Goal: Task Accomplishment & Management: Complete application form

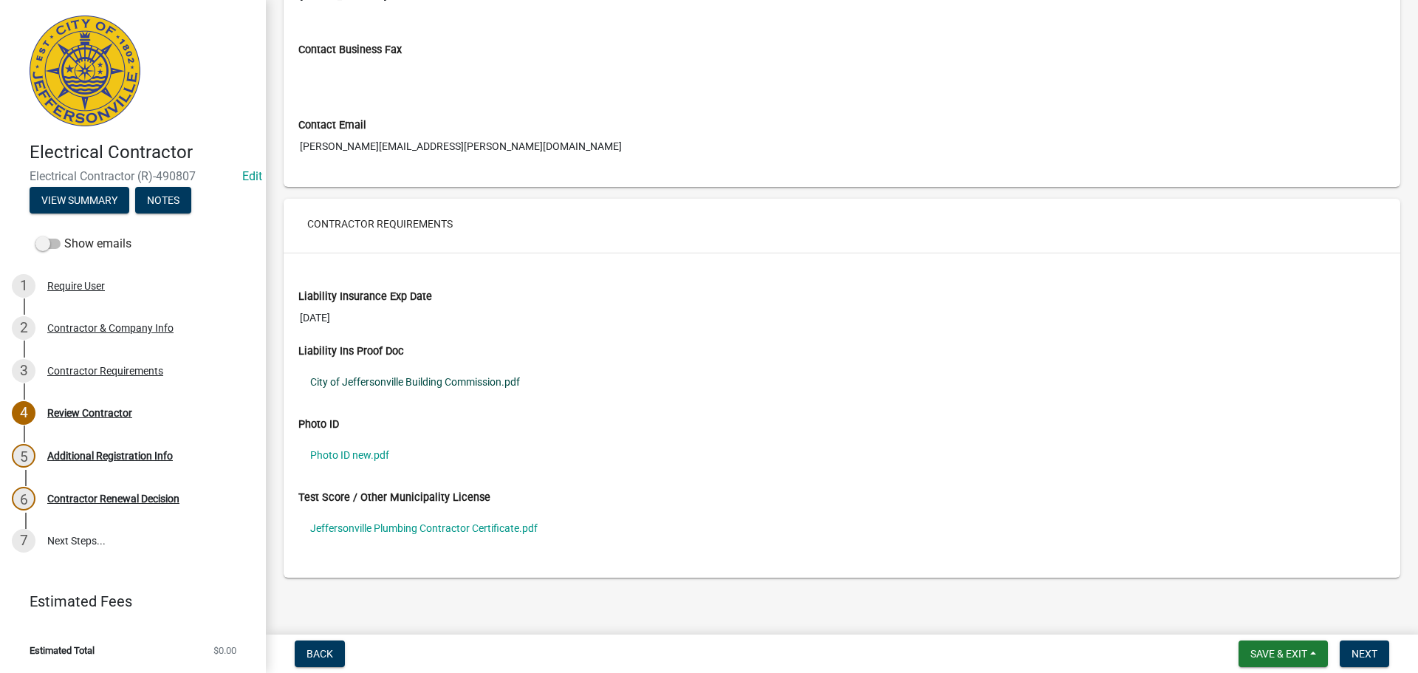
scroll to position [960, 0]
click at [366, 377] on link "City of Jeffersonville Building Commission.pdf" at bounding box center [841, 381] width 1087 height 34
click at [346, 452] on link "Photo ID new.pdf" at bounding box center [841, 454] width 1087 height 34
click at [368, 524] on link "Jeffersonville Plumbing Contractor Certificate.pdf" at bounding box center [841, 527] width 1087 height 34
click at [380, 523] on link "Jeffersonville Plumbing Contractor Certificate.pdf" at bounding box center [841, 527] width 1087 height 34
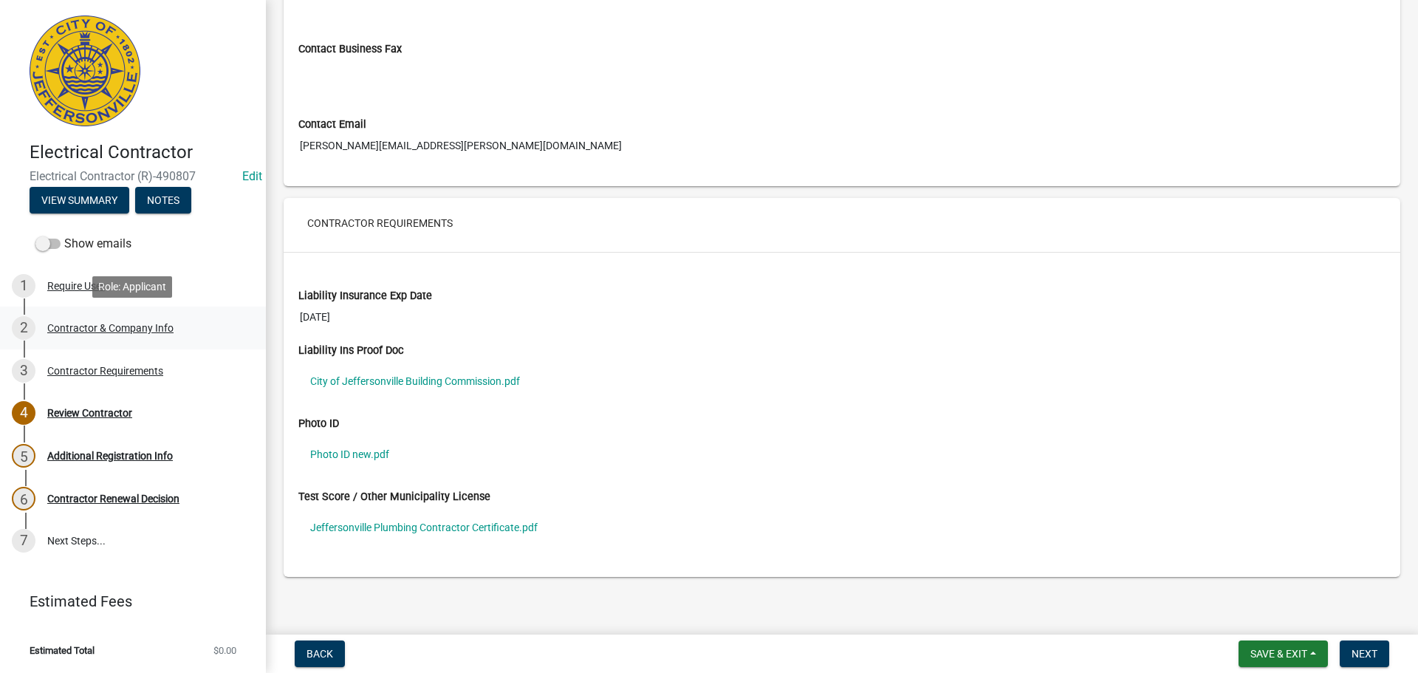
click at [62, 329] on div "Contractor & Company Info" at bounding box center [110, 328] width 126 height 10
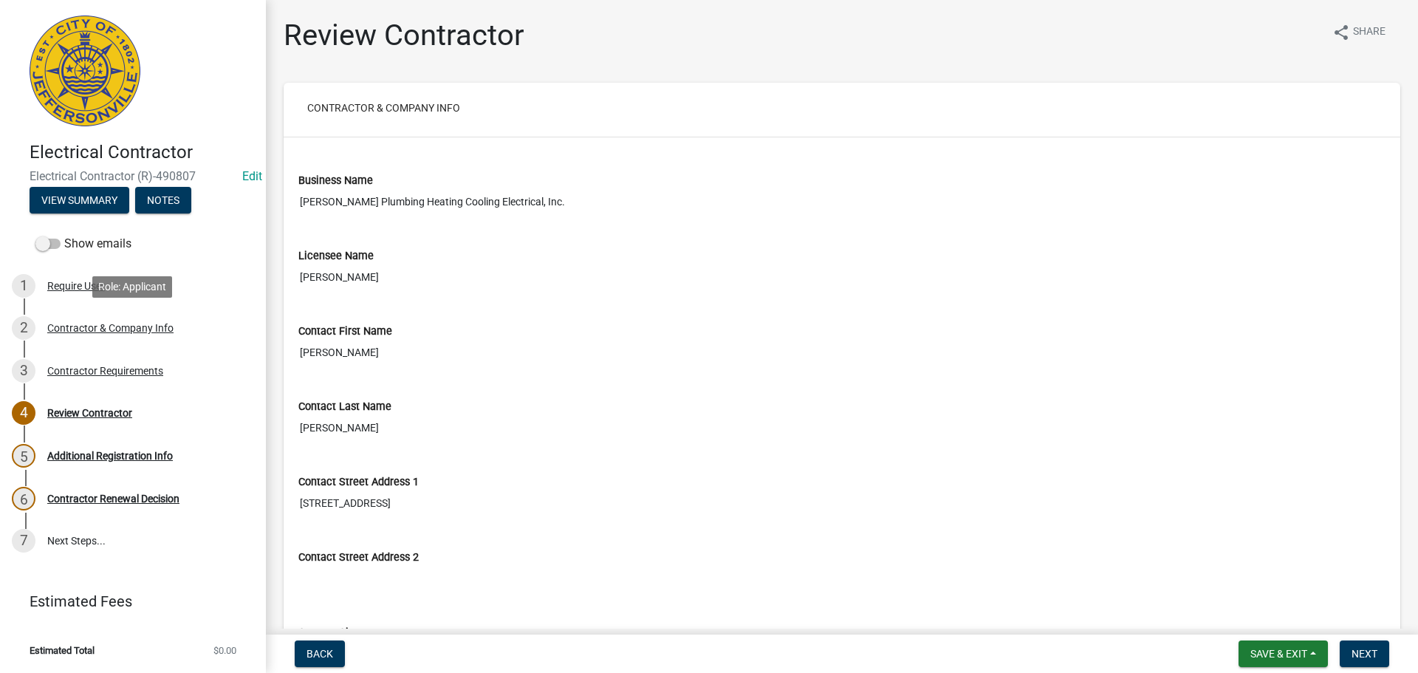
select select "IN"
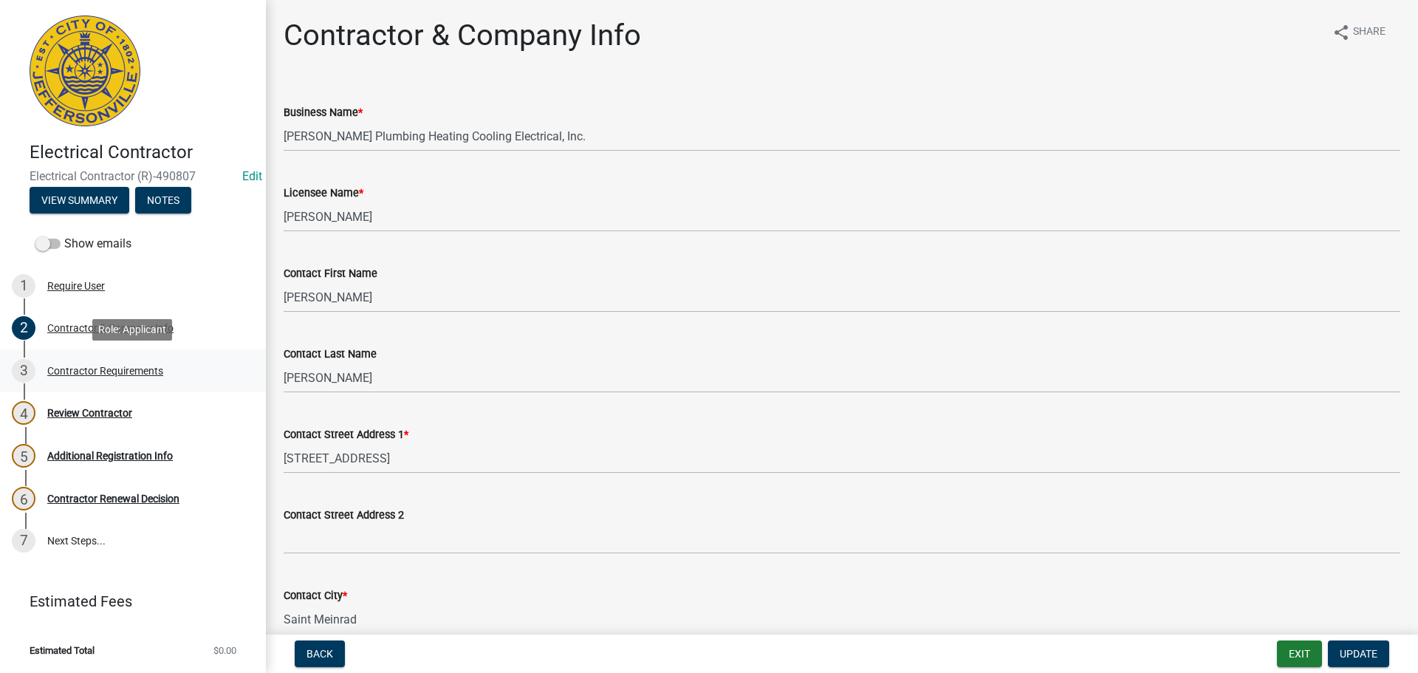
click at [110, 375] on div "Contractor Requirements" at bounding box center [105, 370] width 116 height 10
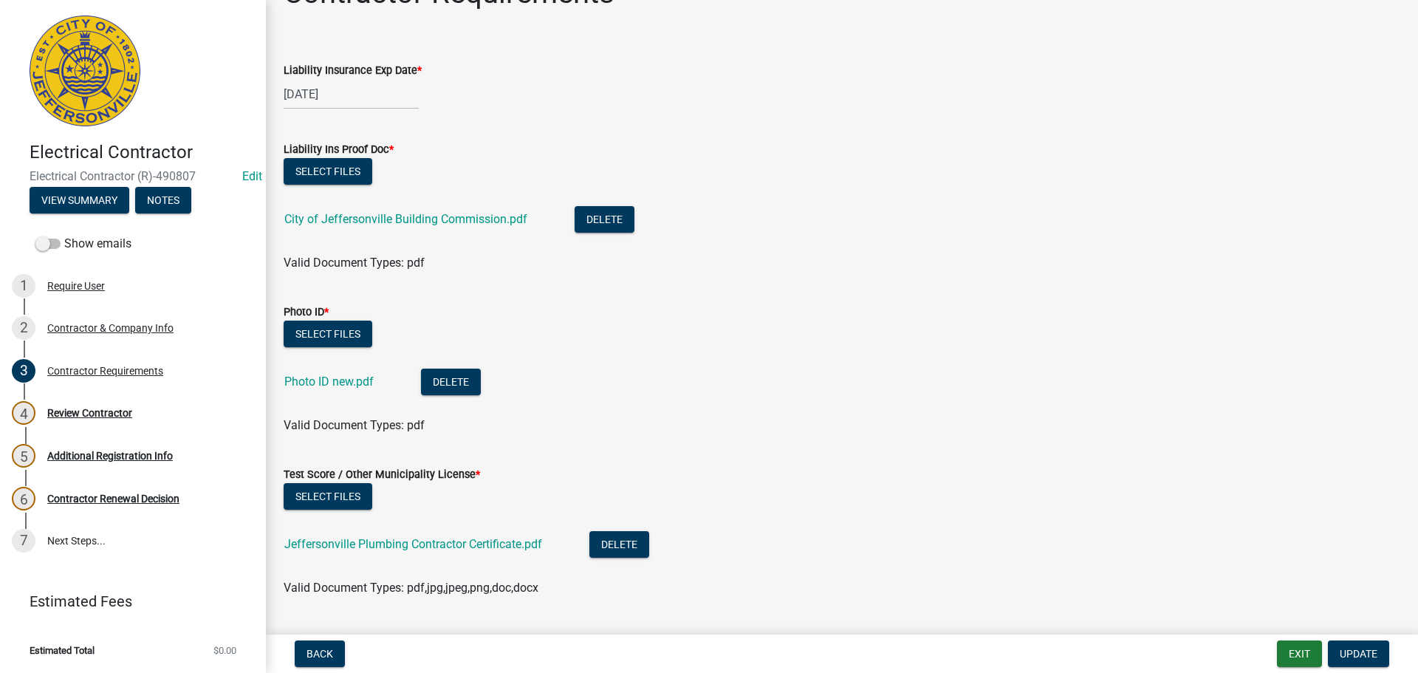
scroll to position [81, 0]
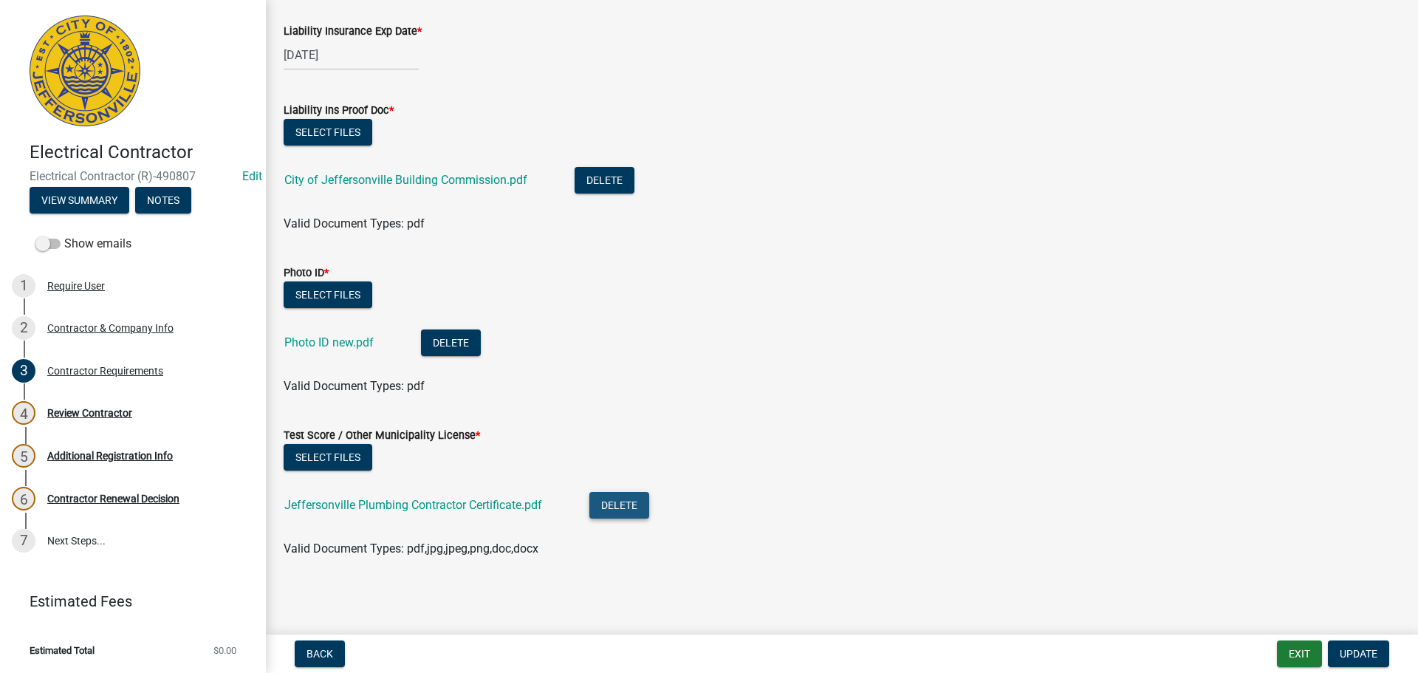
click at [639, 506] on button "Delete" at bounding box center [619, 505] width 60 height 27
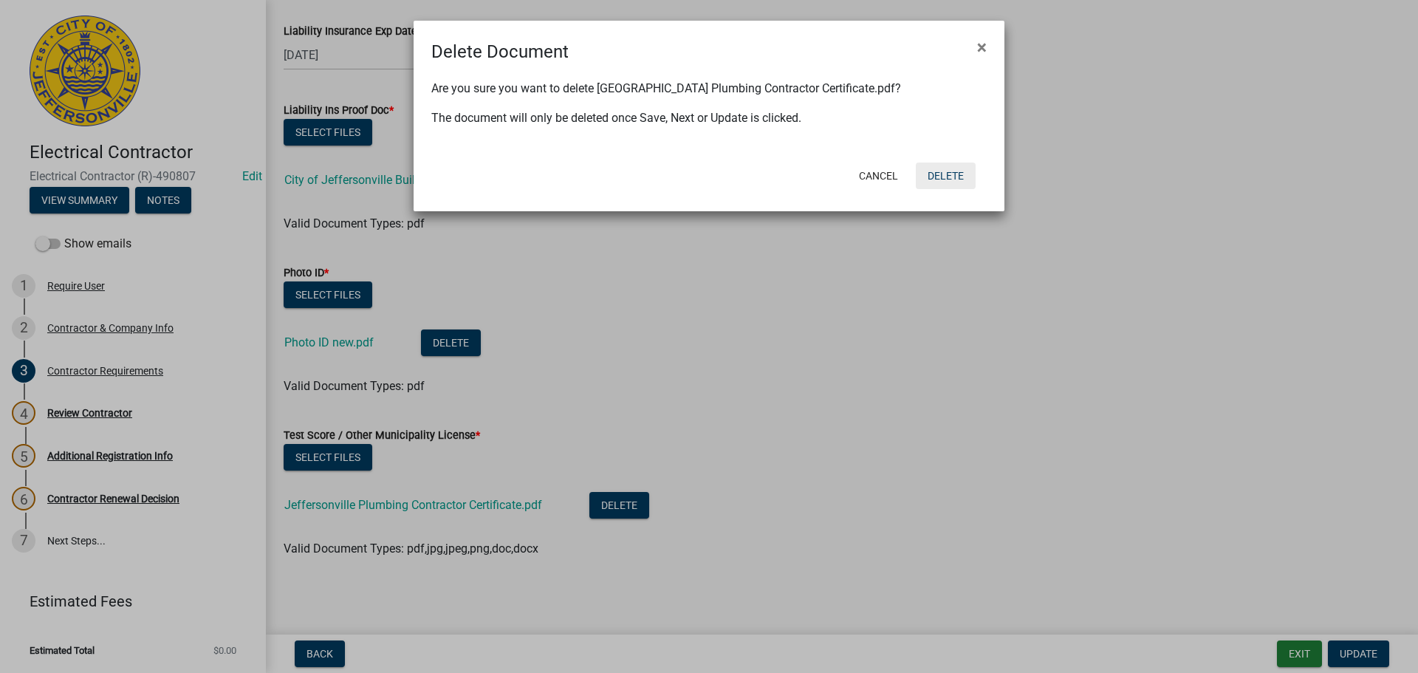
click at [944, 175] on button "Delete" at bounding box center [946, 175] width 60 height 27
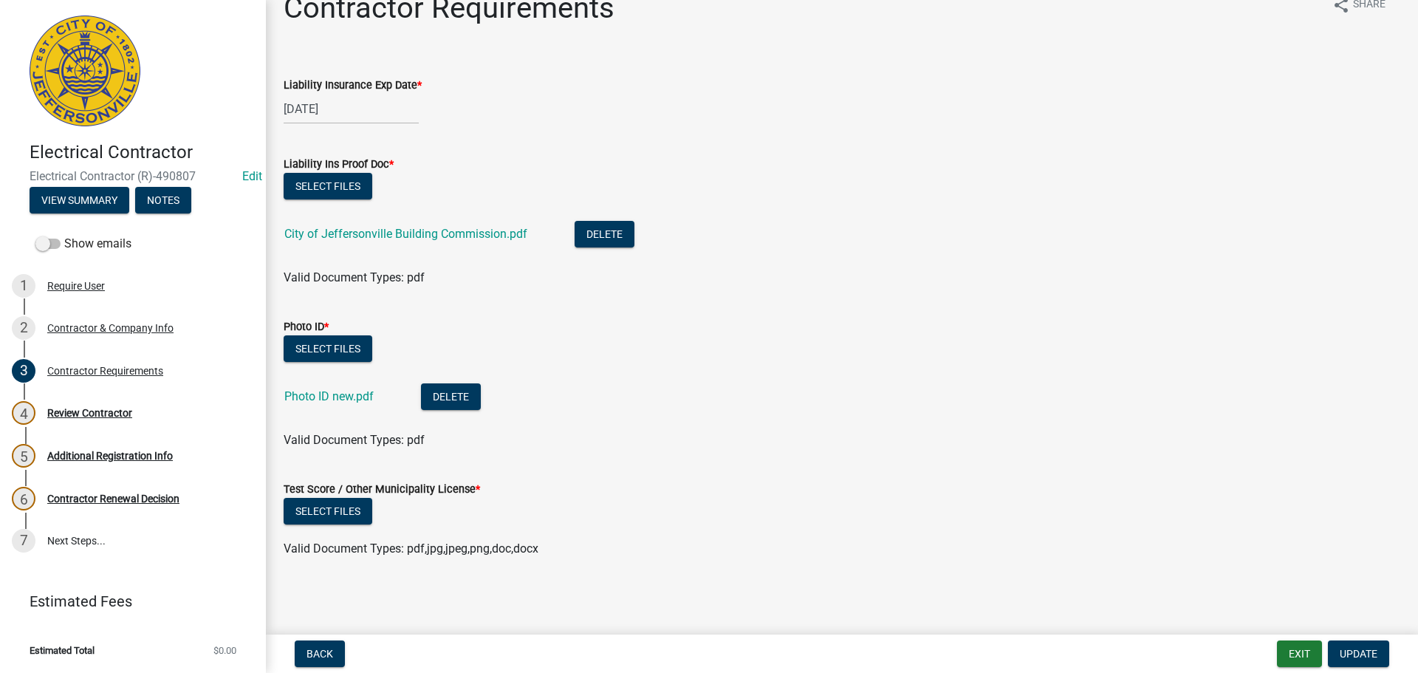
scroll to position [27, 0]
click at [307, 512] on button "Select files" at bounding box center [328, 511] width 89 height 27
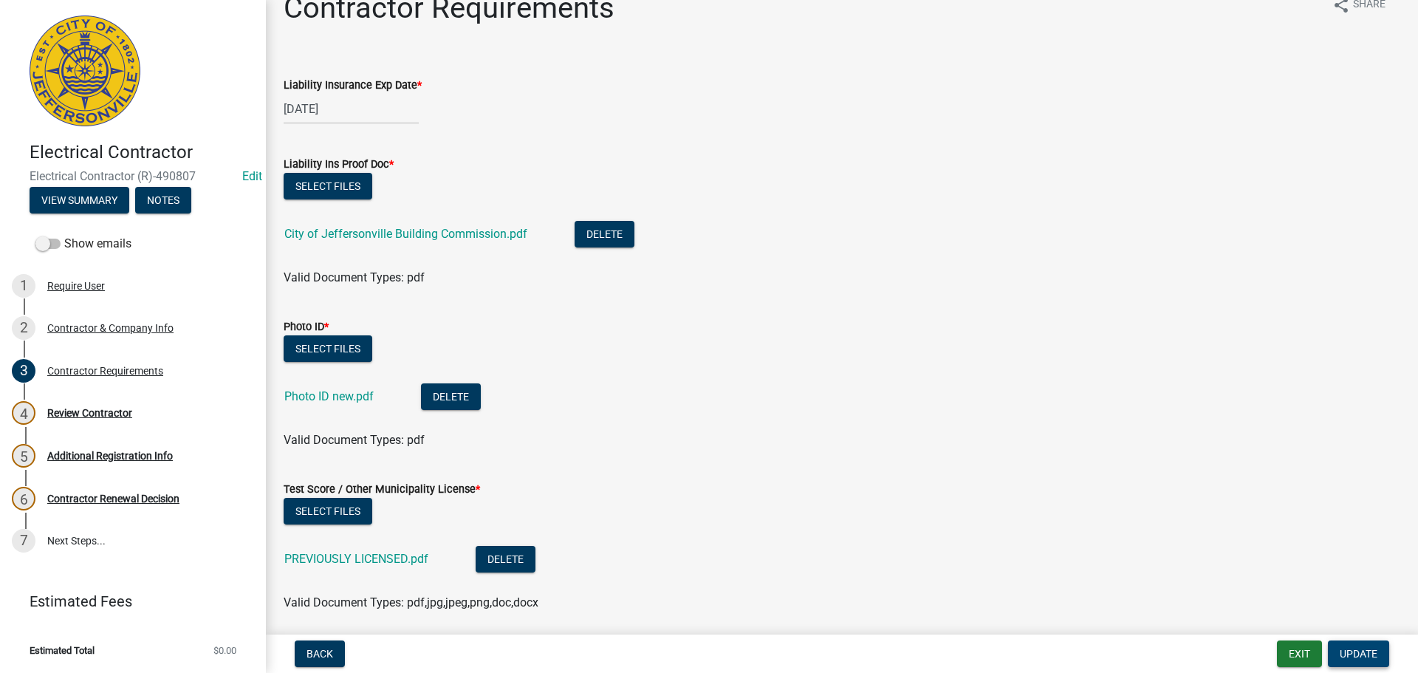
click at [1373, 658] on span "Update" at bounding box center [1358, 654] width 38 height 12
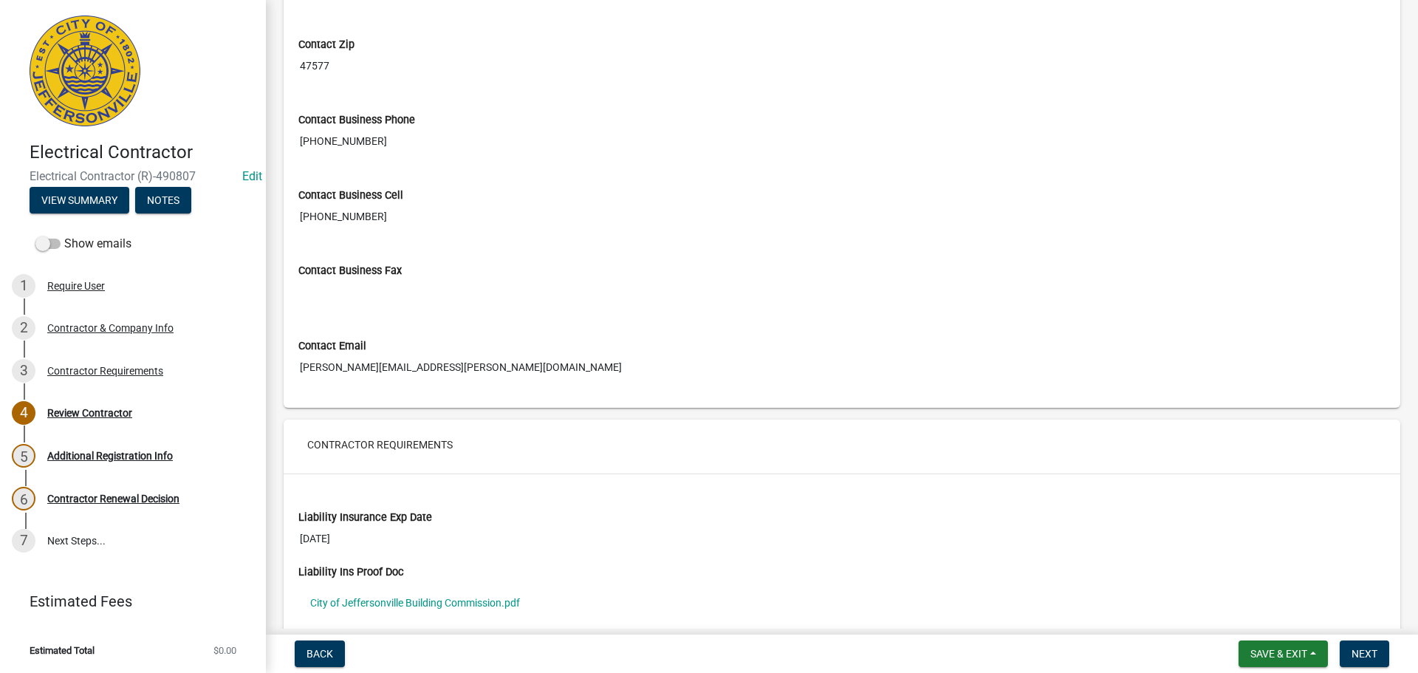
scroll to position [966, 0]
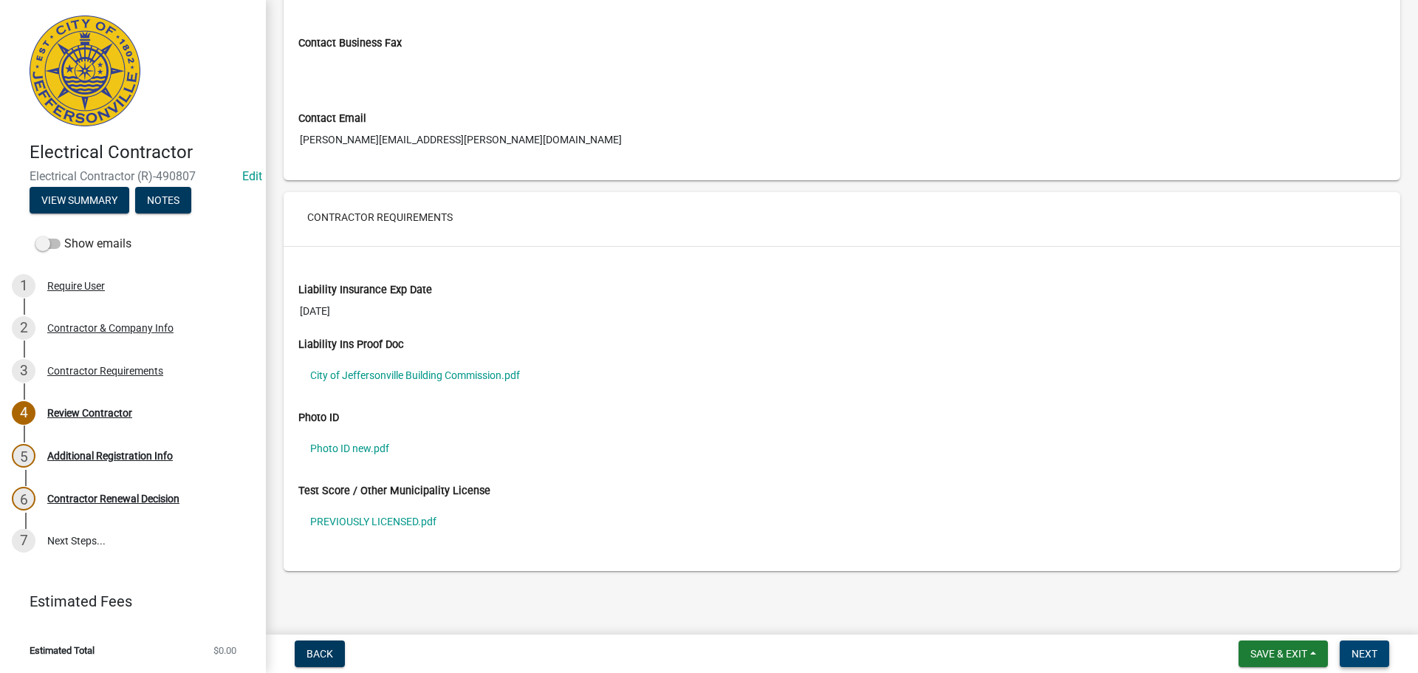
click at [1359, 649] on span "Next" at bounding box center [1364, 654] width 26 height 12
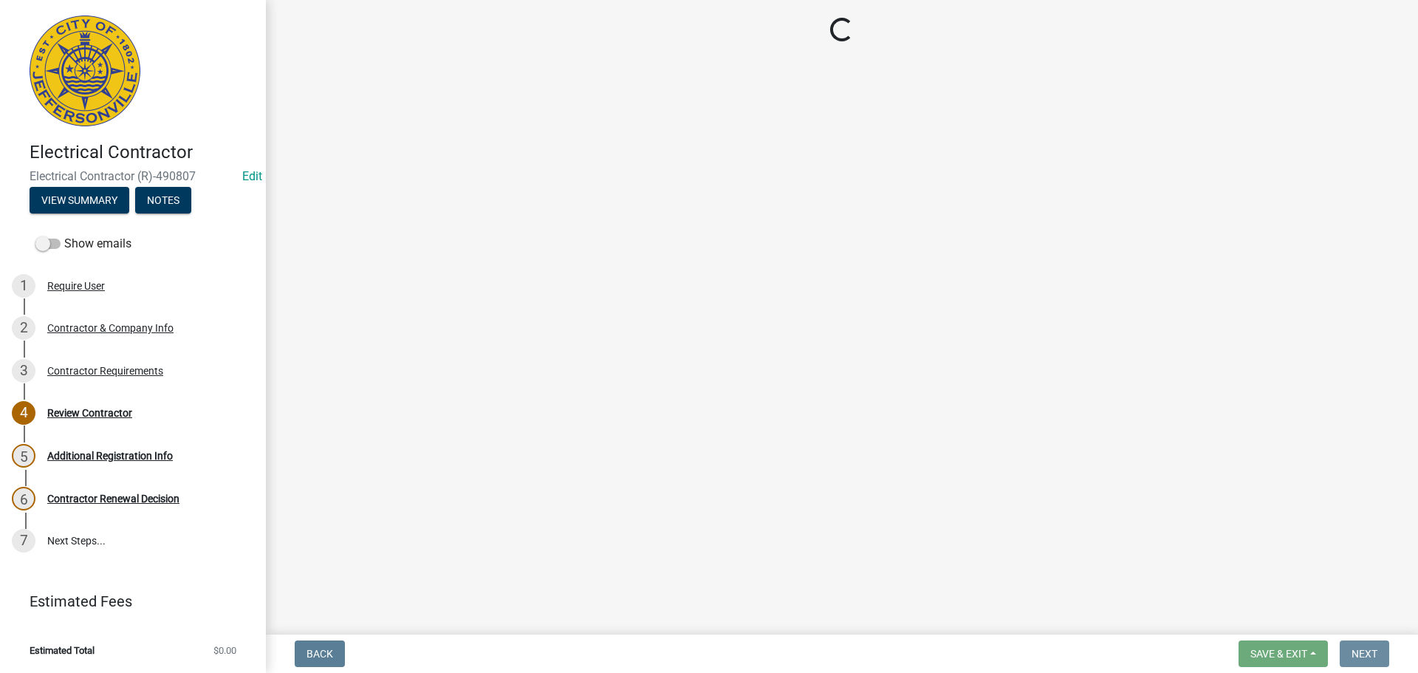
scroll to position [0, 0]
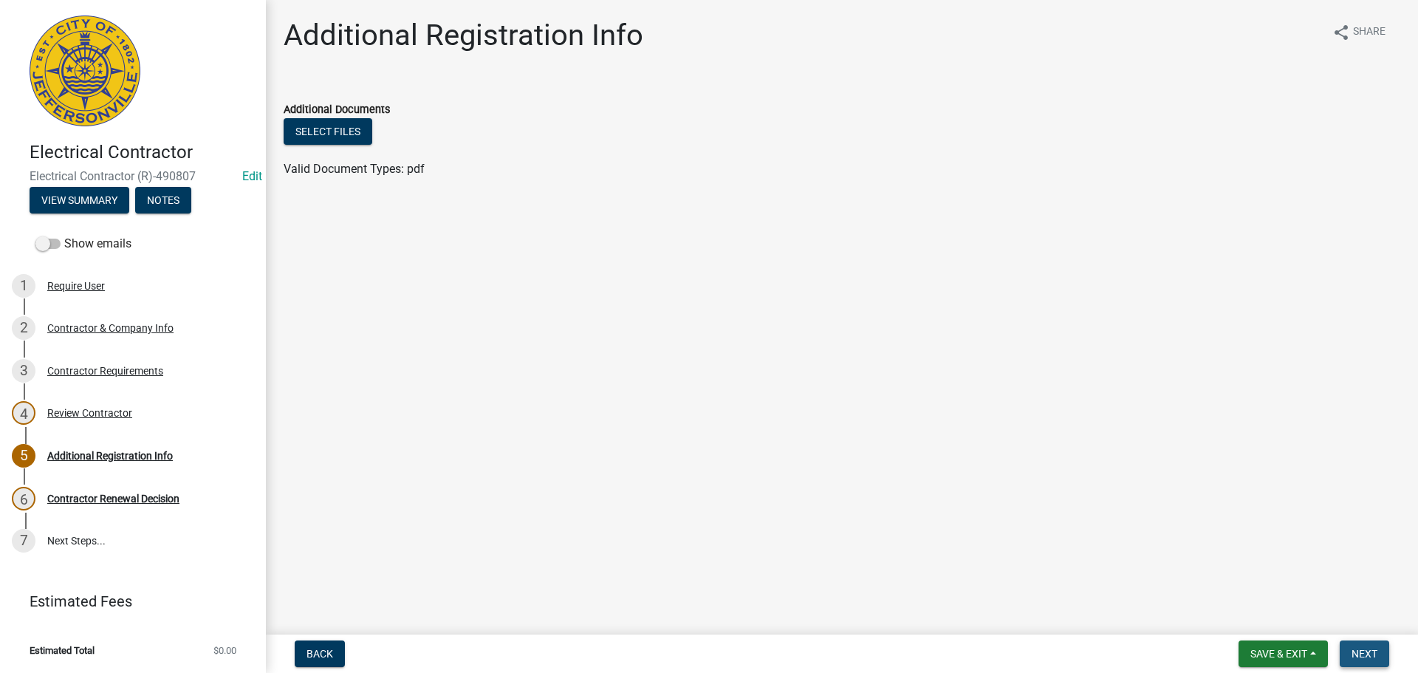
click at [1360, 655] on span "Next" at bounding box center [1364, 654] width 26 height 12
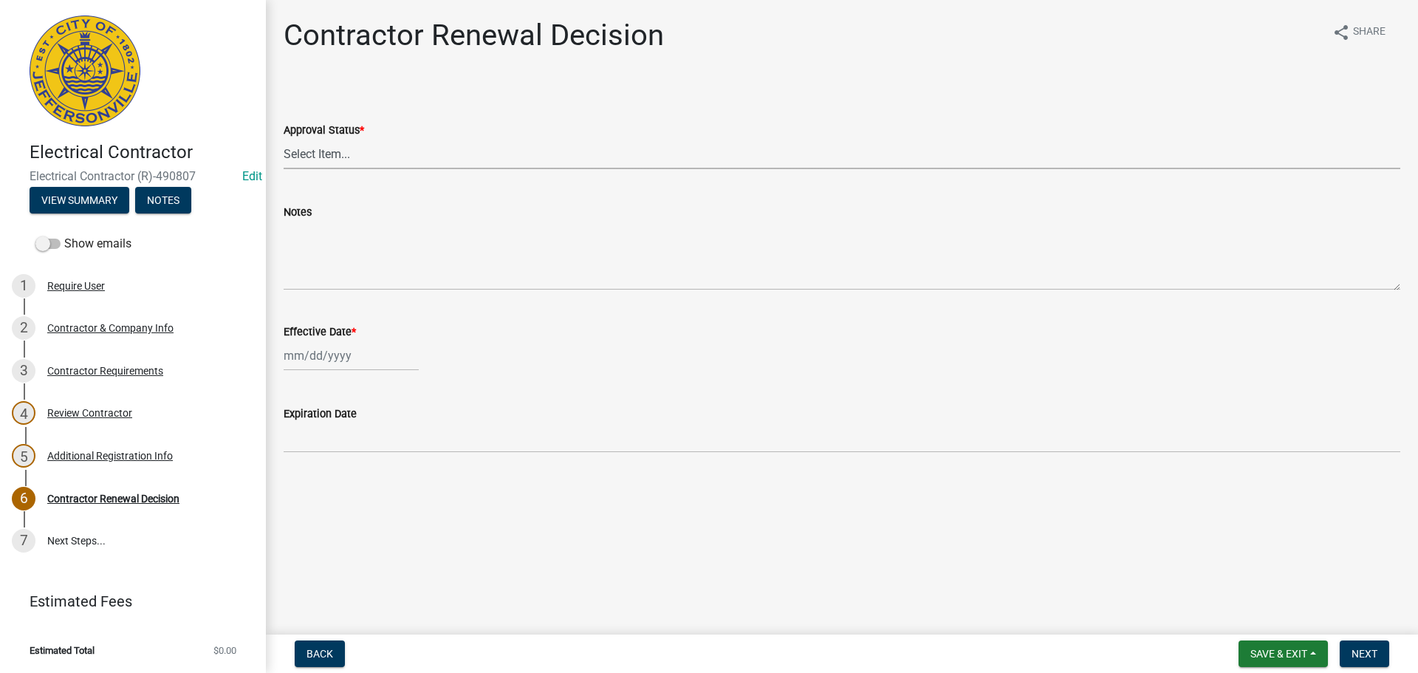
click at [313, 142] on select "Select Item... Approved Denied" at bounding box center [842, 154] width 1116 height 30
click at [284, 139] on select "Select Item... Approved Denied" at bounding box center [842, 154] width 1116 height 30
select select "30db8998-795d-4bbe-8e49-f1ade8865815"
select select "10"
select select "2025"
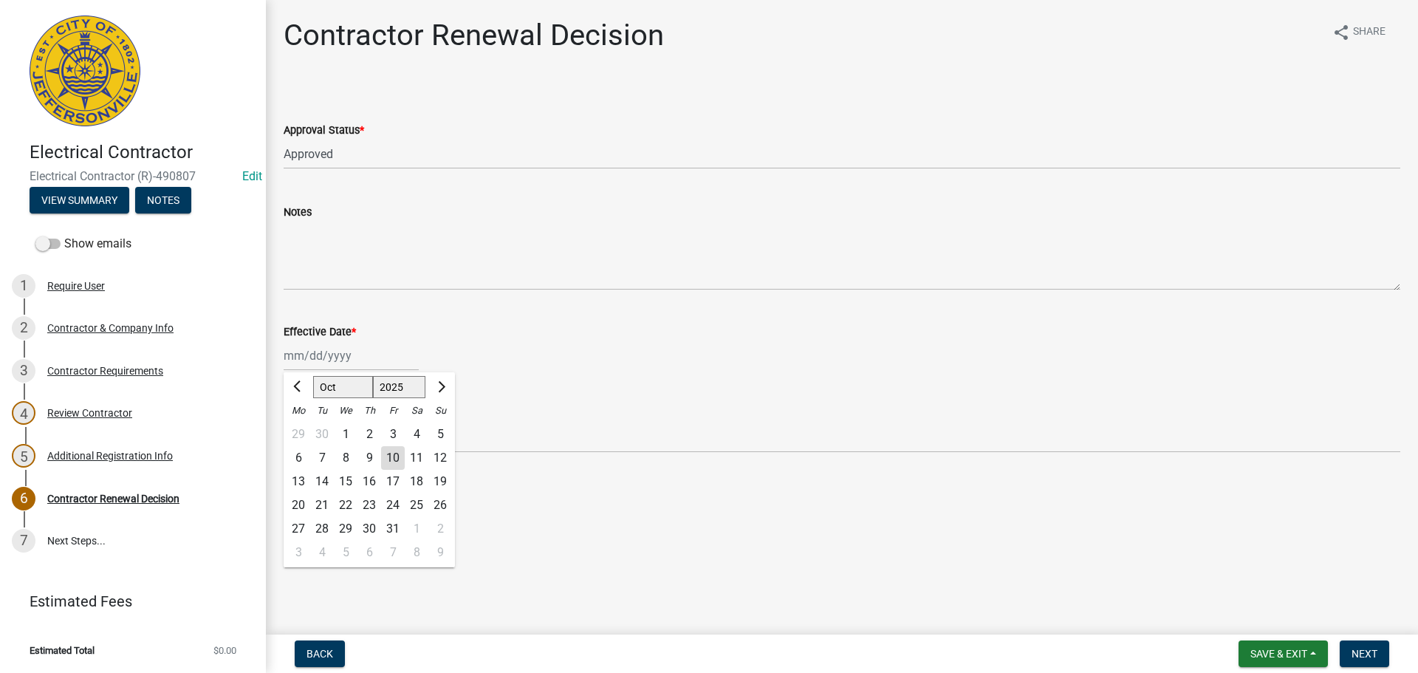
click at [312, 362] on div "Jan Feb Mar Apr May Jun Jul Aug Sep Oct Nov Dec 1525 1526 1527 1528 1529 1530 1…" at bounding box center [351, 355] width 135 height 30
click at [389, 461] on div "10" at bounding box center [393, 458] width 24 height 24
type input "10/10/2025"
click at [1364, 652] on span "Next" at bounding box center [1364, 654] width 26 height 12
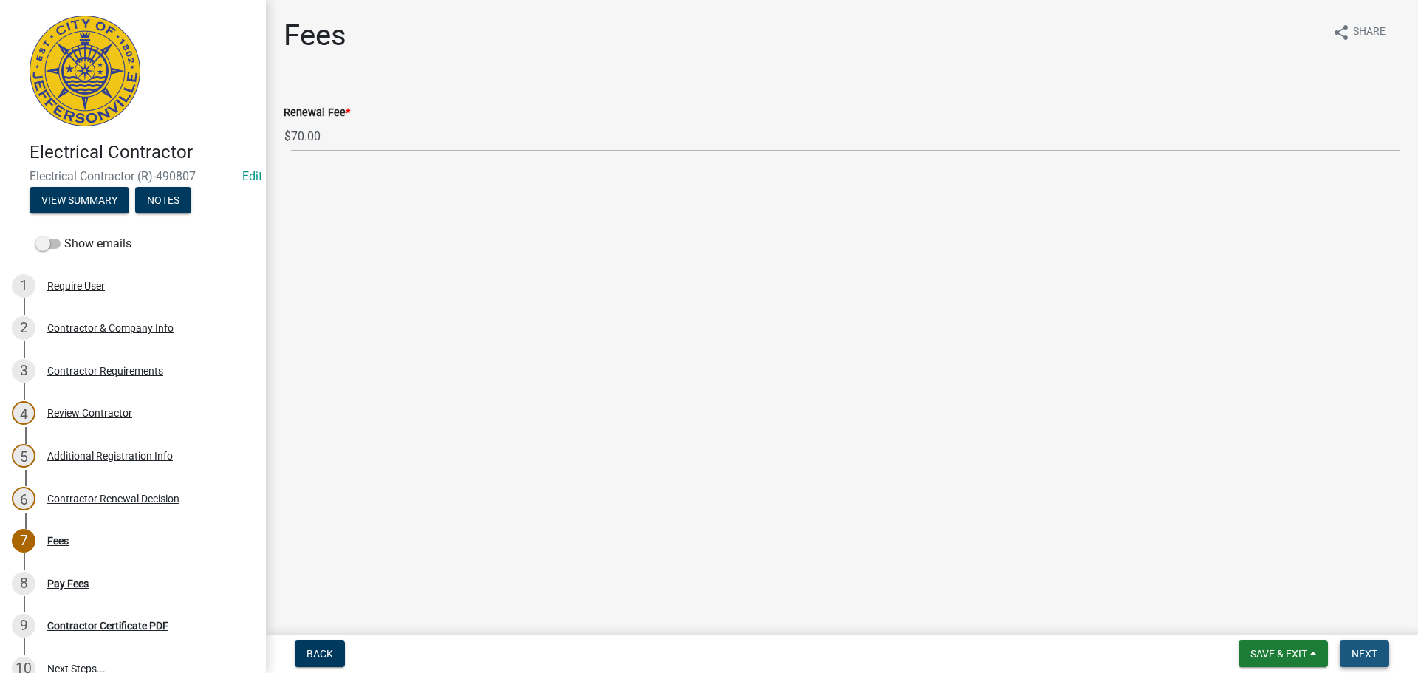
click at [1356, 653] on span "Next" at bounding box center [1364, 654] width 26 height 12
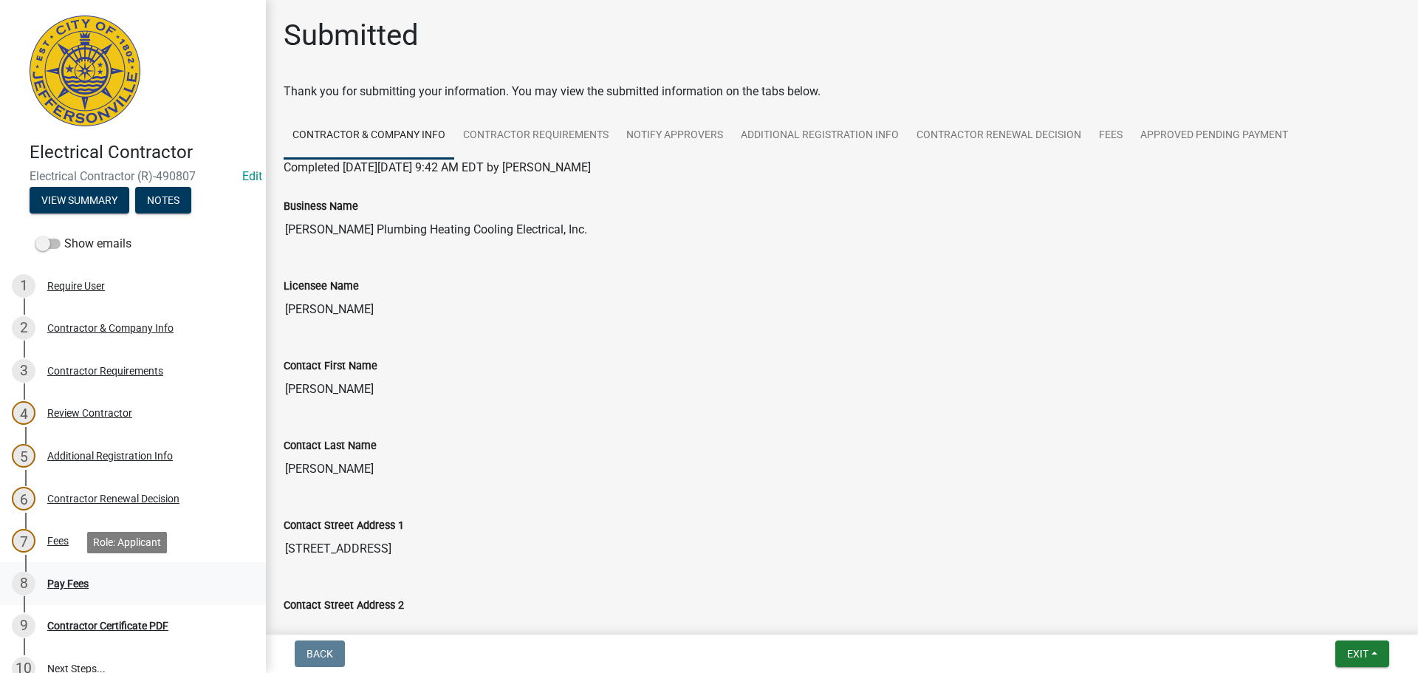
click at [59, 583] on div "Pay Fees" at bounding box center [67, 583] width 41 height 10
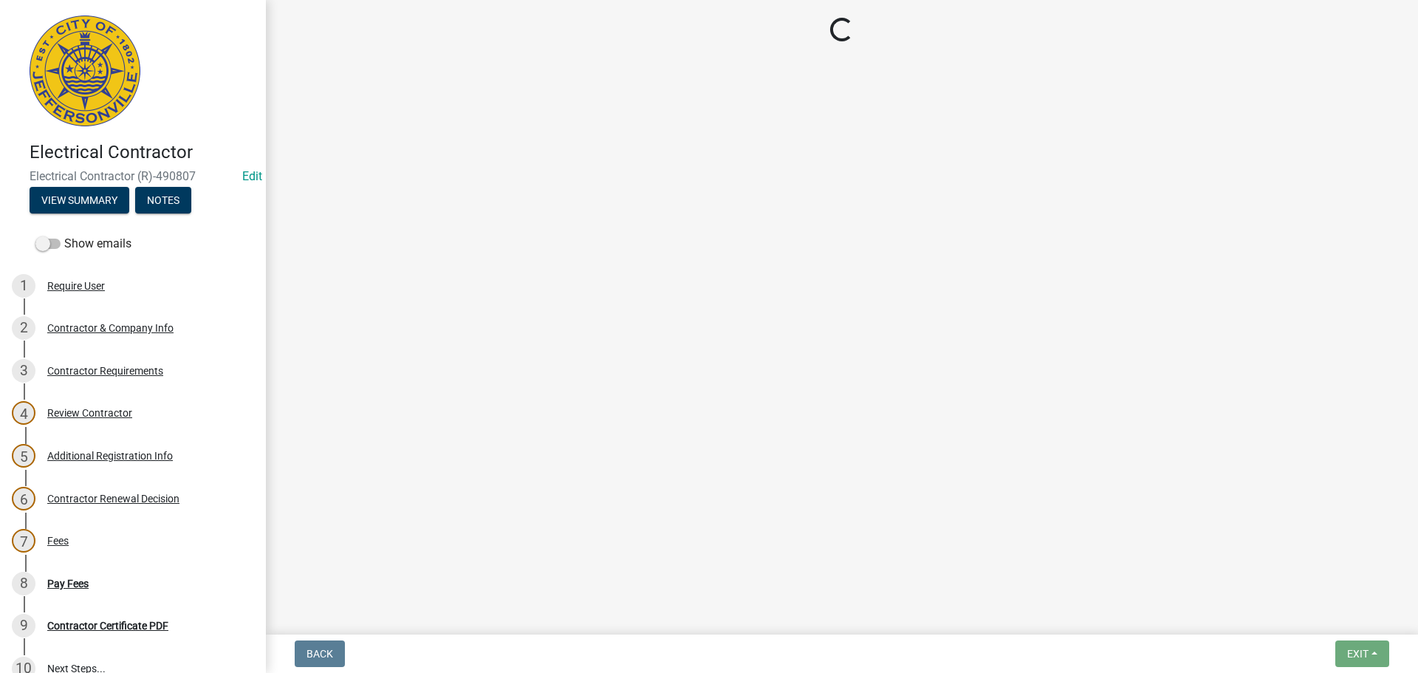
select select "3: 3"
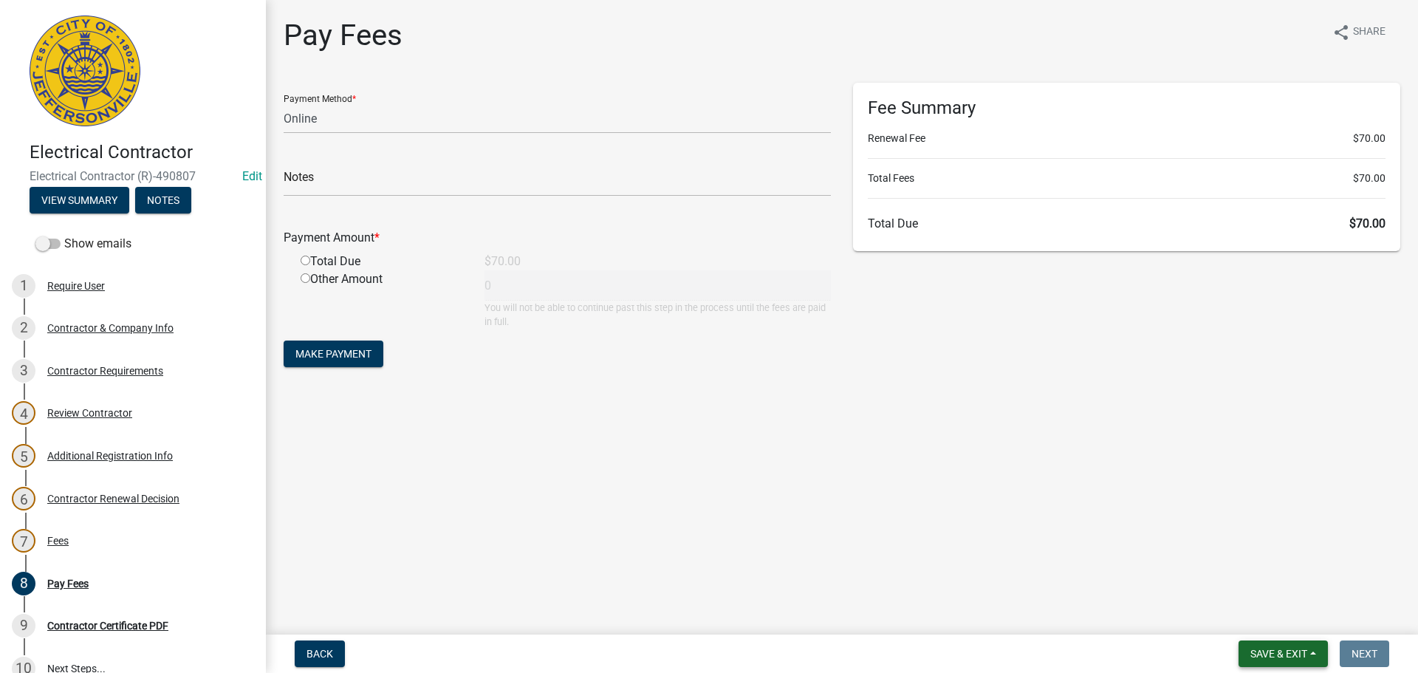
click at [1278, 648] on span "Save & Exit" at bounding box center [1278, 654] width 57 height 12
click at [1271, 613] on button "Save & Exit" at bounding box center [1268, 614] width 118 height 35
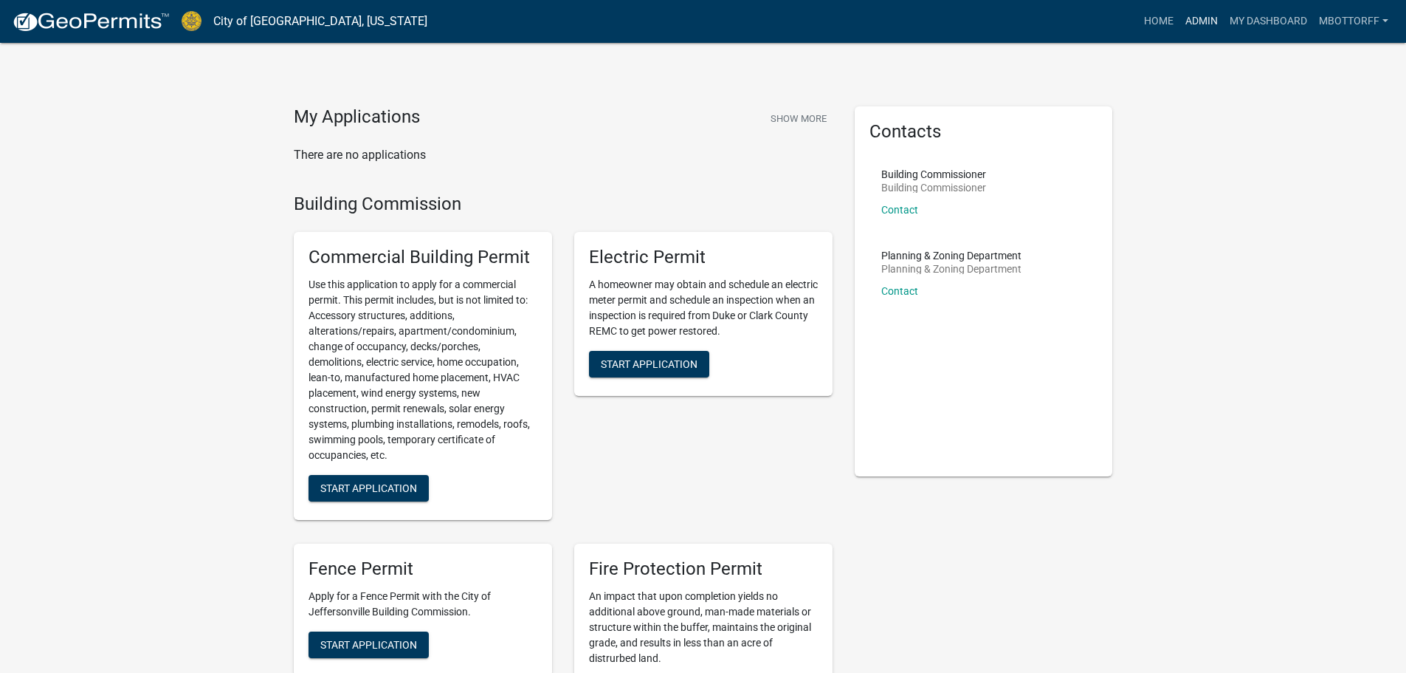
click at [1196, 20] on link "Admin" at bounding box center [1202, 21] width 44 height 28
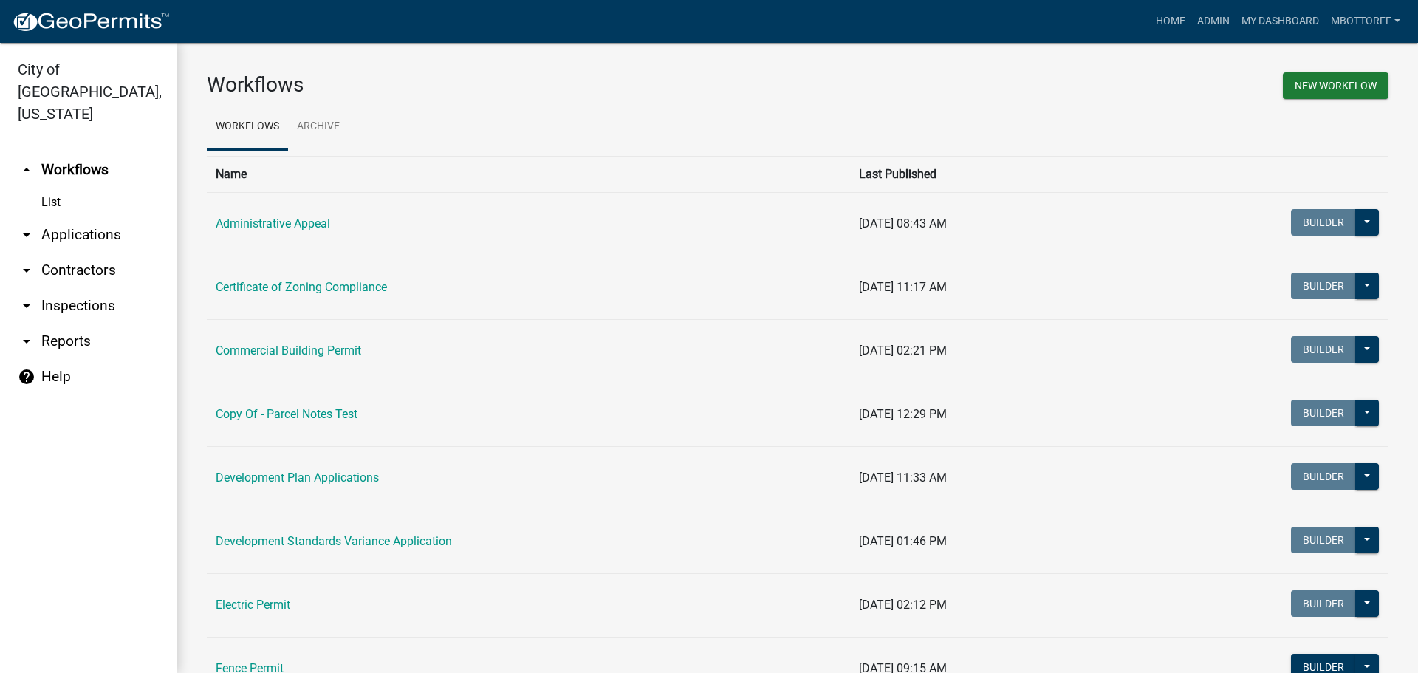
click at [69, 253] on link "arrow_drop_down Contractors" at bounding box center [88, 270] width 177 height 35
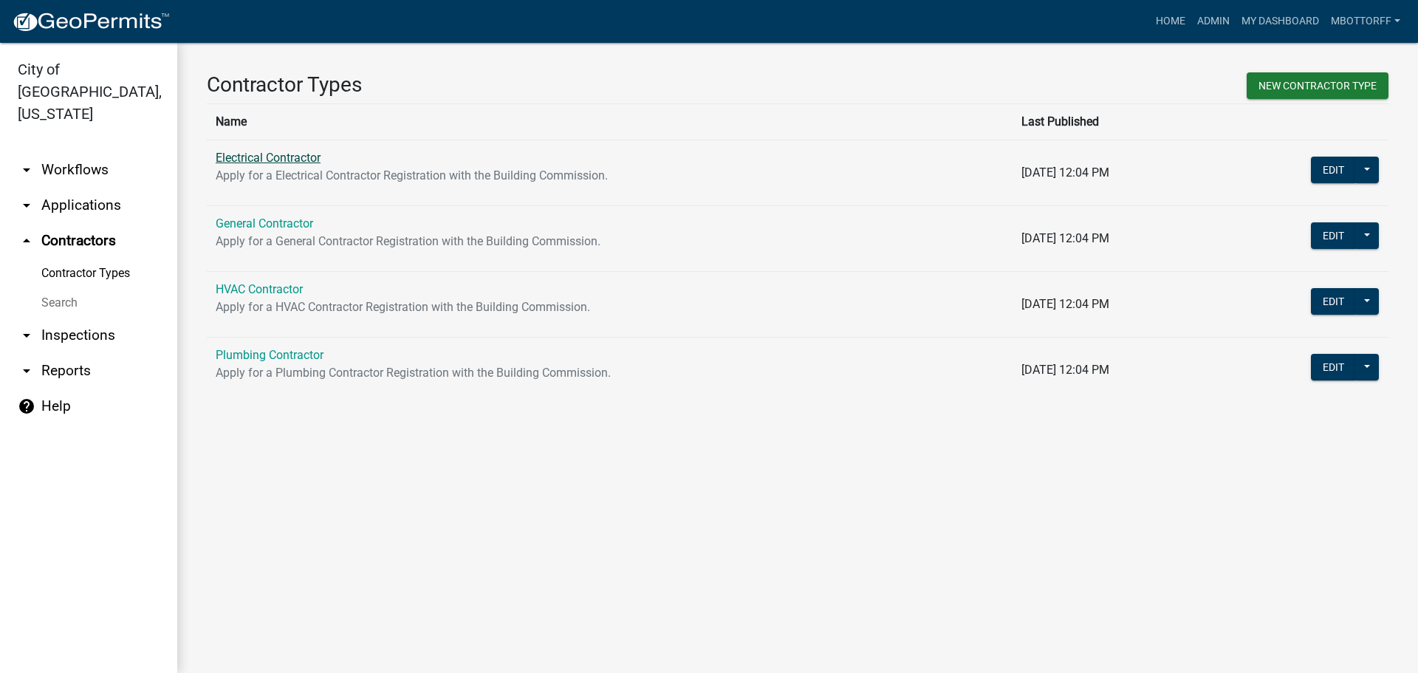
click at [255, 151] on link "Electrical Contractor" at bounding box center [268, 158] width 105 height 14
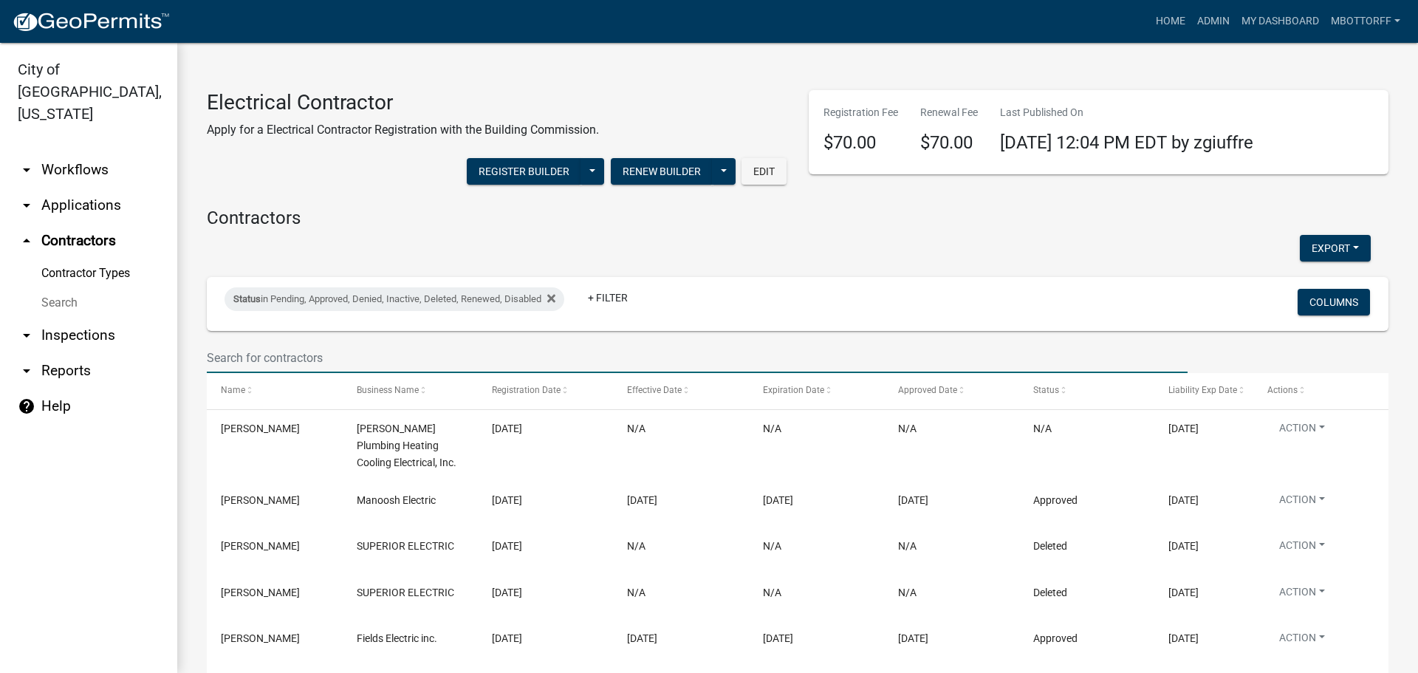
click at [255, 348] on input "text" at bounding box center [697, 358] width 980 height 30
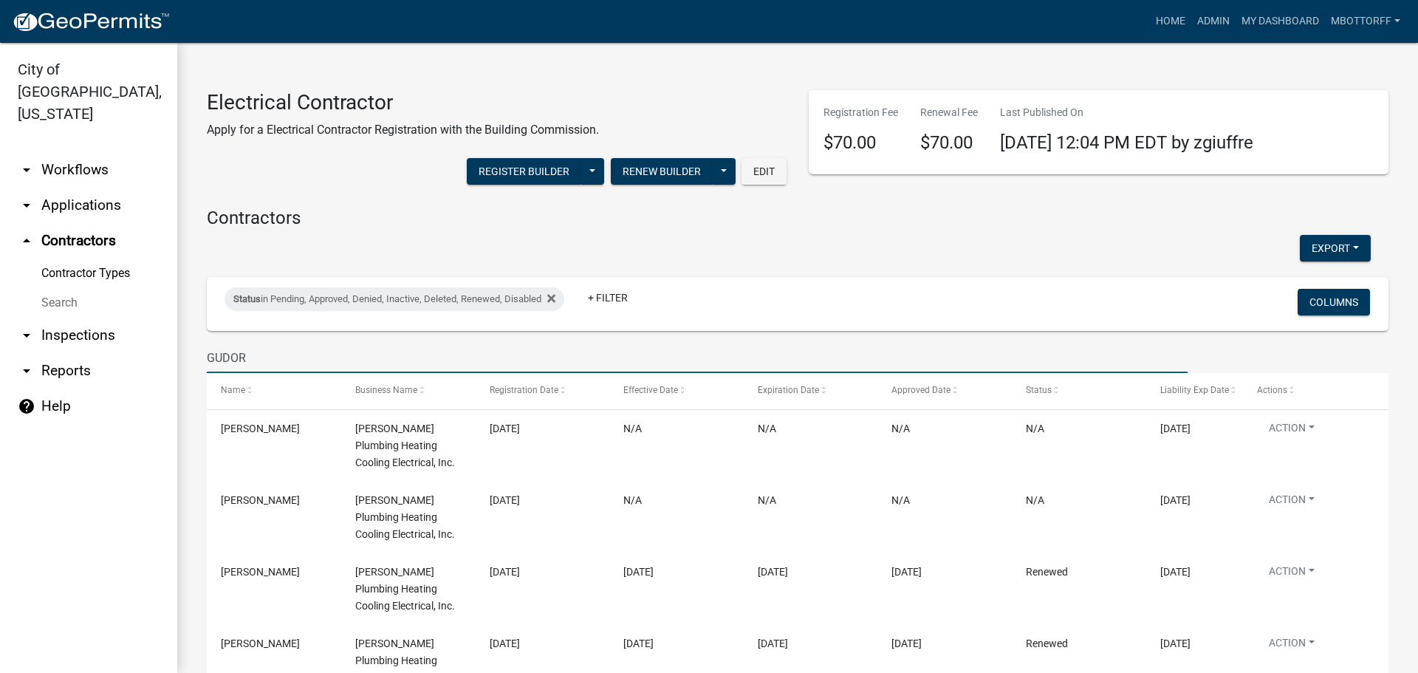
type input "GUDORF"
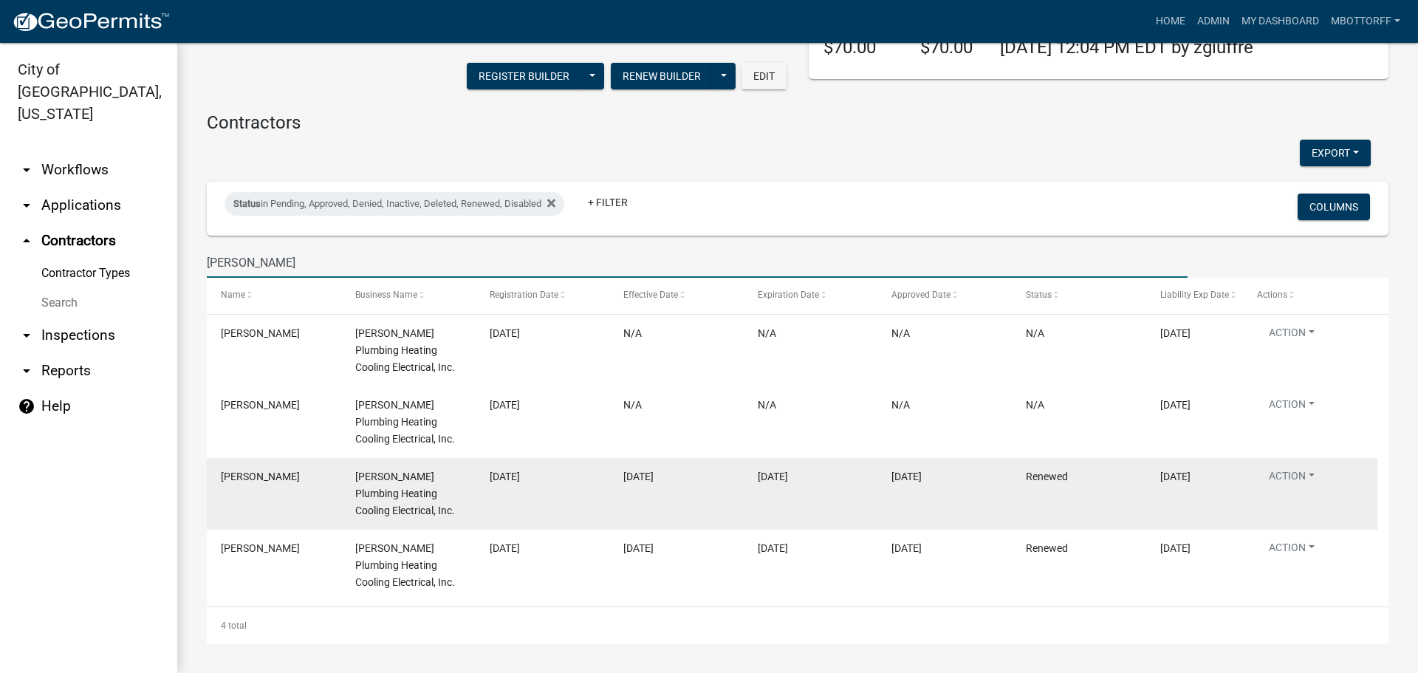
scroll to position [96, 0]
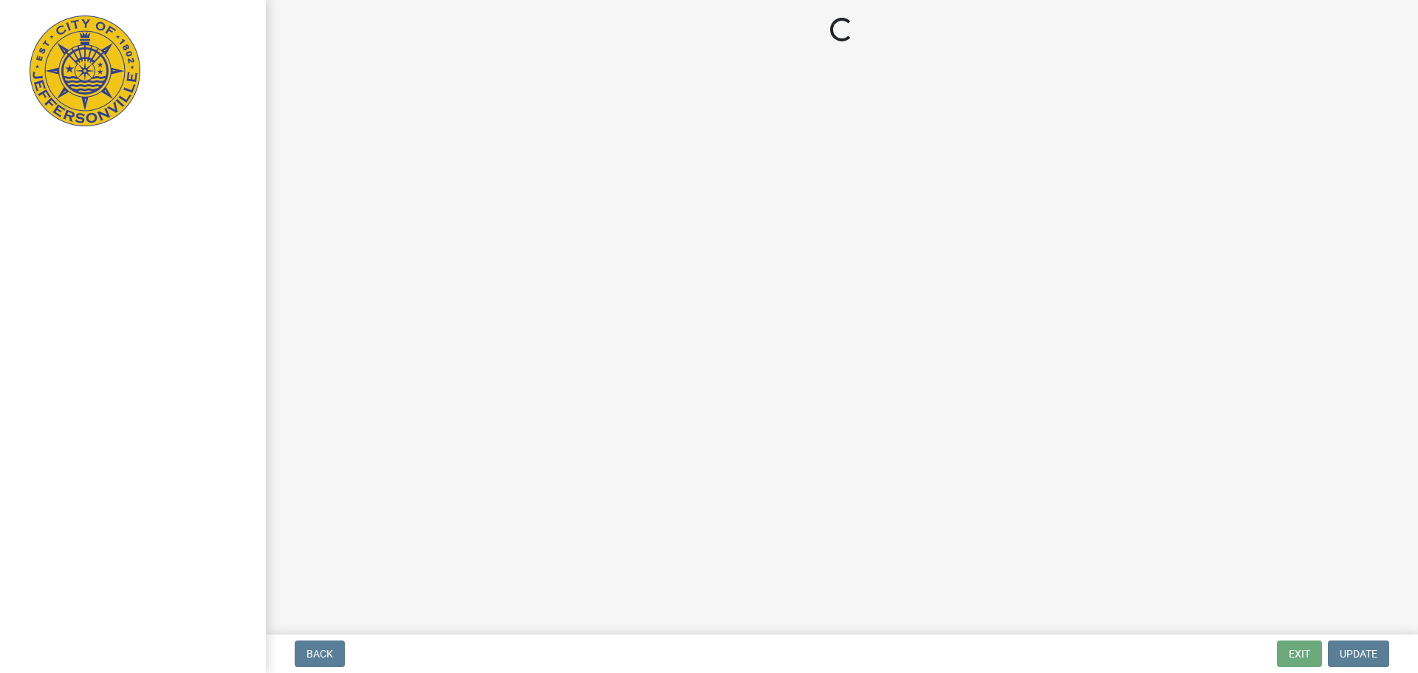
select select "3: 3"
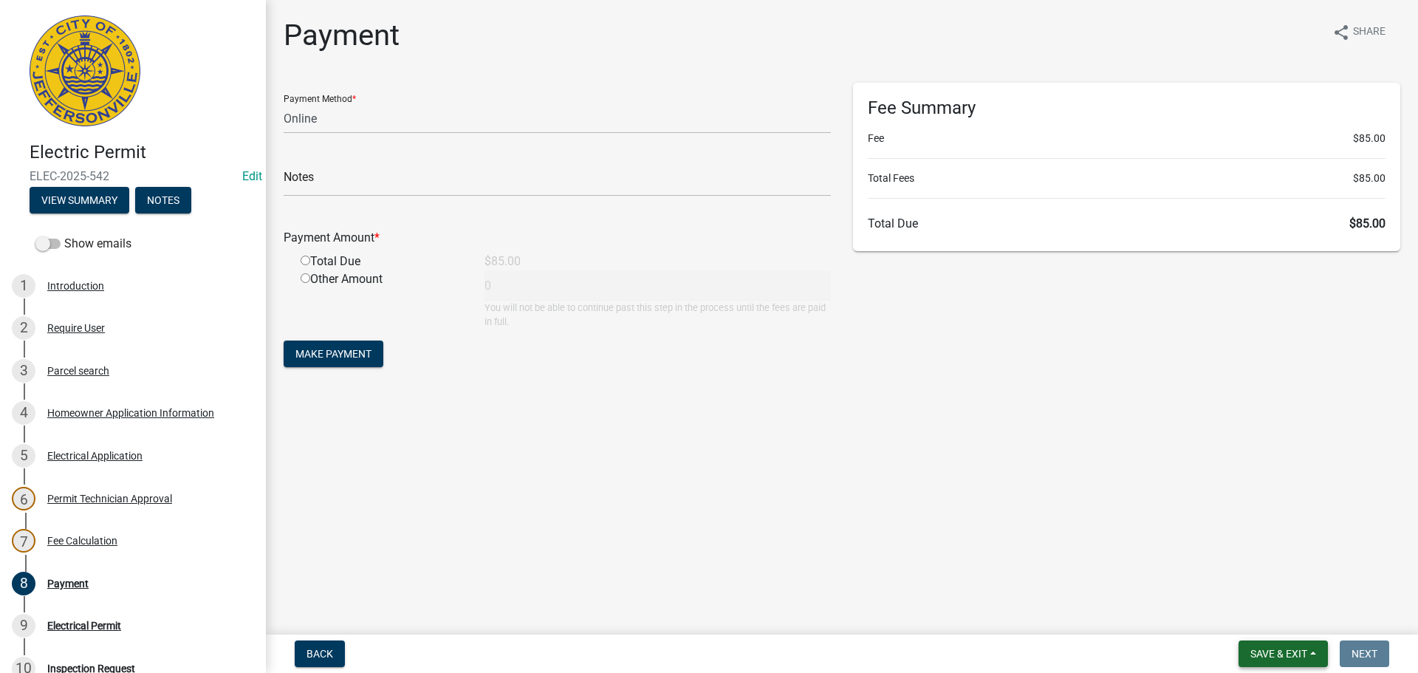
click at [1269, 650] on span "Save & Exit" at bounding box center [1278, 654] width 57 height 12
click at [1256, 616] on button "Save & Exit" at bounding box center [1268, 614] width 118 height 35
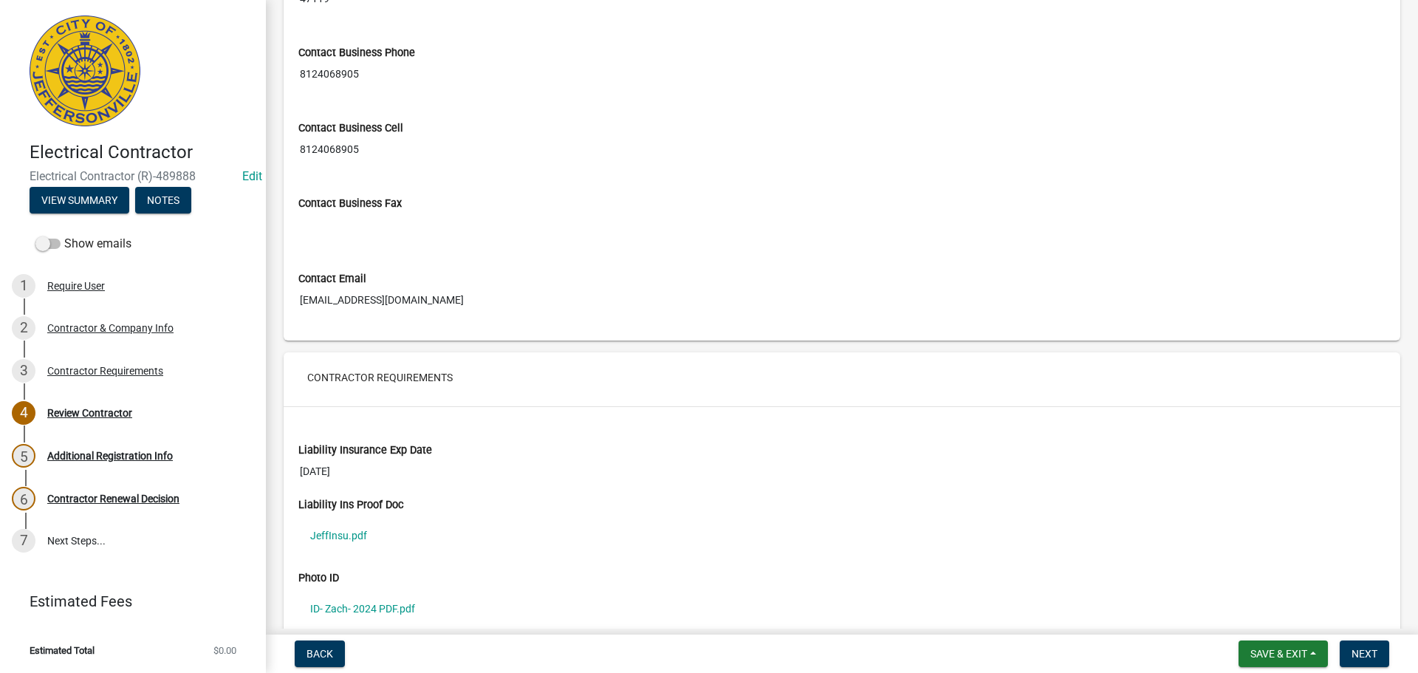
scroll to position [812, 0]
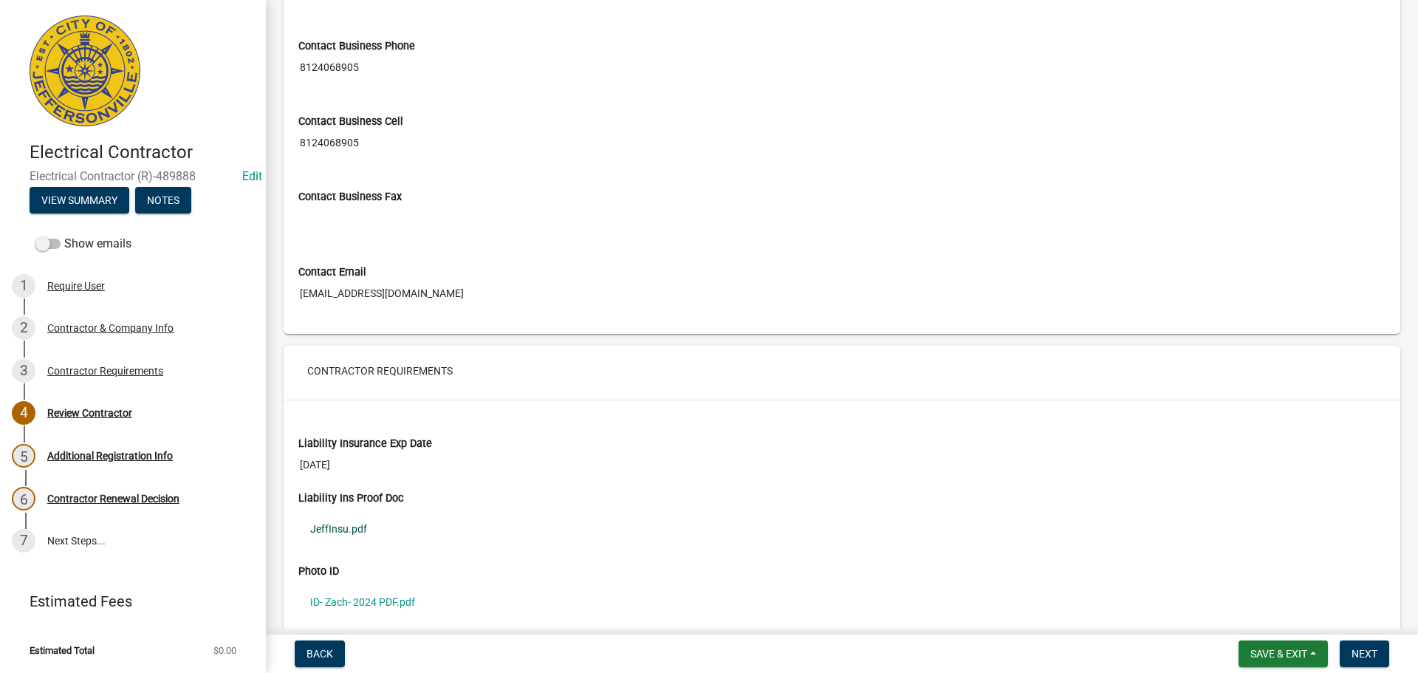
click at [351, 529] on link "JeffInsu.pdf" at bounding box center [841, 529] width 1087 height 34
click at [337, 599] on link "ID- Zach- 2024 PDF.pdf" at bounding box center [841, 602] width 1087 height 34
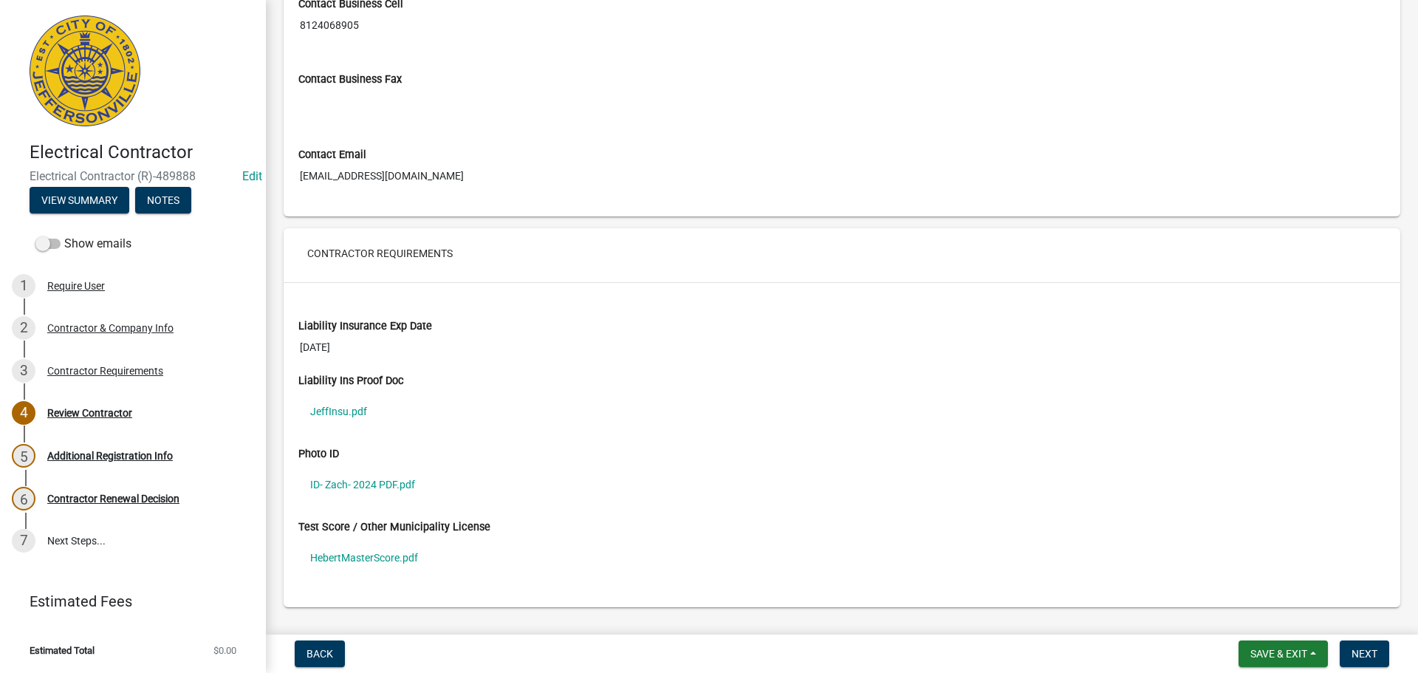
scroll to position [966, 0]
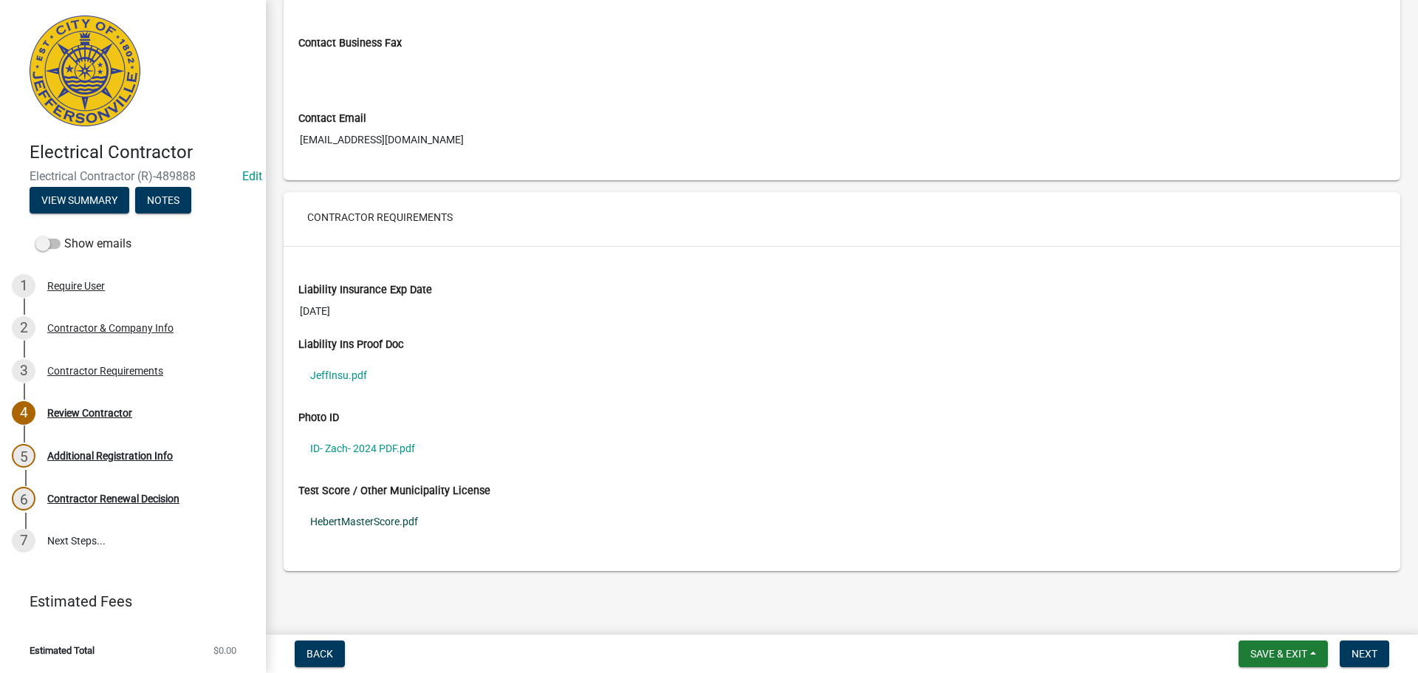
click at [343, 521] on link "HebertMasterScore.pdf" at bounding box center [841, 521] width 1087 height 34
click at [1354, 654] on span "Next" at bounding box center [1364, 654] width 26 height 12
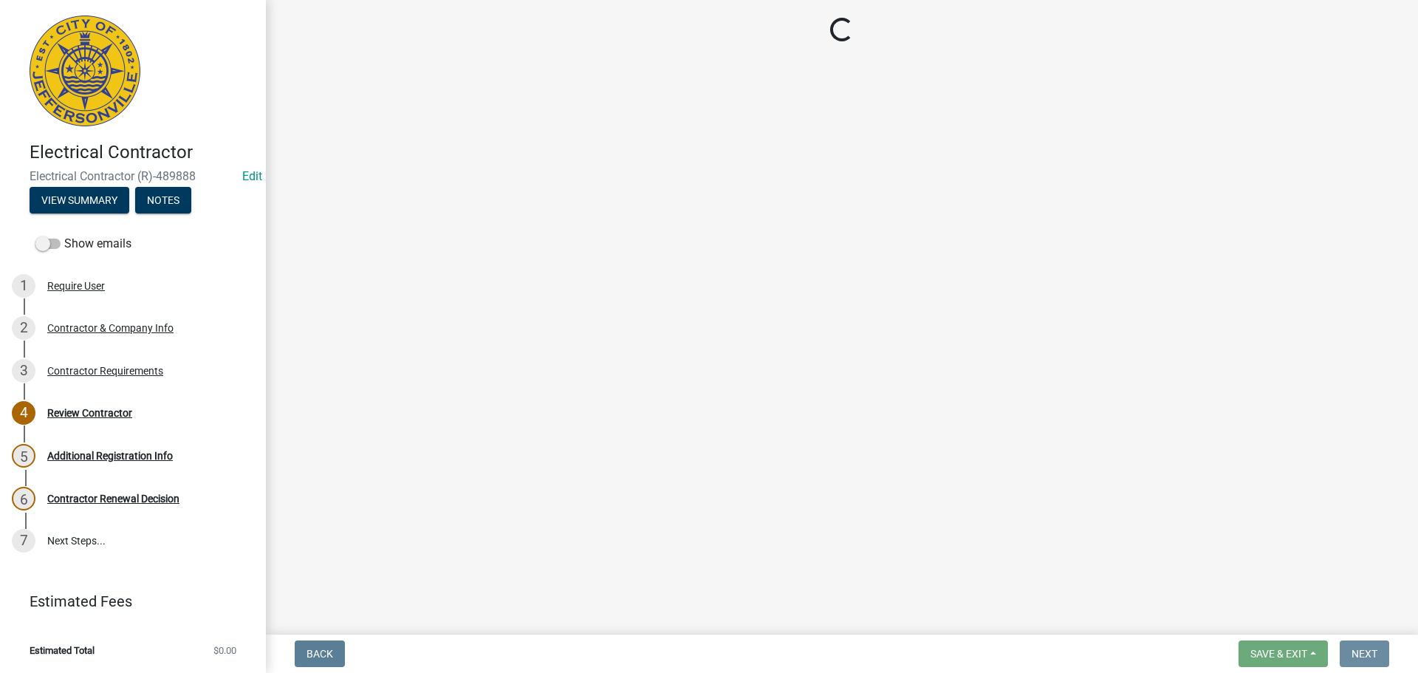
scroll to position [0, 0]
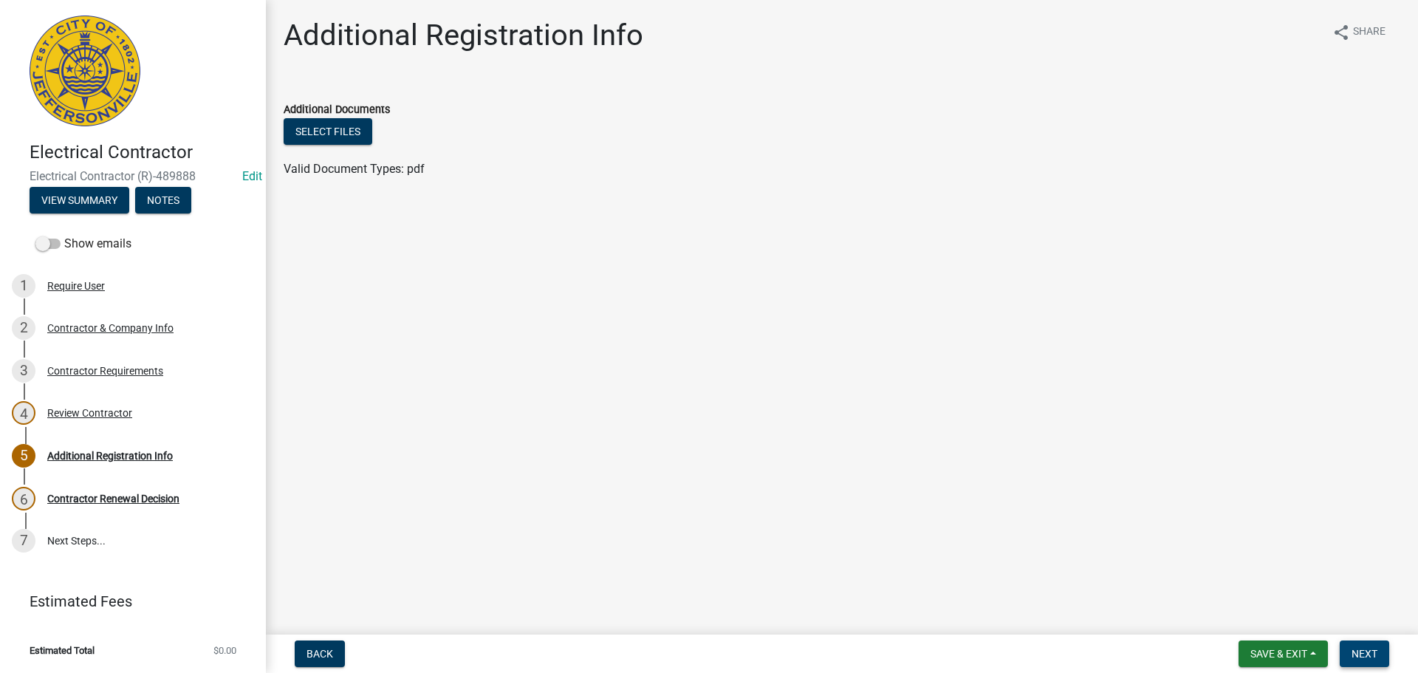
click at [1358, 648] on span "Next" at bounding box center [1364, 654] width 26 height 12
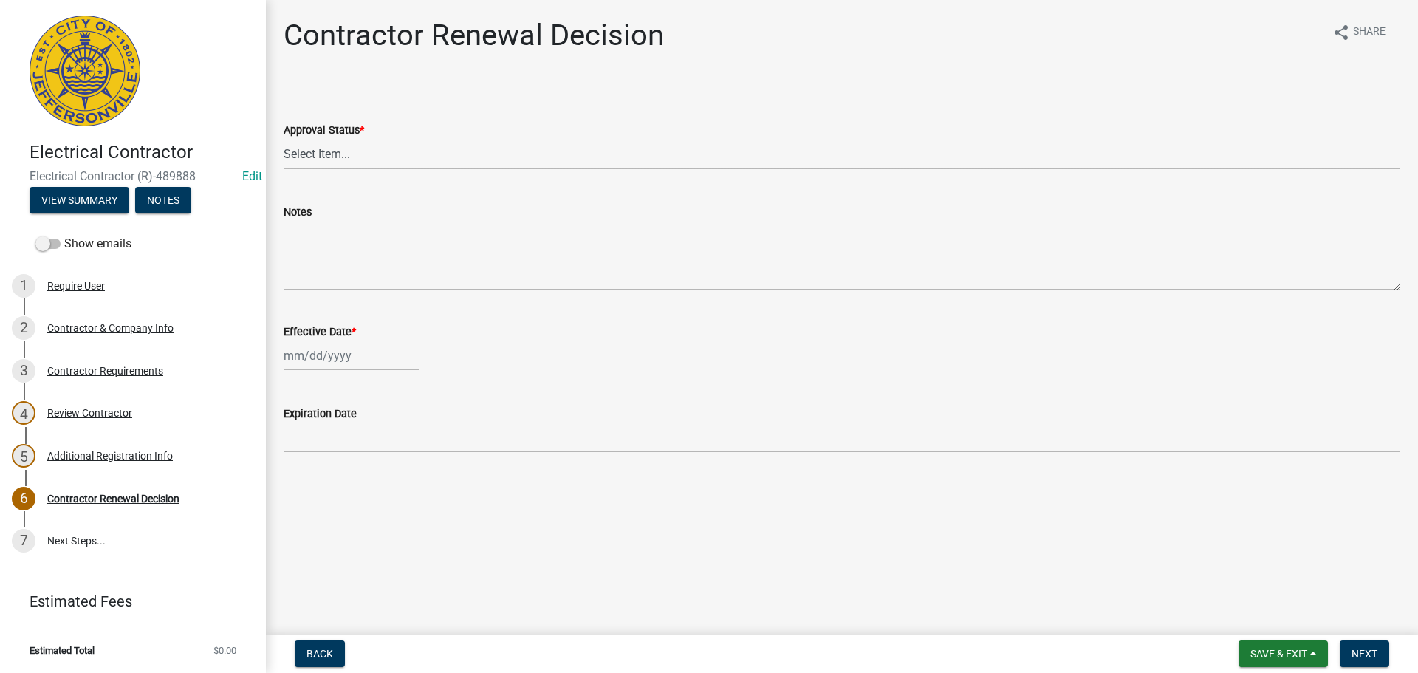
click at [307, 158] on select "Select Item... Approved Denied" at bounding box center [842, 154] width 1116 height 30
click at [284, 139] on select "Select Item... Approved Denied" at bounding box center [842, 154] width 1116 height 30
select select "30db8998-795d-4bbe-8e49-f1ade8865815"
click at [312, 353] on div at bounding box center [351, 355] width 135 height 30
select select "10"
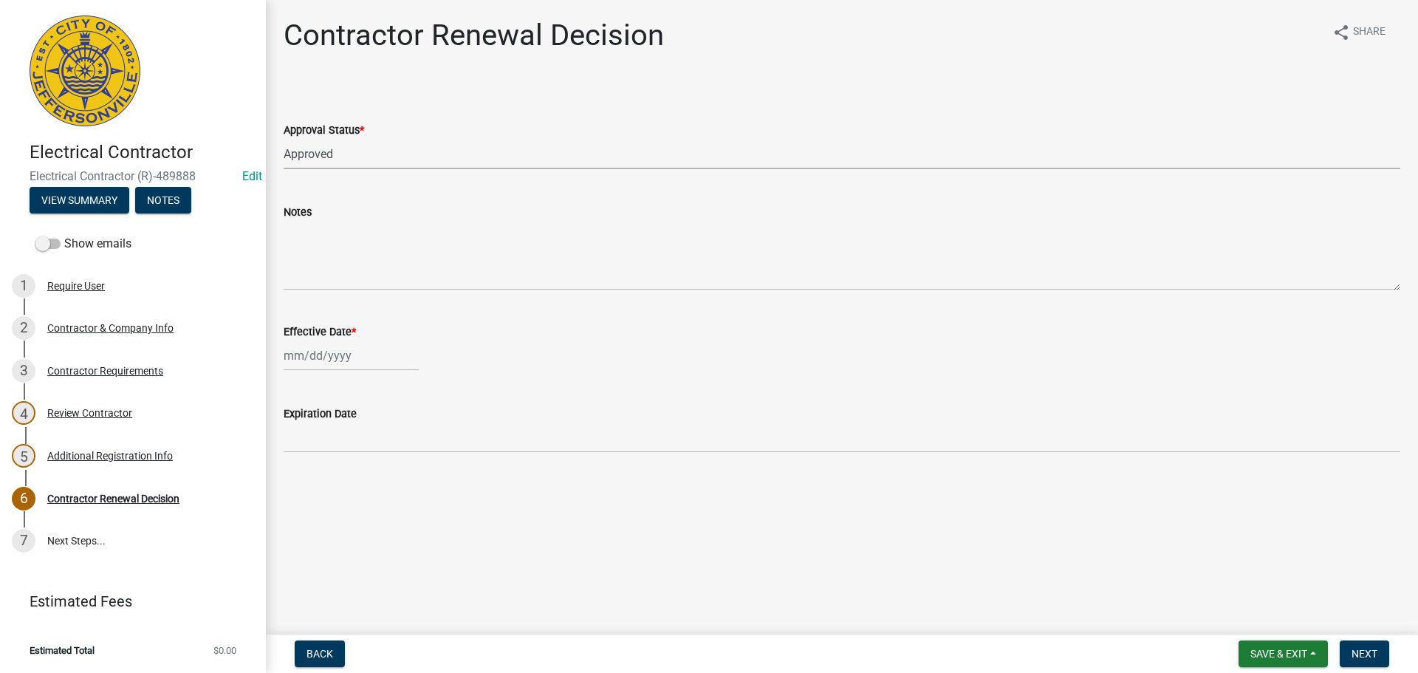
select select "2025"
click at [391, 455] on div "10" at bounding box center [393, 458] width 24 height 24
type input "[DATE]"
click at [1370, 643] on button "Next" at bounding box center [1363, 653] width 49 height 27
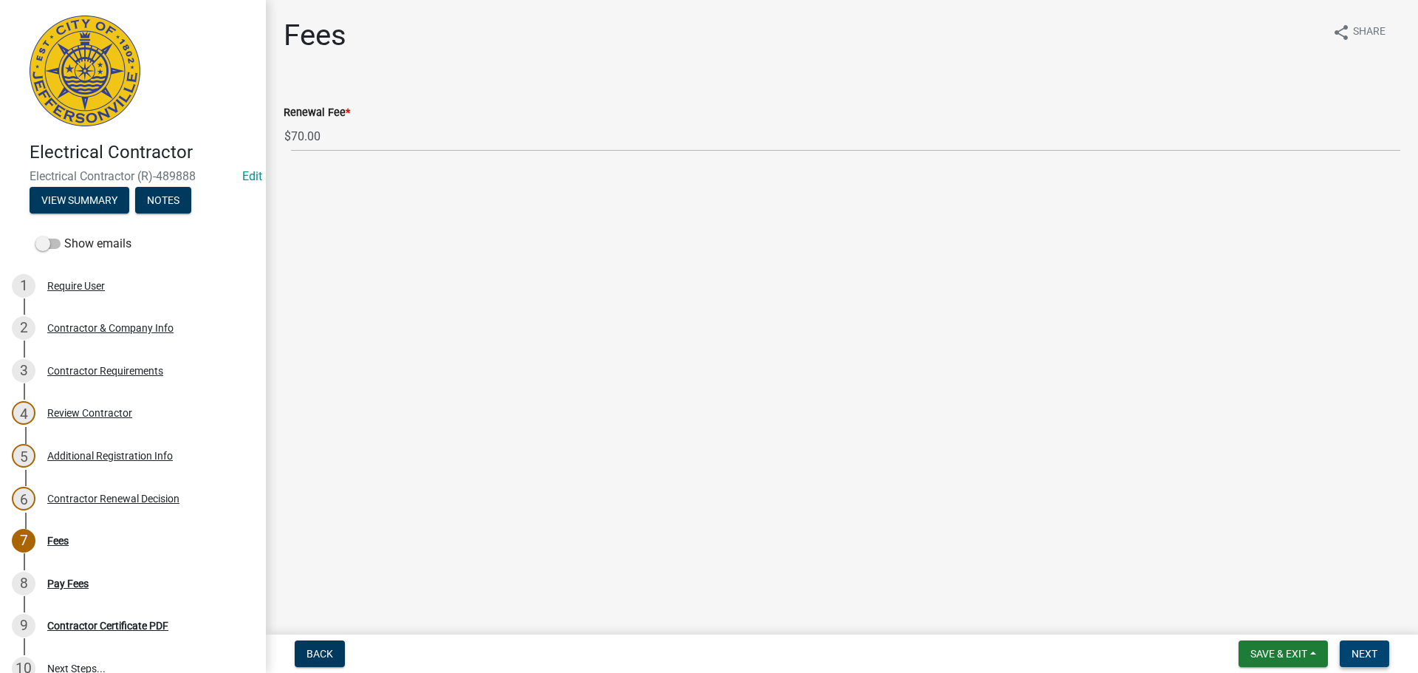
click at [1357, 652] on span "Next" at bounding box center [1364, 654] width 26 height 12
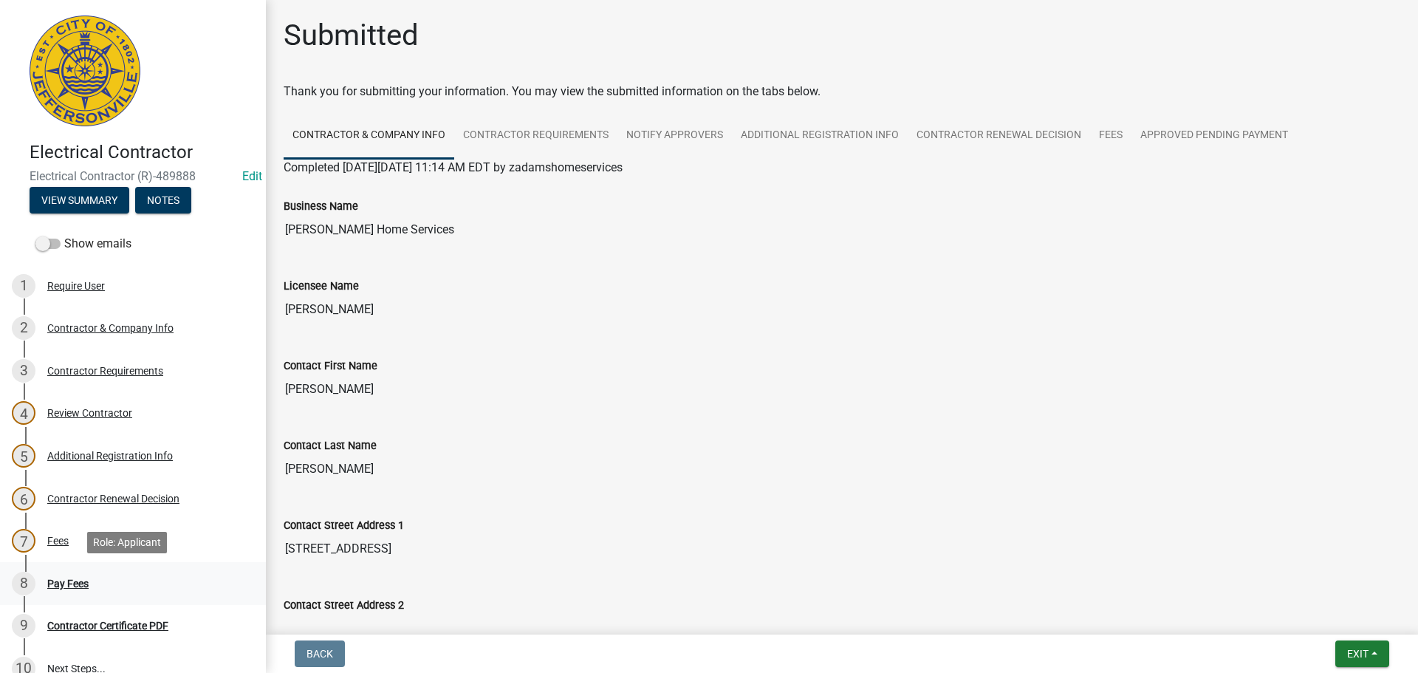
click at [68, 582] on div "Pay Fees" at bounding box center [67, 583] width 41 height 10
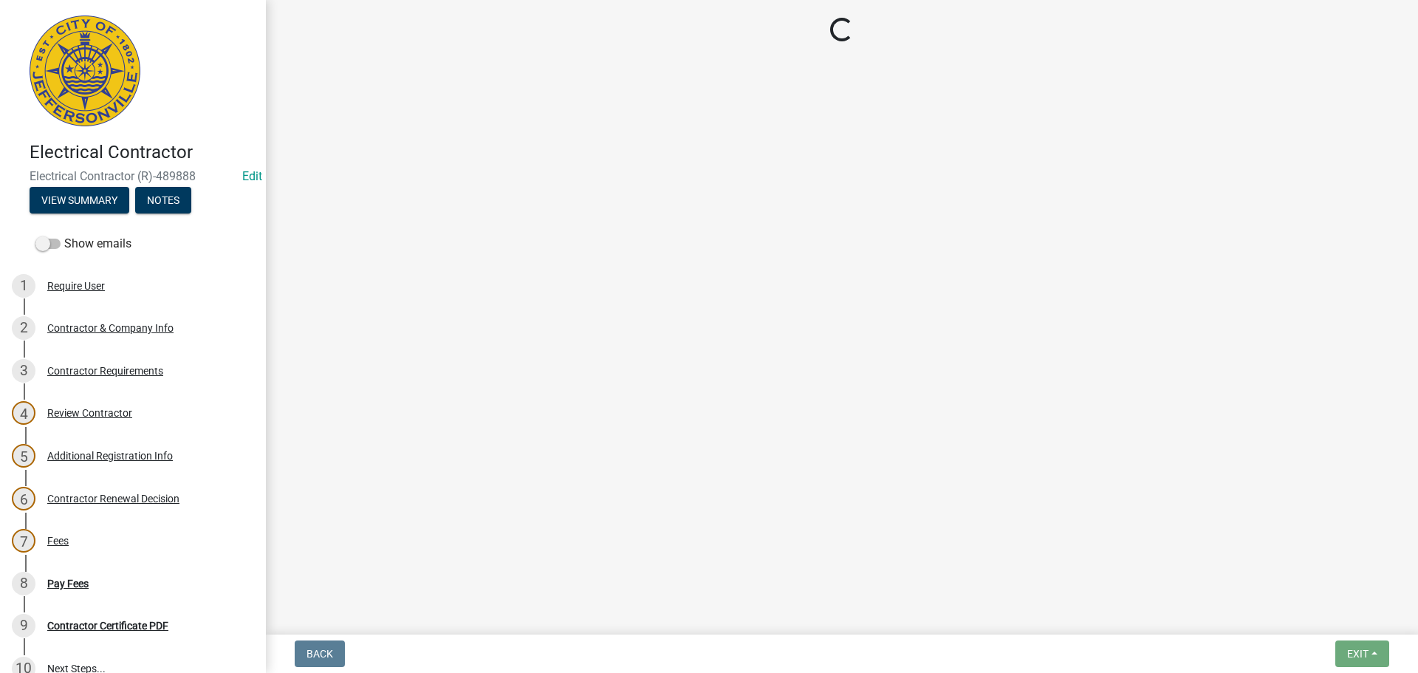
select select "3: 3"
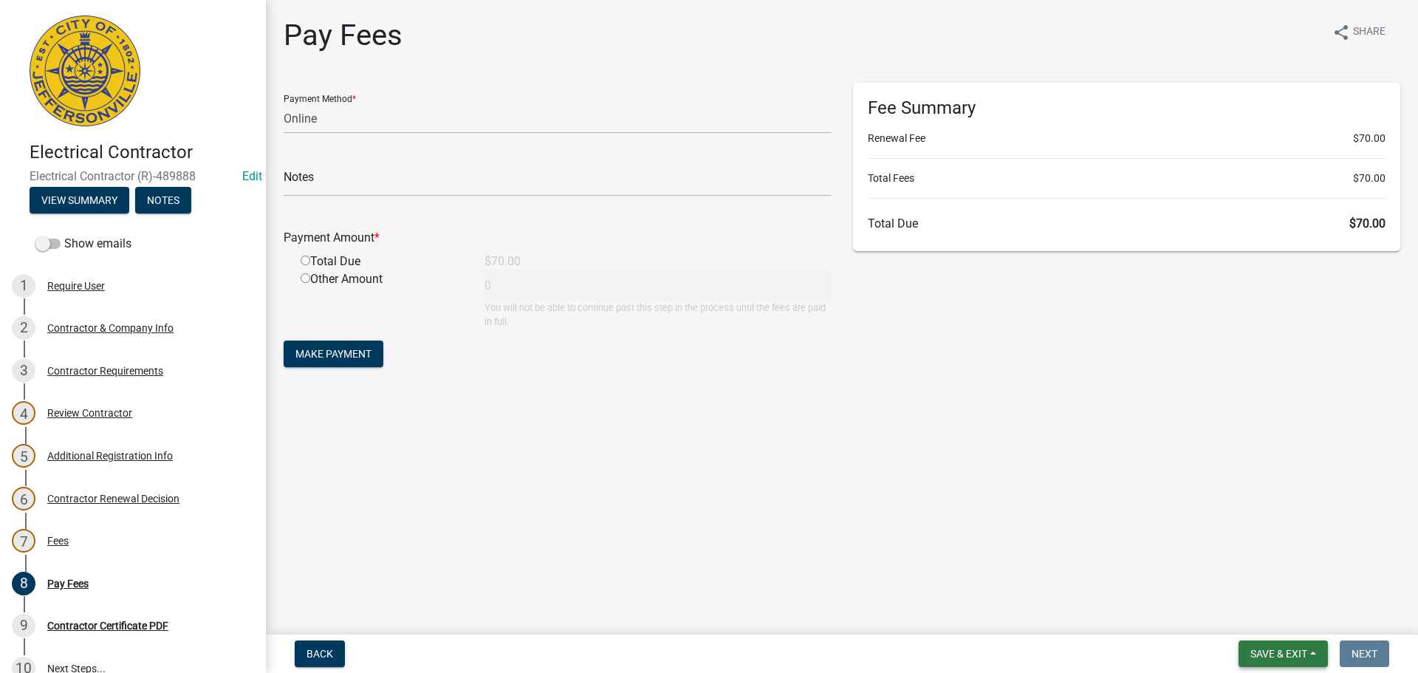
click at [1281, 653] on span "Save & Exit" at bounding box center [1278, 654] width 57 height 12
click at [1260, 614] on button "Save & Exit" at bounding box center [1268, 614] width 118 height 35
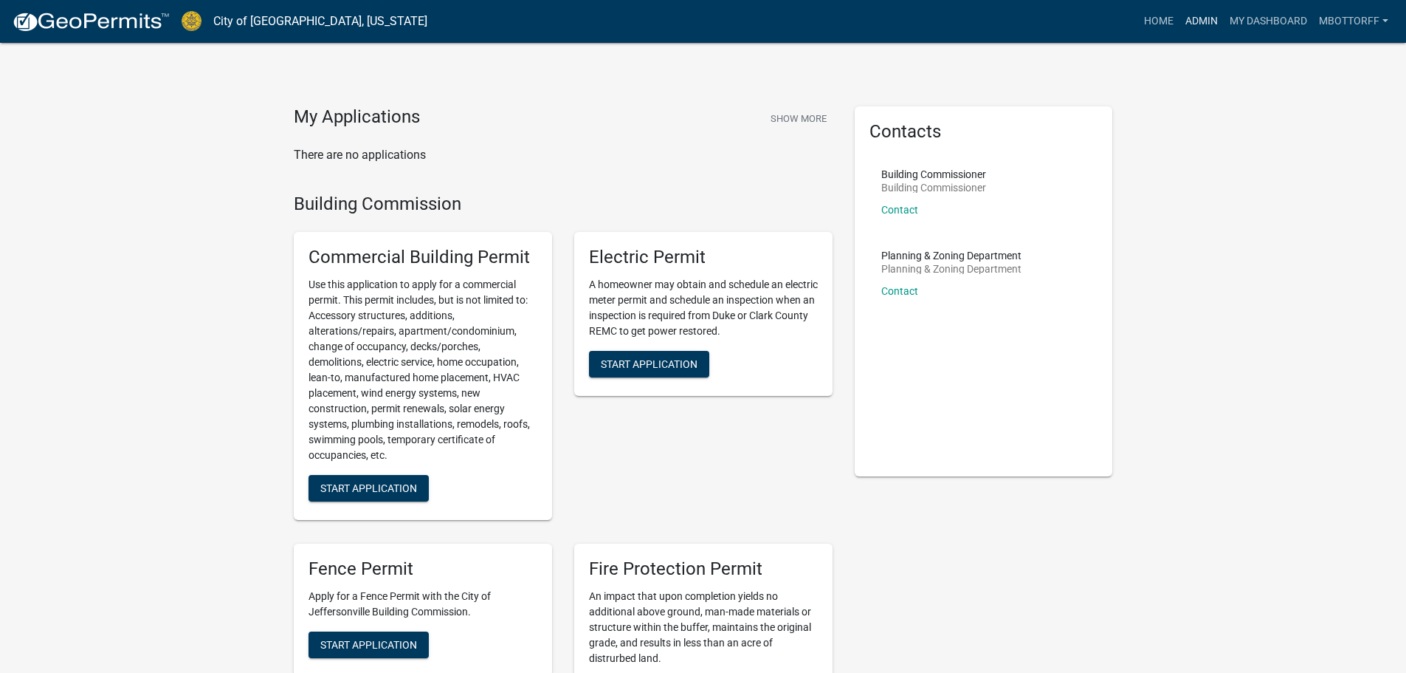
drag, startPoint x: 1193, startPoint y: 18, endPoint x: 1133, endPoint y: 60, distance: 73.7
click at [1193, 18] on link "Admin" at bounding box center [1202, 21] width 44 height 28
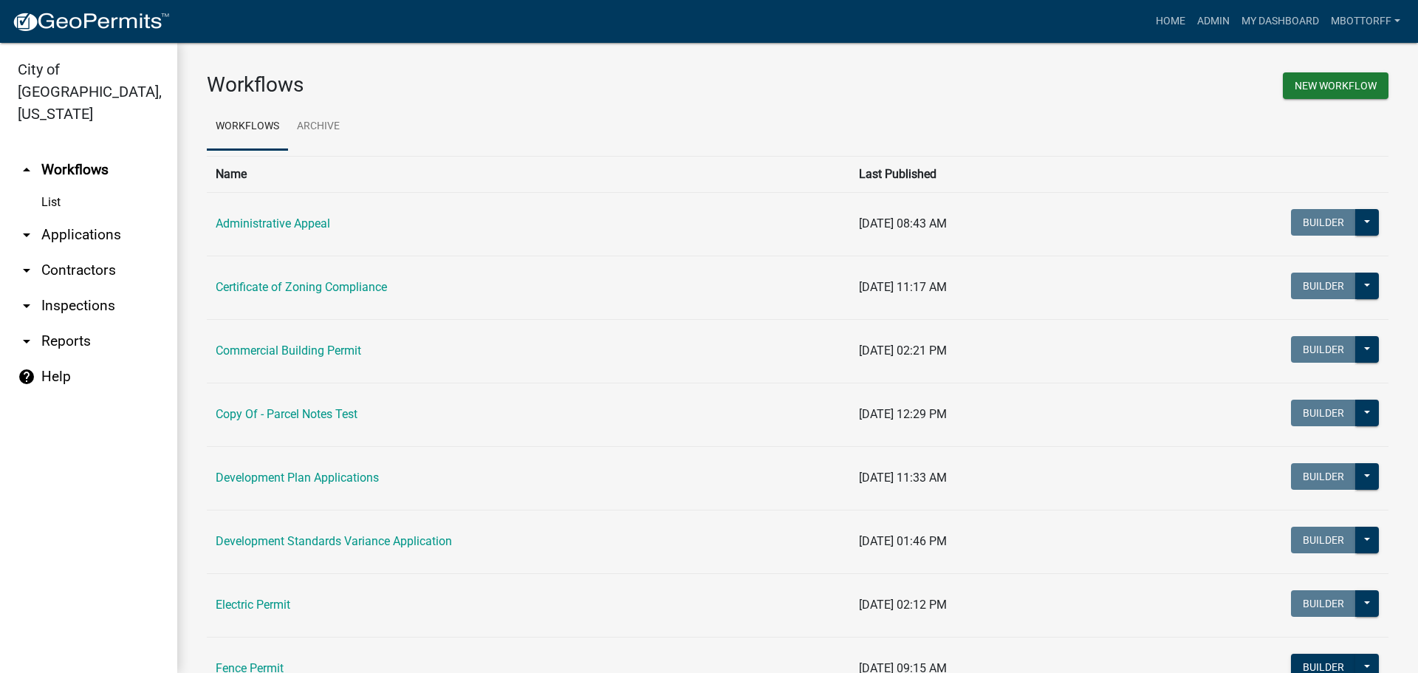
click at [92, 217] on link "arrow_drop_down Applications" at bounding box center [88, 234] width 177 height 35
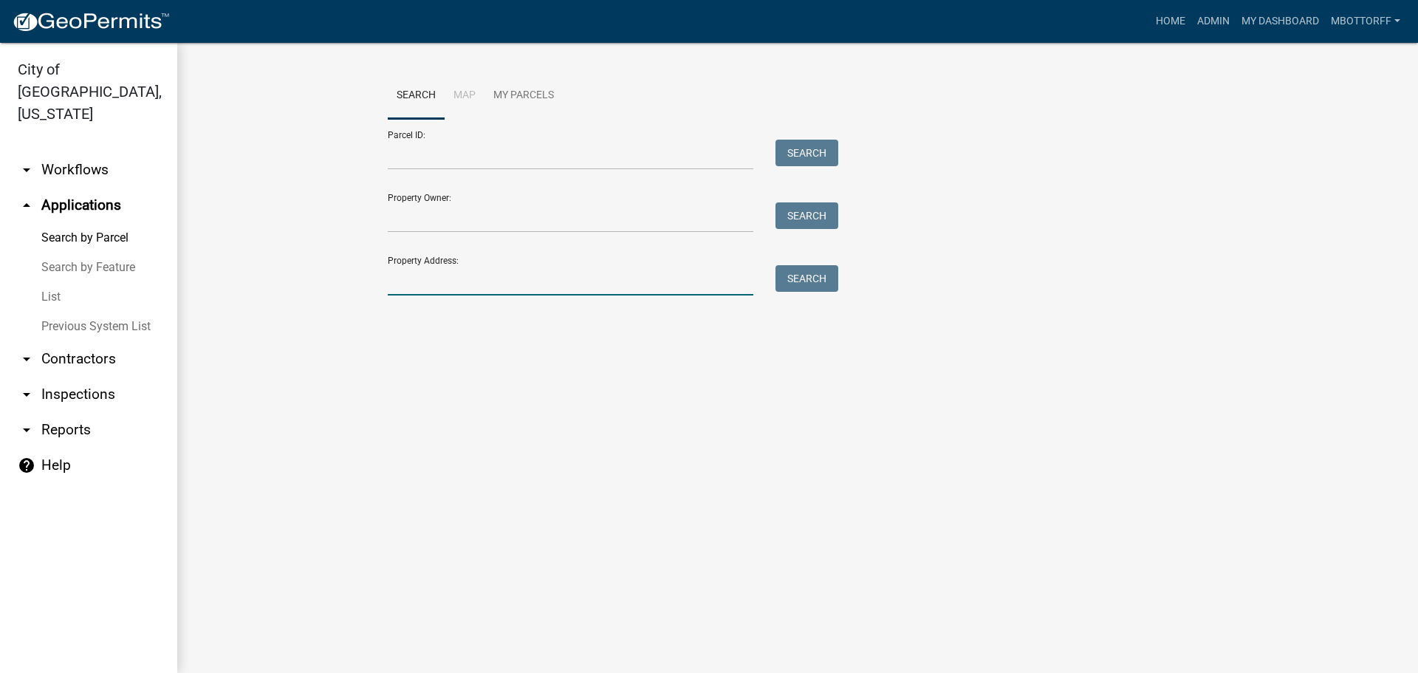
click at [433, 280] on input "Property Address:" at bounding box center [570, 280] width 365 height 30
type input "2611"
drag, startPoint x: 792, startPoint y: 283, endPoint x: 772, endPoint y: 267, distance: 25.3
click at [792, 283] on button "Search" at bounding box center [806, 278] width 63 height 27
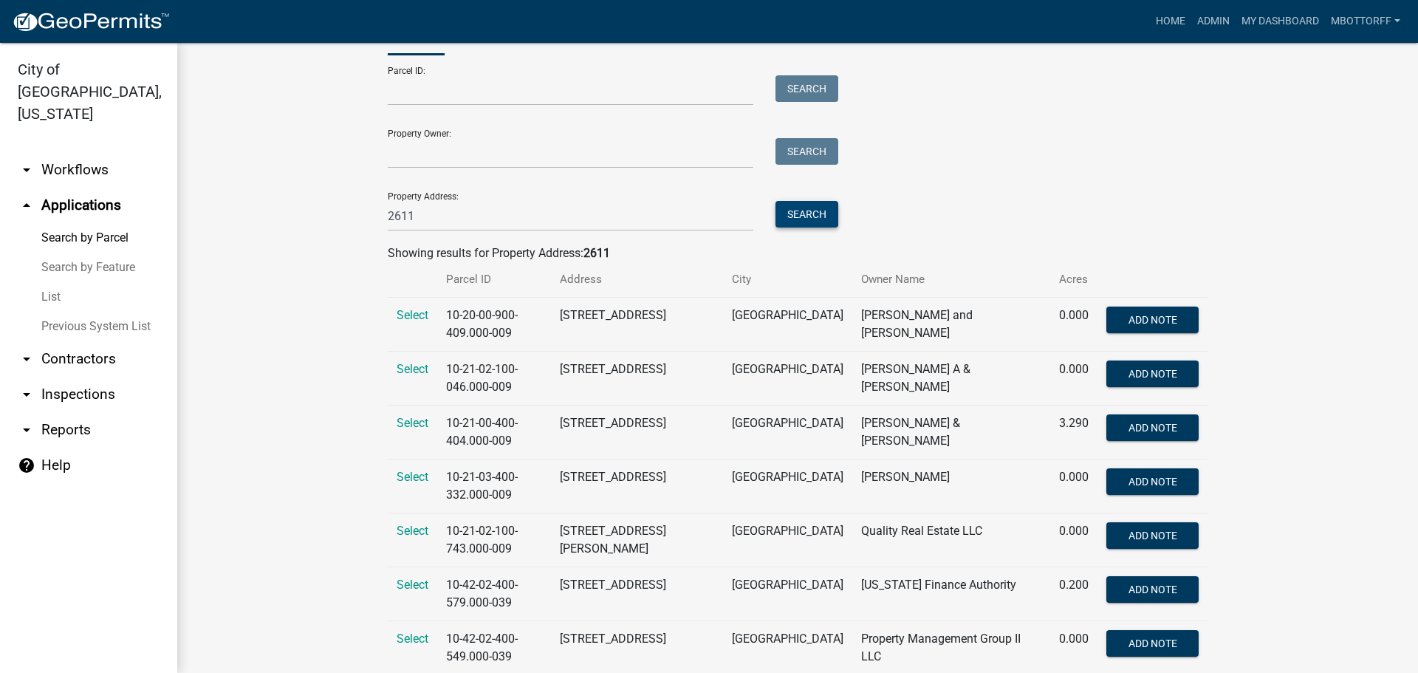
scroll to position [148, 0]
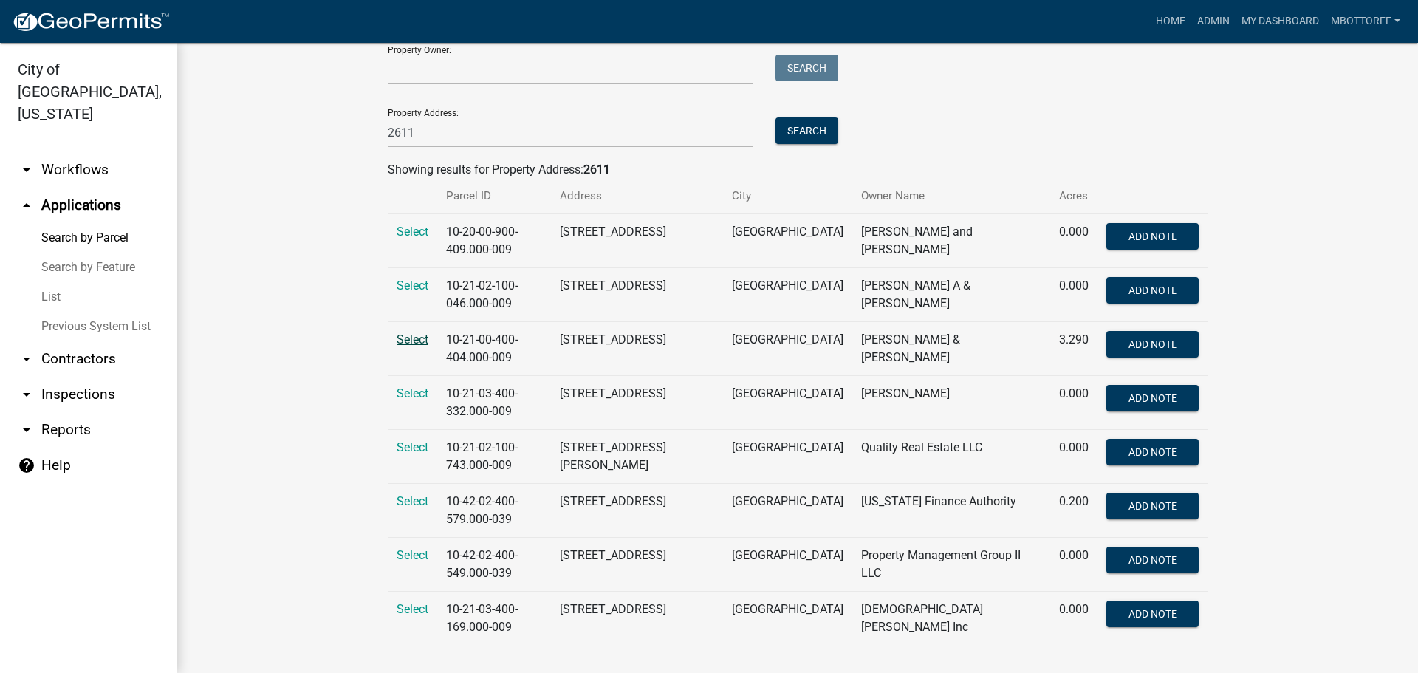
click at [408, 337] on span "Select" at bounding box center [412, 339] width 32 height 14
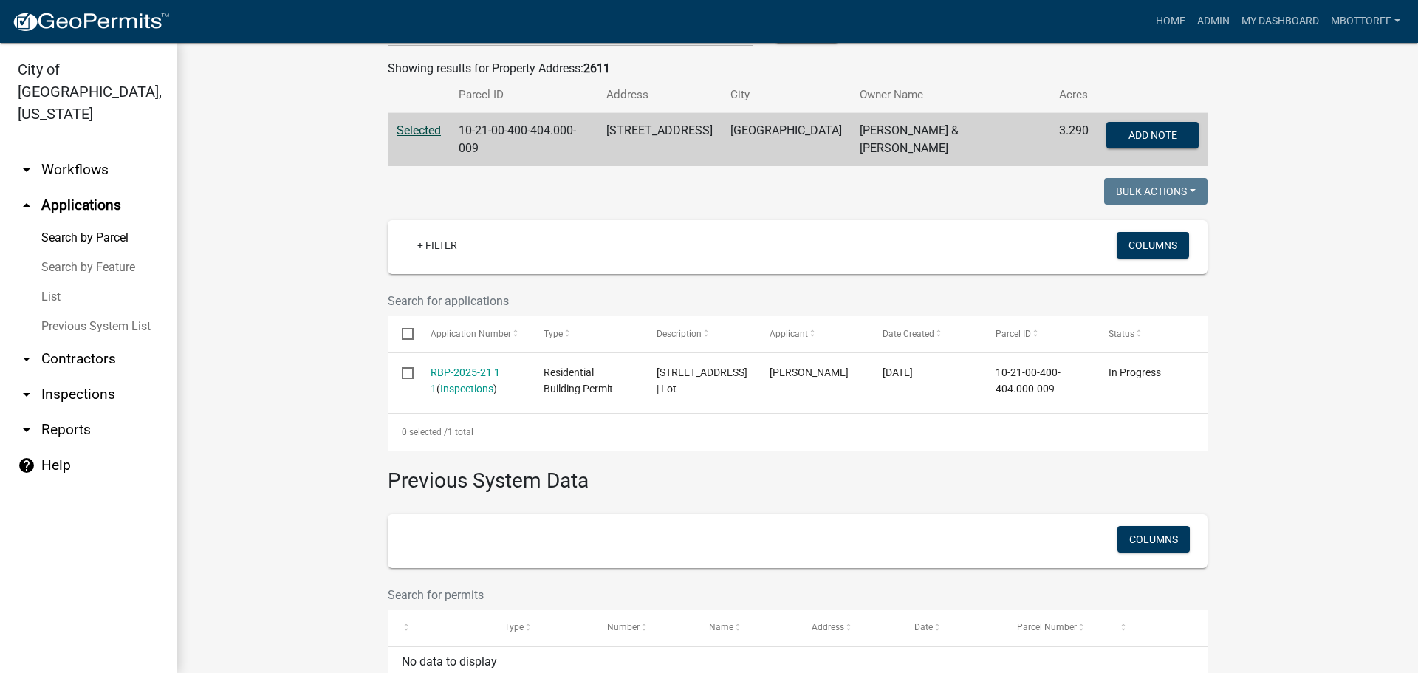
scroll to position [27, 0]
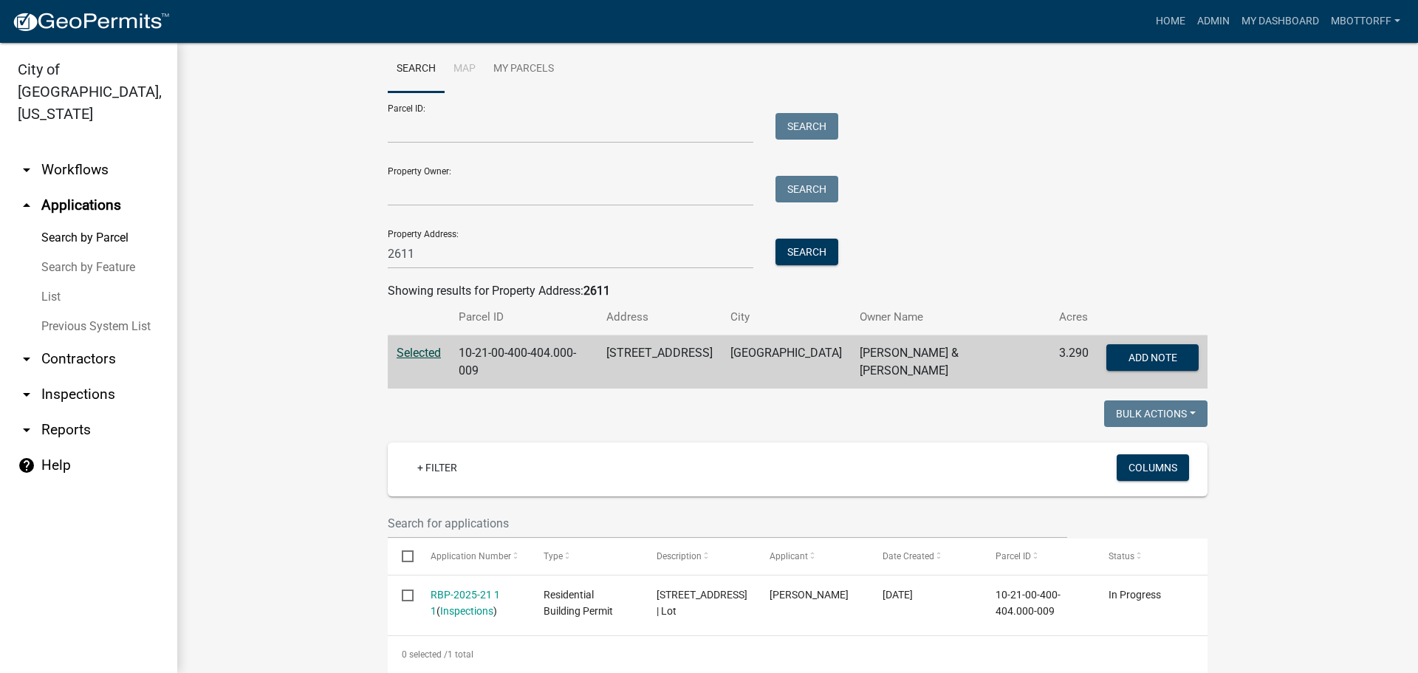
click at [66, 341] on link "arrow_drop_down Contractors" at bounding box center [88, 358] width 177 height 35
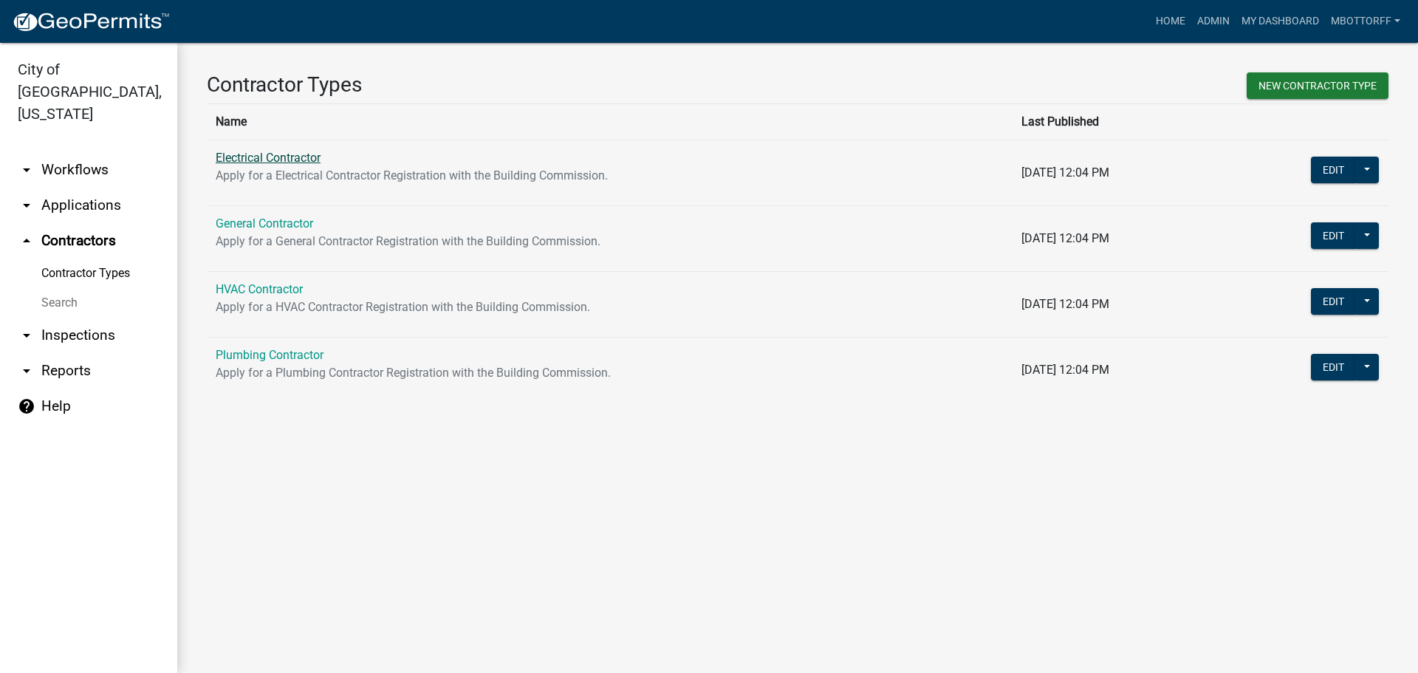
click at [255, 158] on link "Electrical Contractor" at bounding box center [268, 158] width 105 height 14
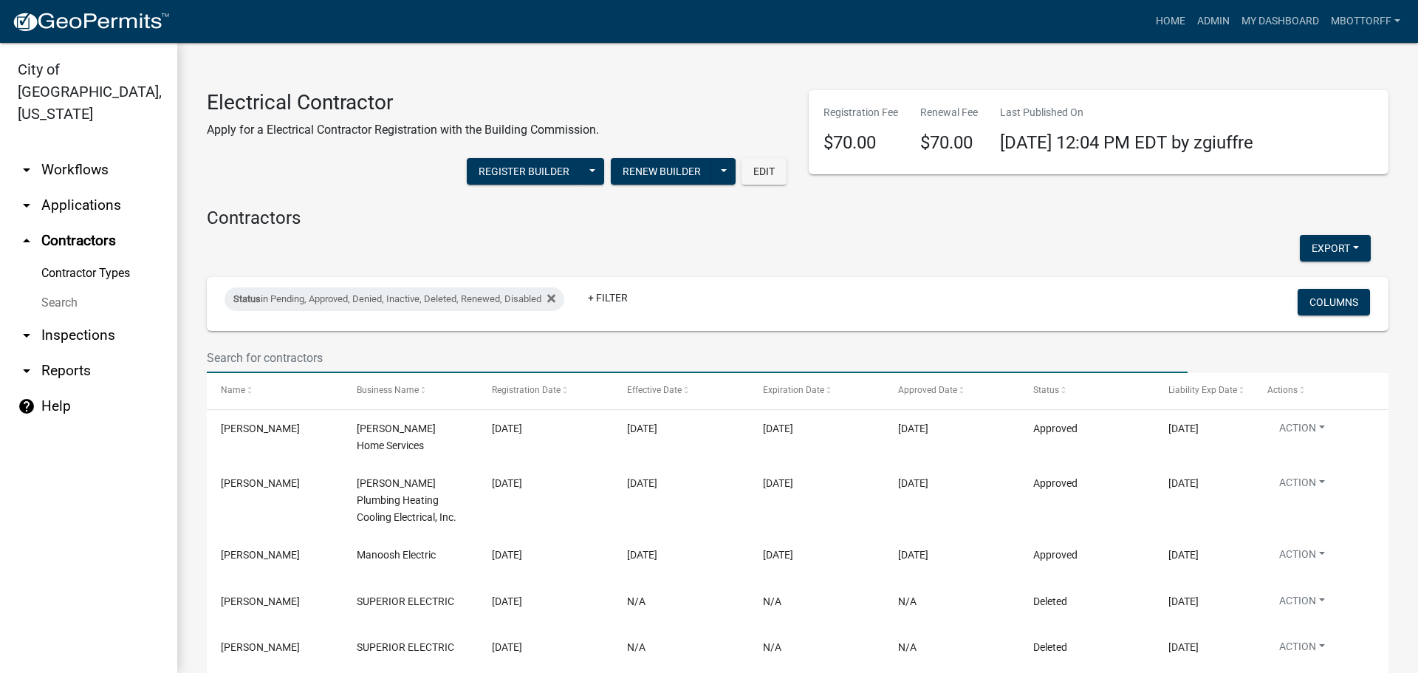
click at [287, 357] on input "text" at bounding box center [697, 358] width 980 height 30
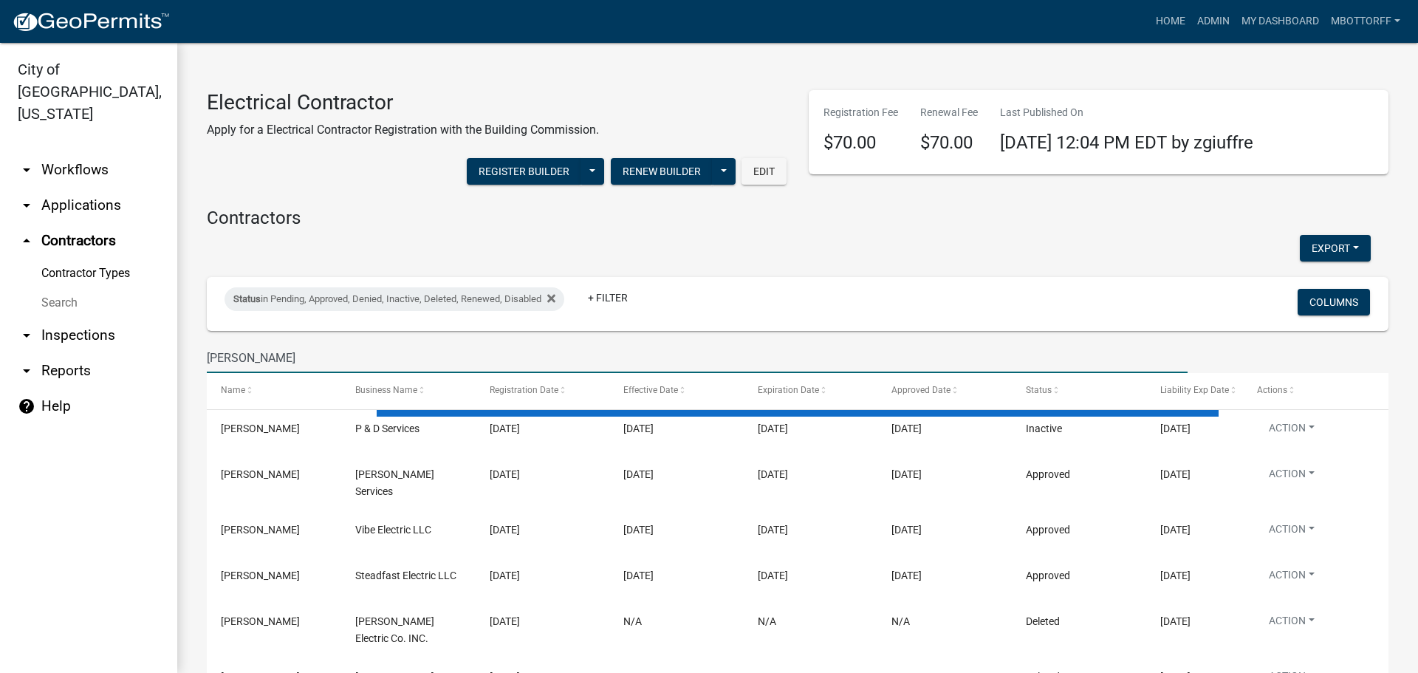
type input "RICK VANGILDER"
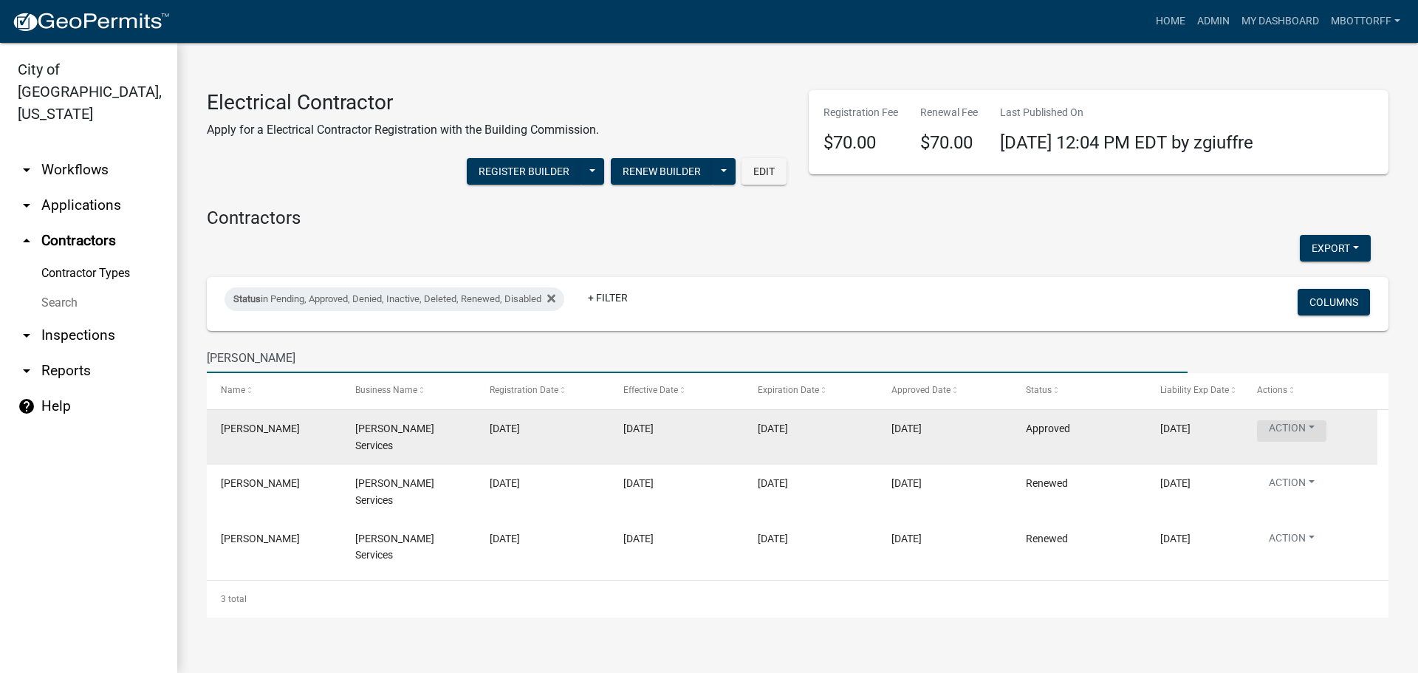
click at [1307, 424] on button "Action" at bounding box center [1291, 430] width 69 height 21
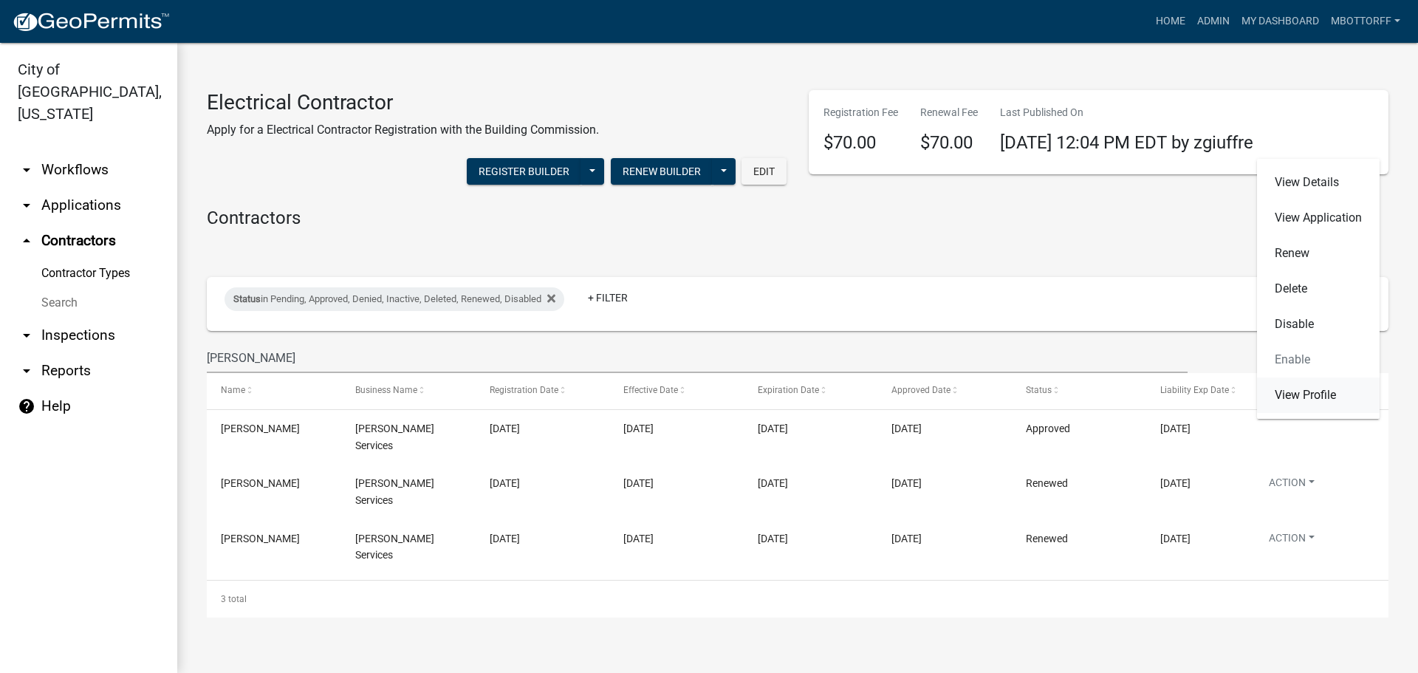
click at [1304, 396] on link "View Profile" at bounding box center [1318, 394] width 123 height 35
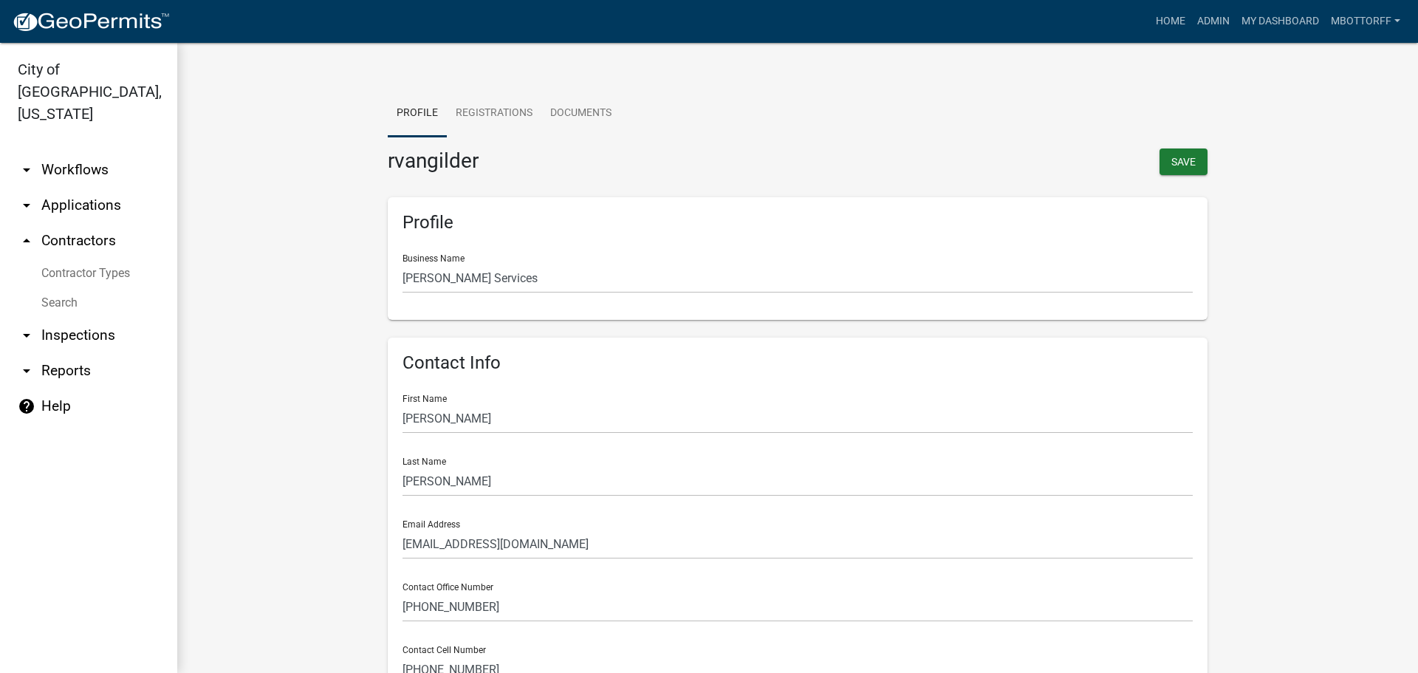
click at [51, 188] on link "arrow_drop_down Applications" at bounding box center [88, 205] width 177 height 35
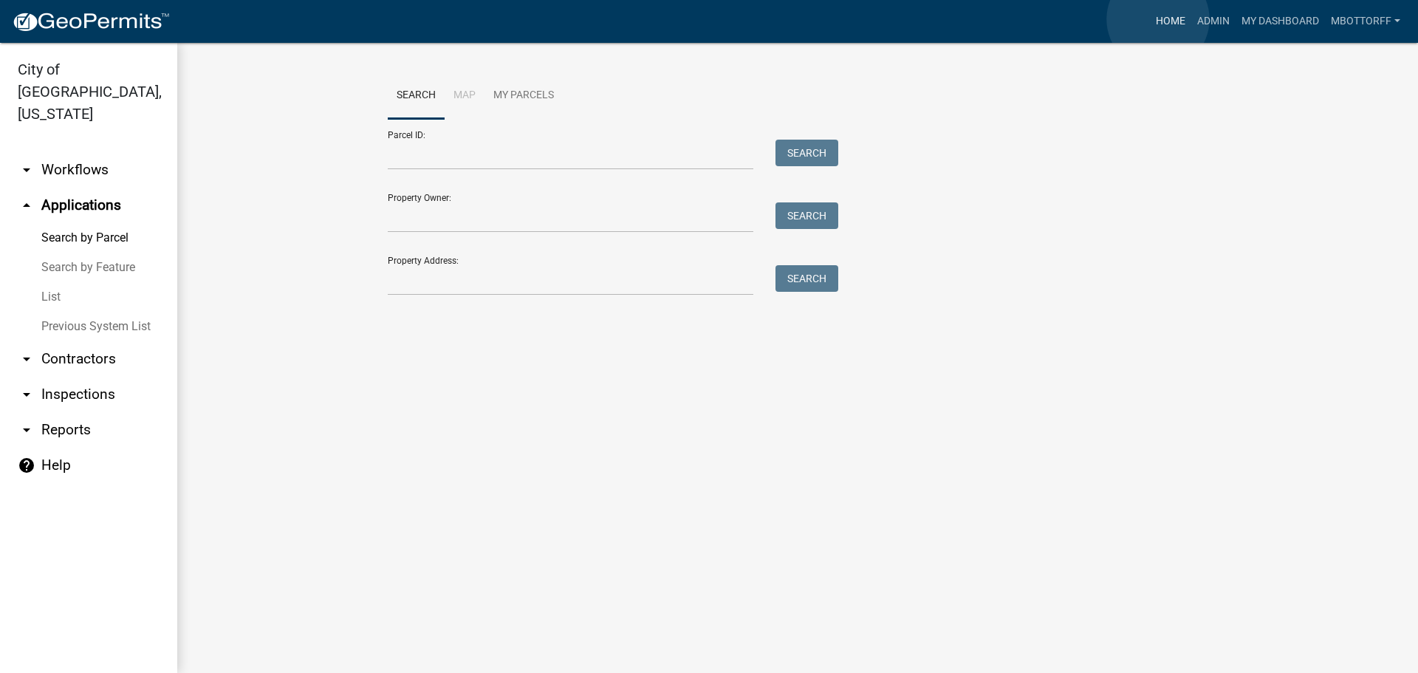
click at [1158, 21] on link "Home" at bounding box center [1170, 21] width 41 height 28
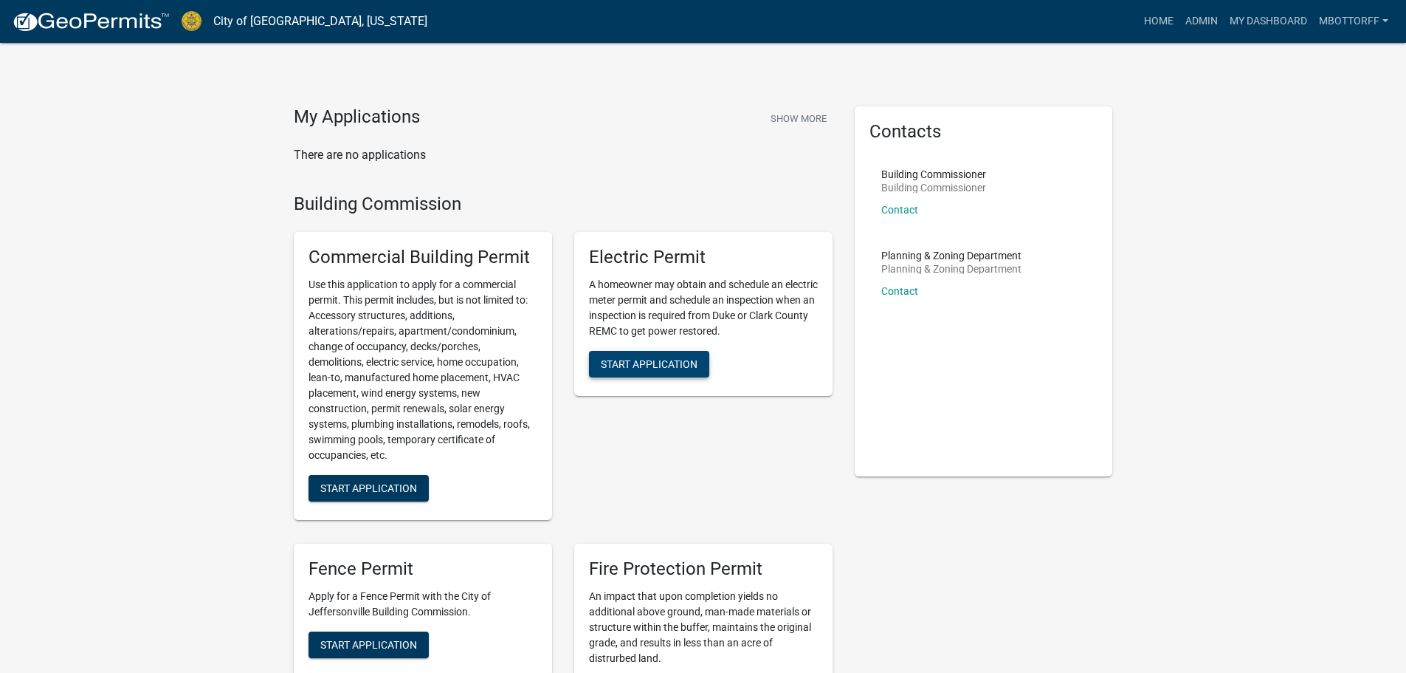
click at [641, 364] on span "Start Application" at bounding box center [649, 364] width 97 height 12
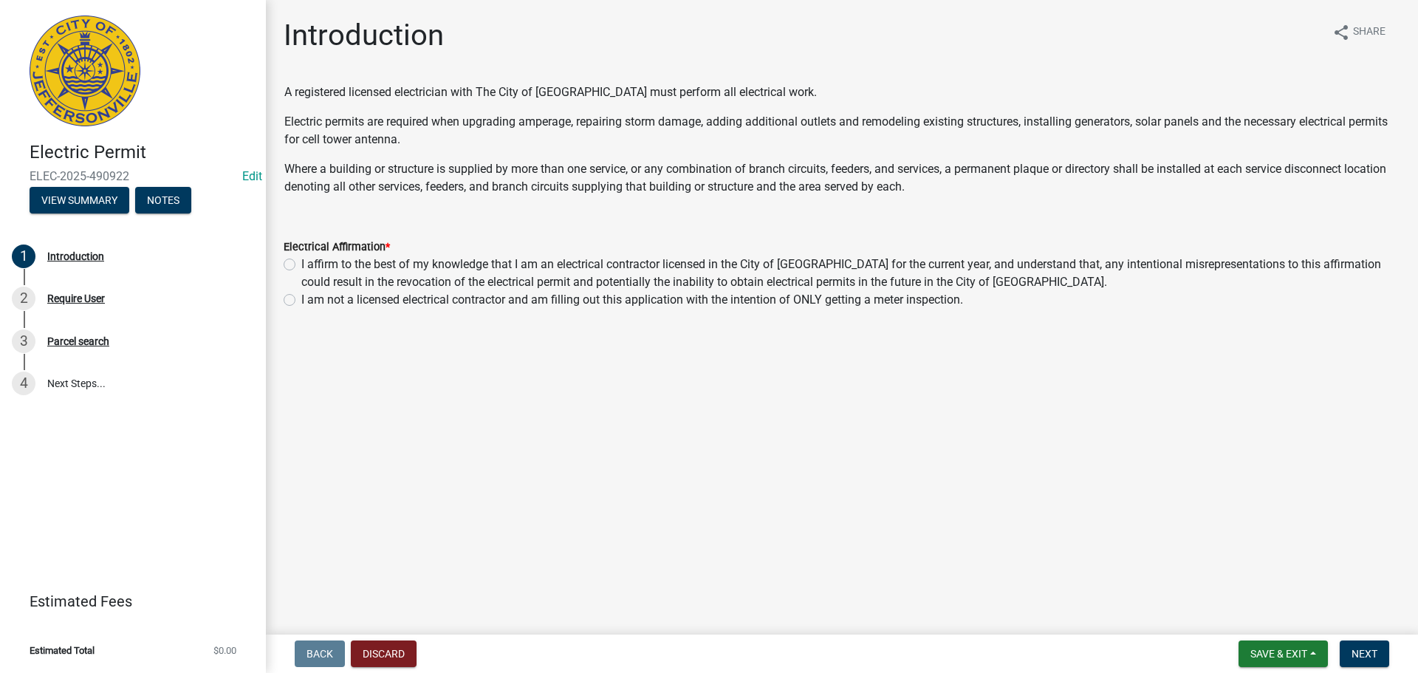
click at [301, 261] on label "I affirm to the best of my knowledge that I am an electrical contractor license…" at bounding box center [850, 272] width 1099 height 35
click at [301, 261] on input "I affirm to the best of my knowledge that I am an electrical contractor license…" at bounding box center [306, 260] width 10 height 10
radio input "true"
click at [1356, 651] on span "Next" at bounding box center [1364, 654] width 26 height 12
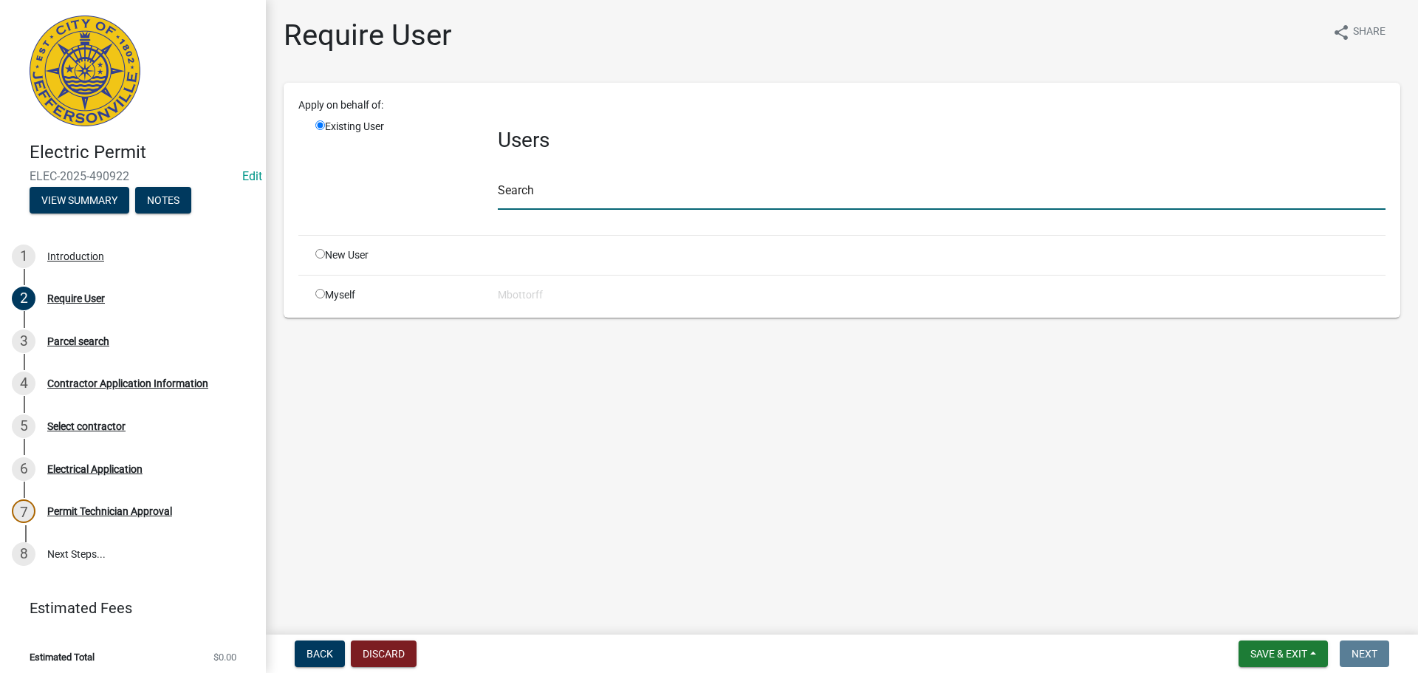
click at [511, 188] on input "text" at bounding box center [941, 194] width 887 height 30
type input "RVANGILDER"
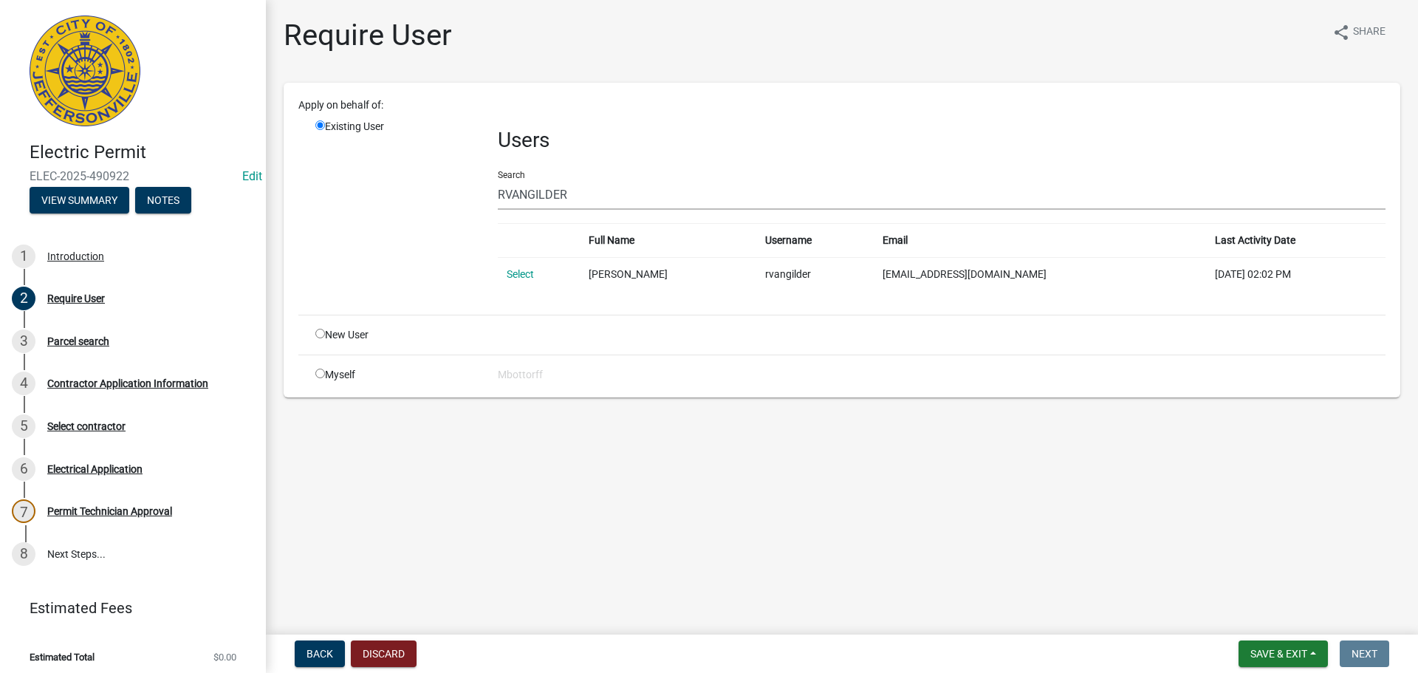
click at [522, 274] on link "Select" at bounding box center [519, 274] width 27 height 12
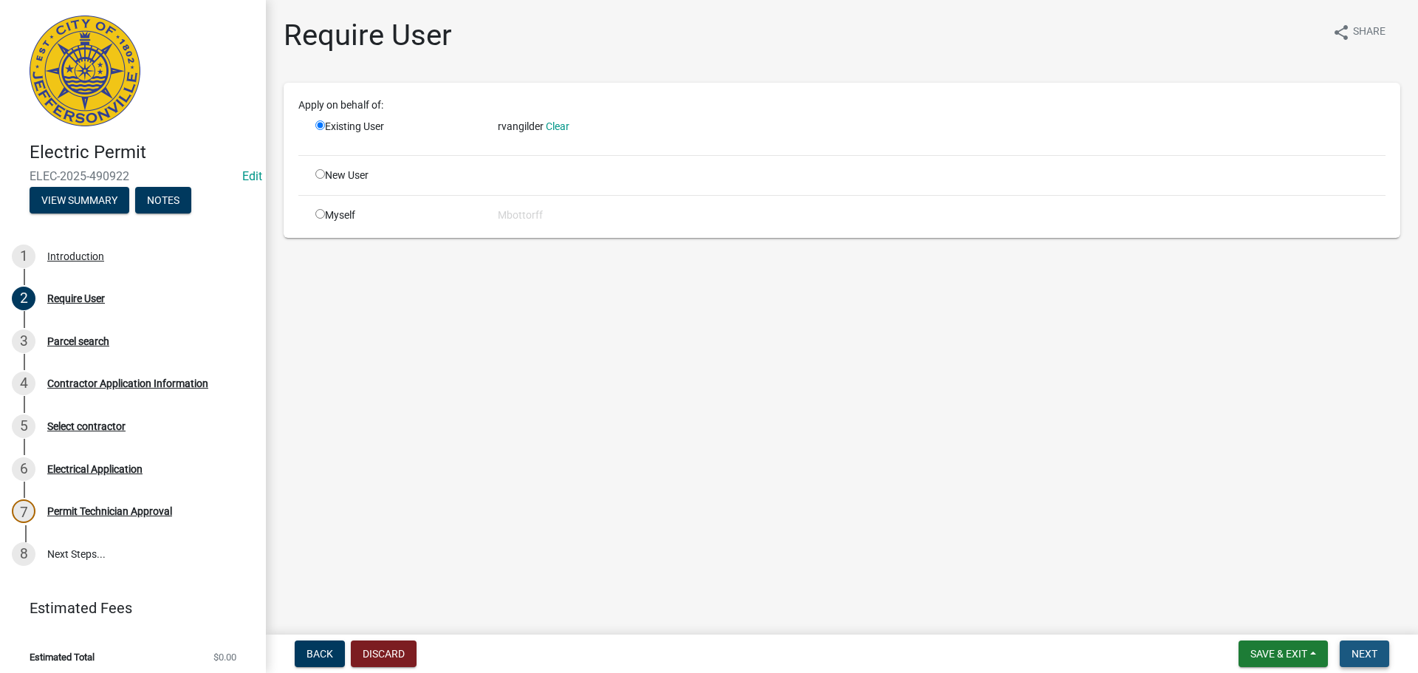
click at [1362, 651] on span "Next" at bounding box center [1364, 654] width 26 height 12
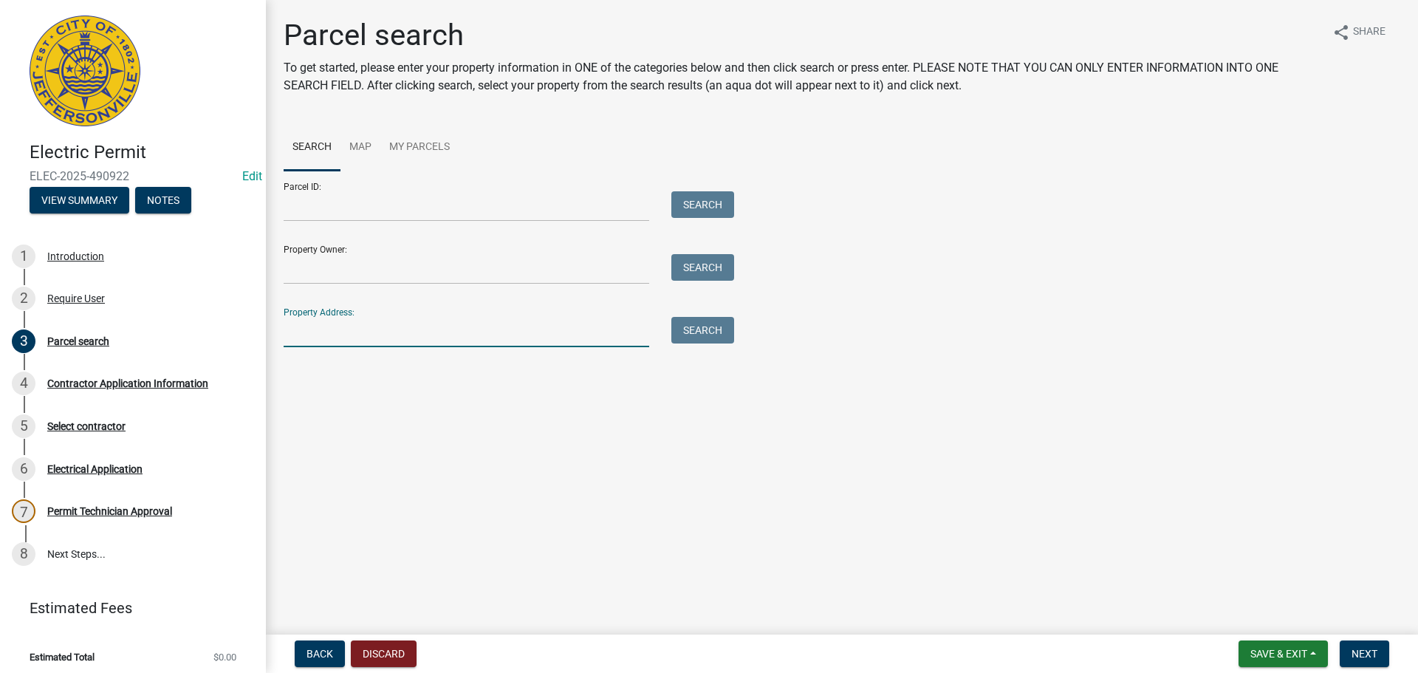
click at [304, 328] on input "Property Address:" at bounding box center [466, 332] width 365 height 30
type input "2611 utica"
drag, startPoint x: 689, startPoint y: 331, endPoint x: 681, endPoint y: 334, distance: 8.3
click at [690, 331] on button "Search" at bounding box center [702, 330] width 63 height 27
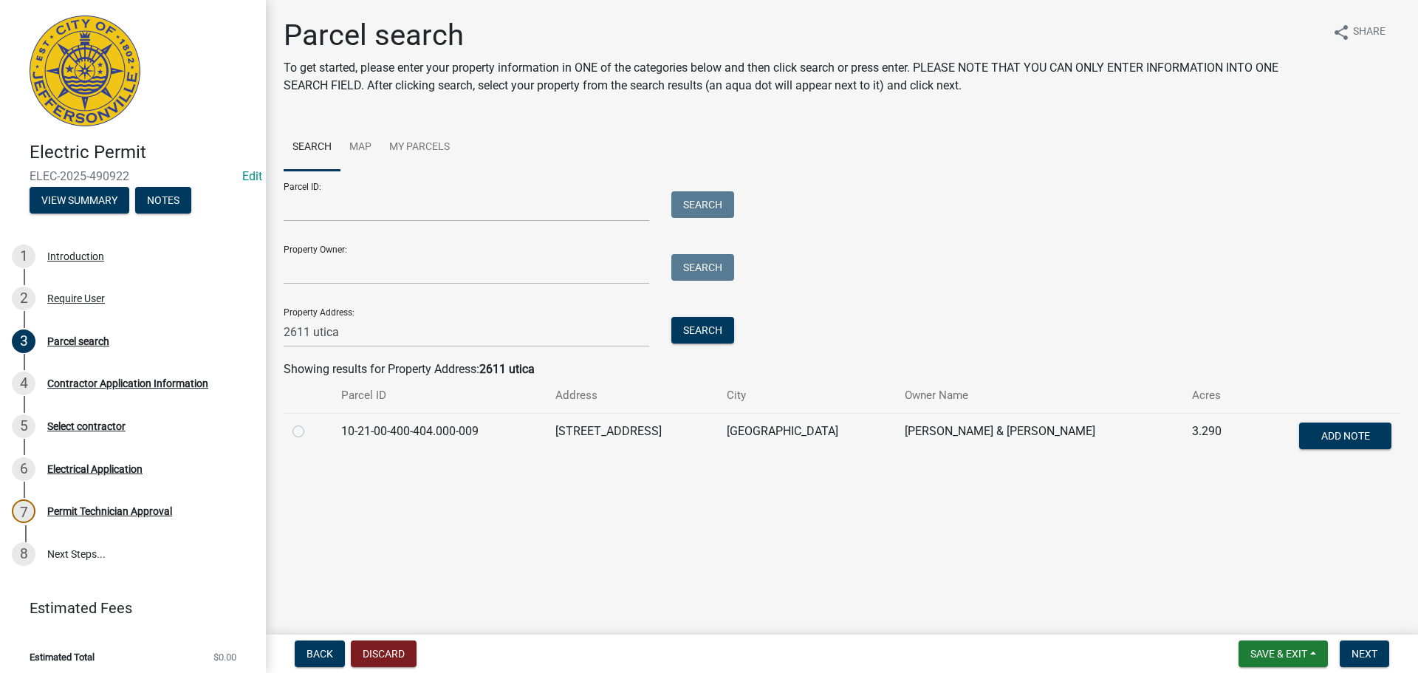
click at [310, 422] on label at bounding box center [310, 422] width 0 height 0
click at [310, 430] on input "radio" at bounding box center [315, 427] width 10 height 10
radio input "true"
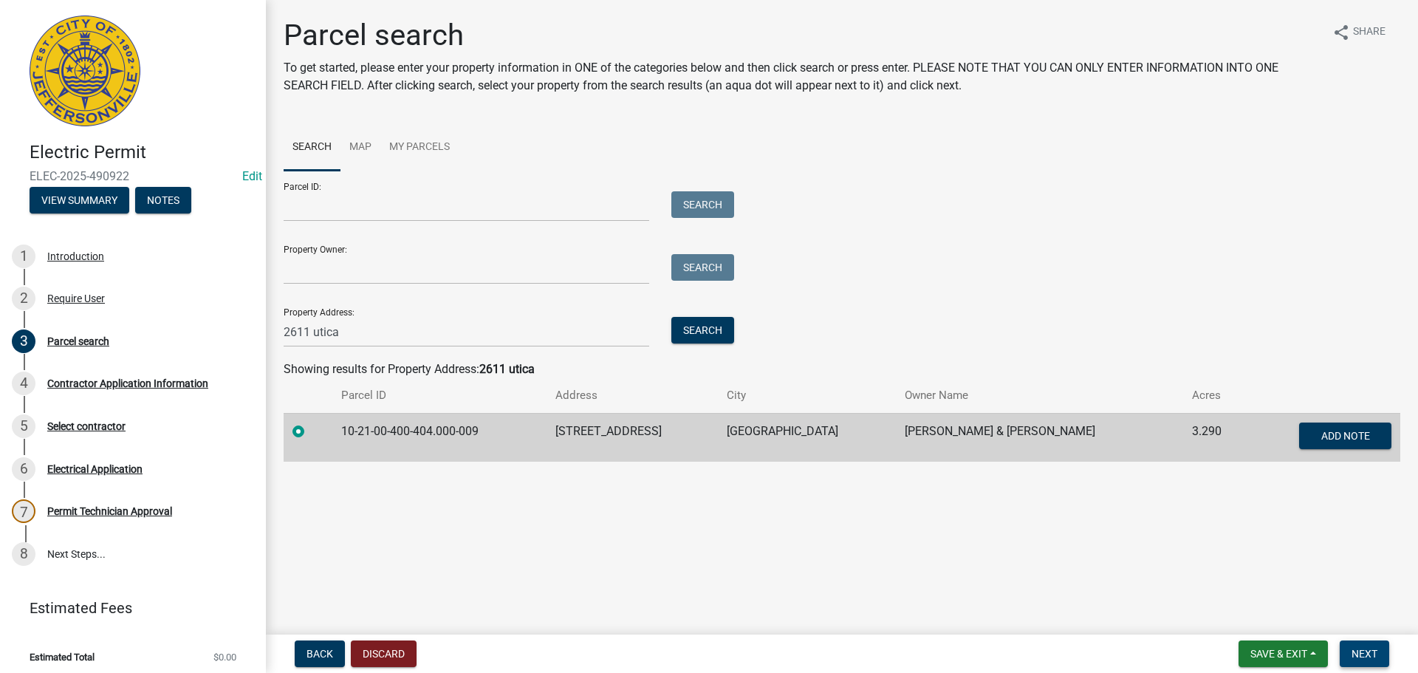
click at [1358, 654] on span "Next" at bounding box center [1364, 654] width 26 height 12
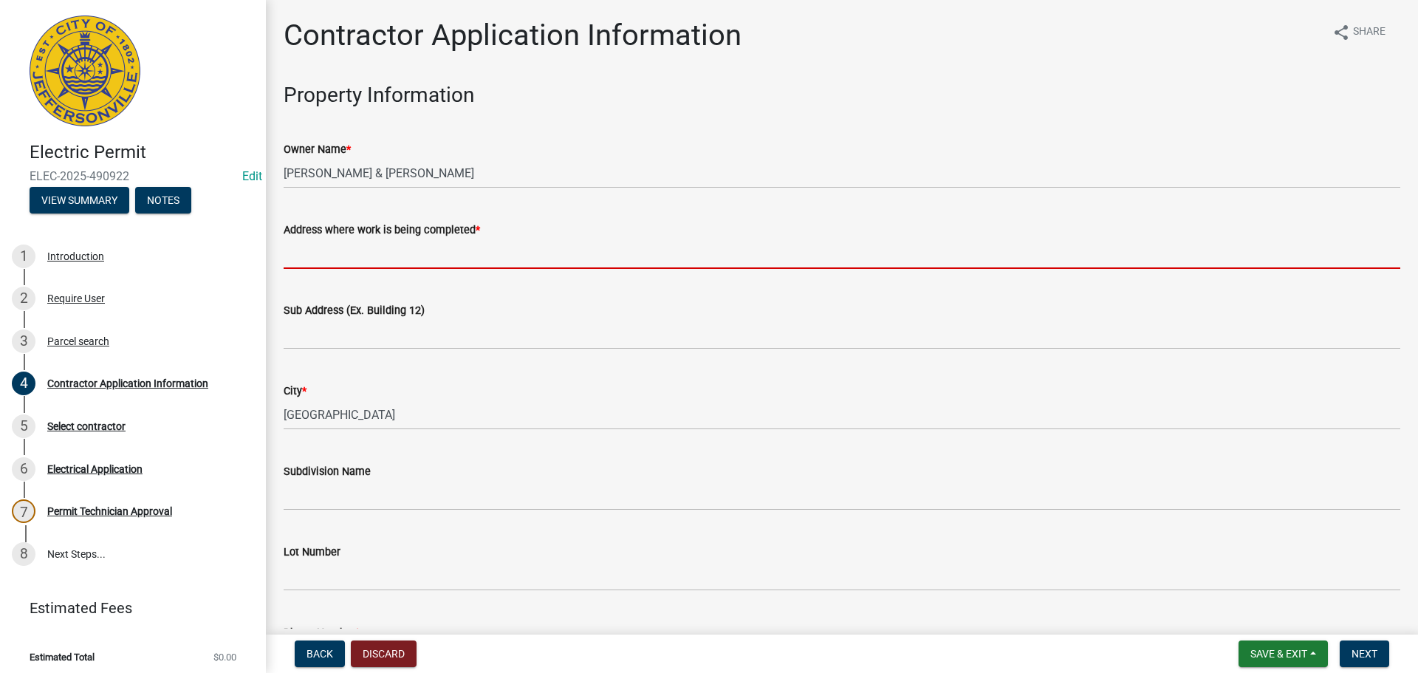
click at [304, 249] on input "Address where work is being completed *" at bounding box center [842, 253] width 1116 height 30
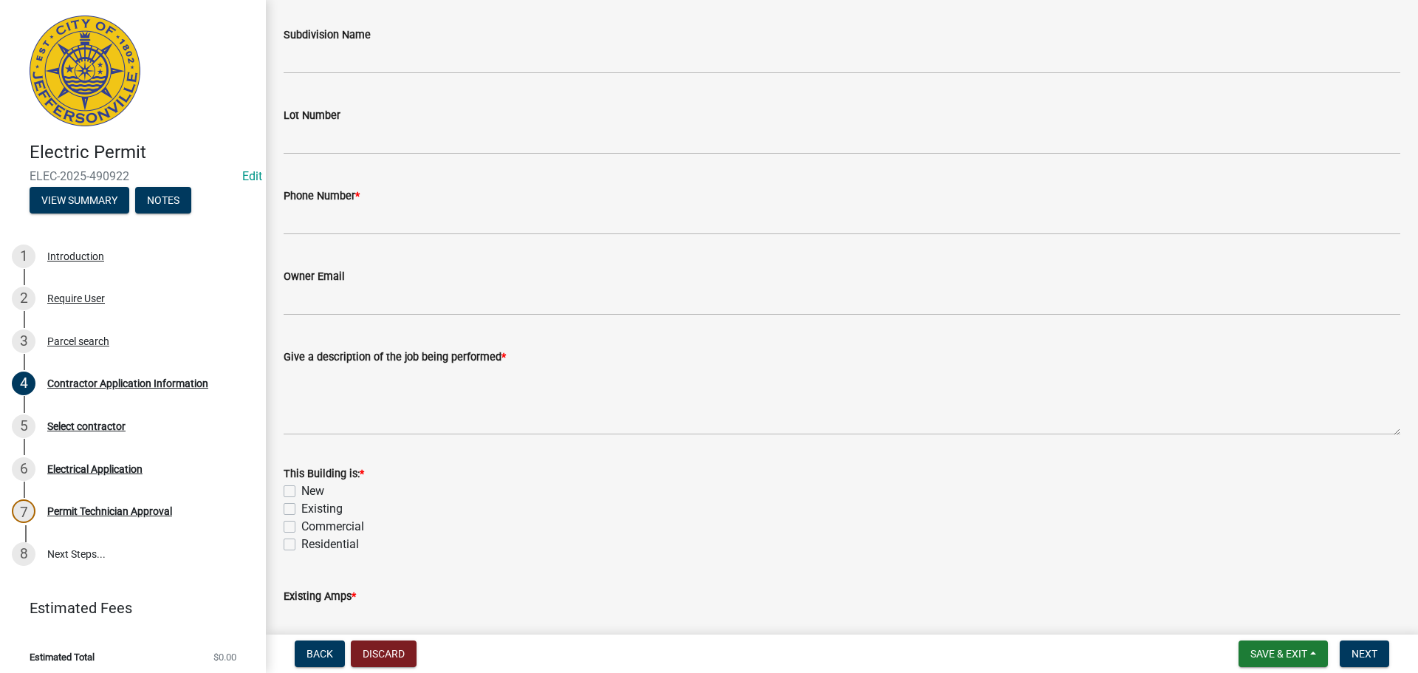
scroll to position [443, 0]
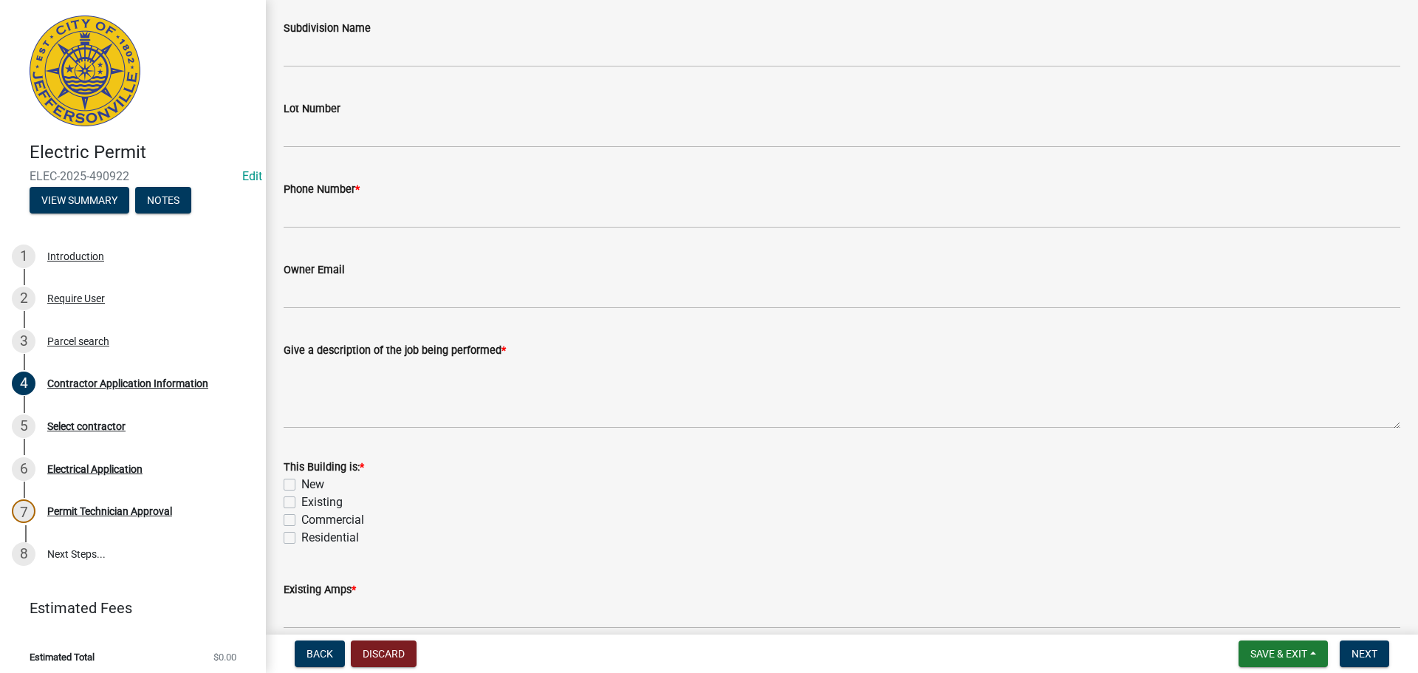
type input "2611 UTICA PIKE"
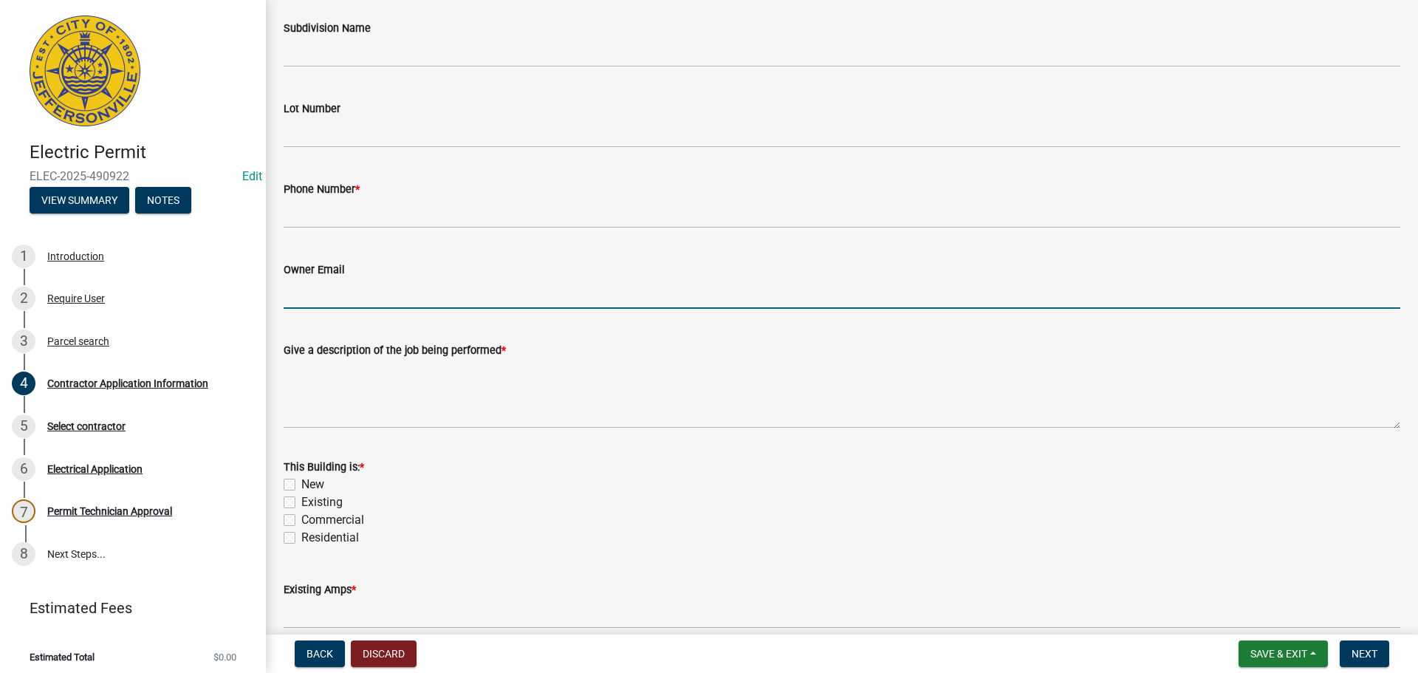
click at [302, 303] on input "Owner Email" at bounding box center [842, 293] width 1116 height 30
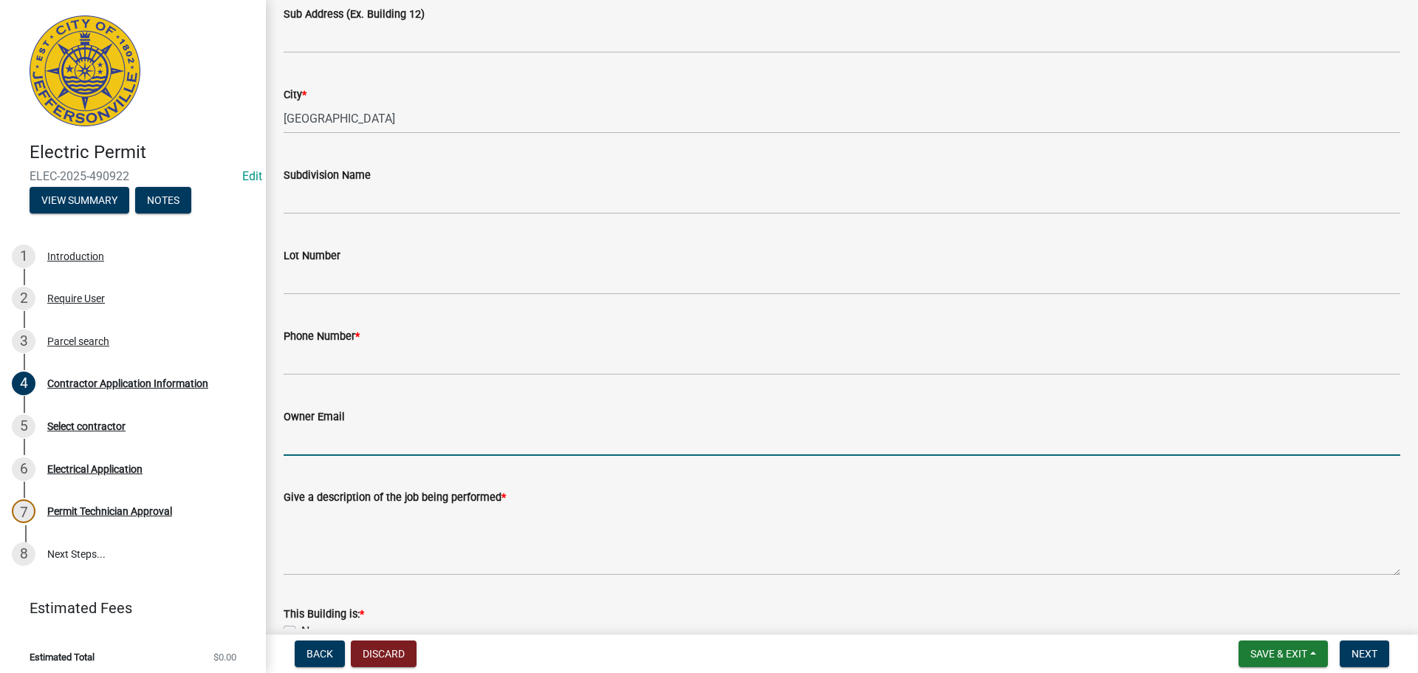
scroll to position [295, 0]
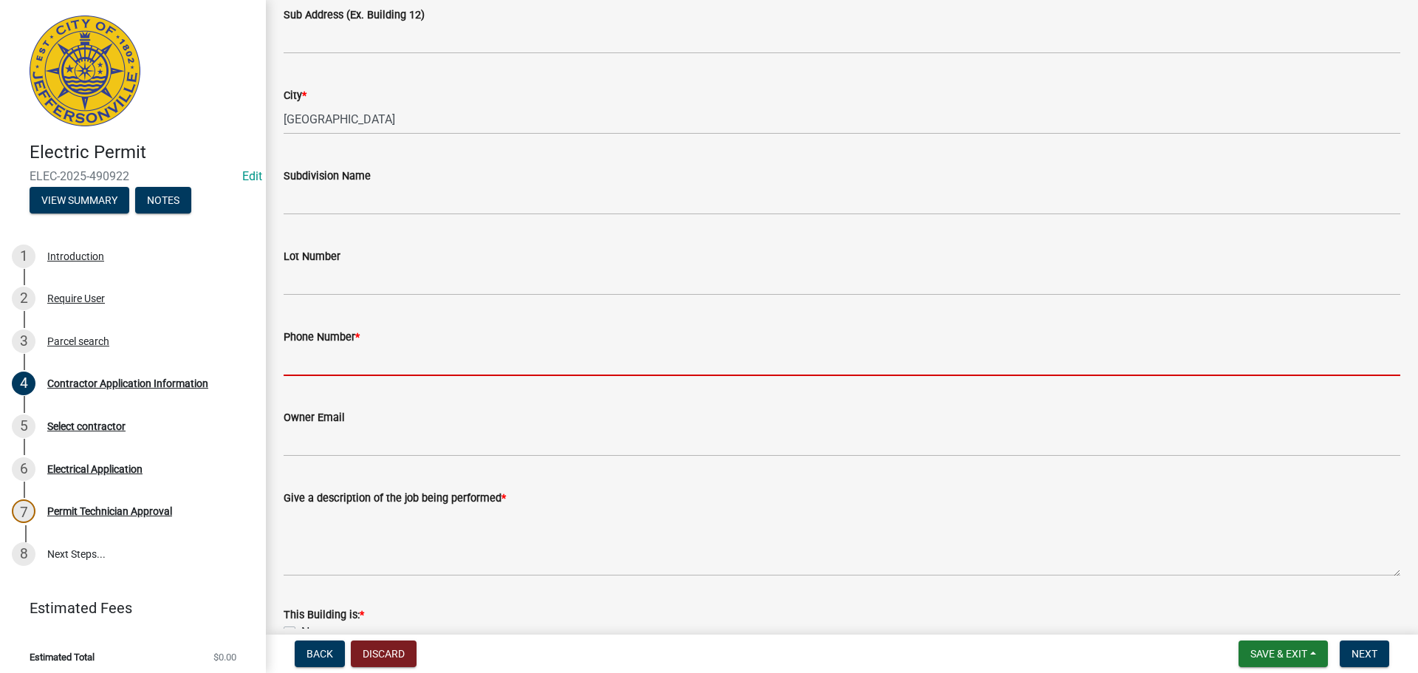
click at [298, 359] on input "Phone Number *" at bounding box center [842, 361] width 1116 height 30
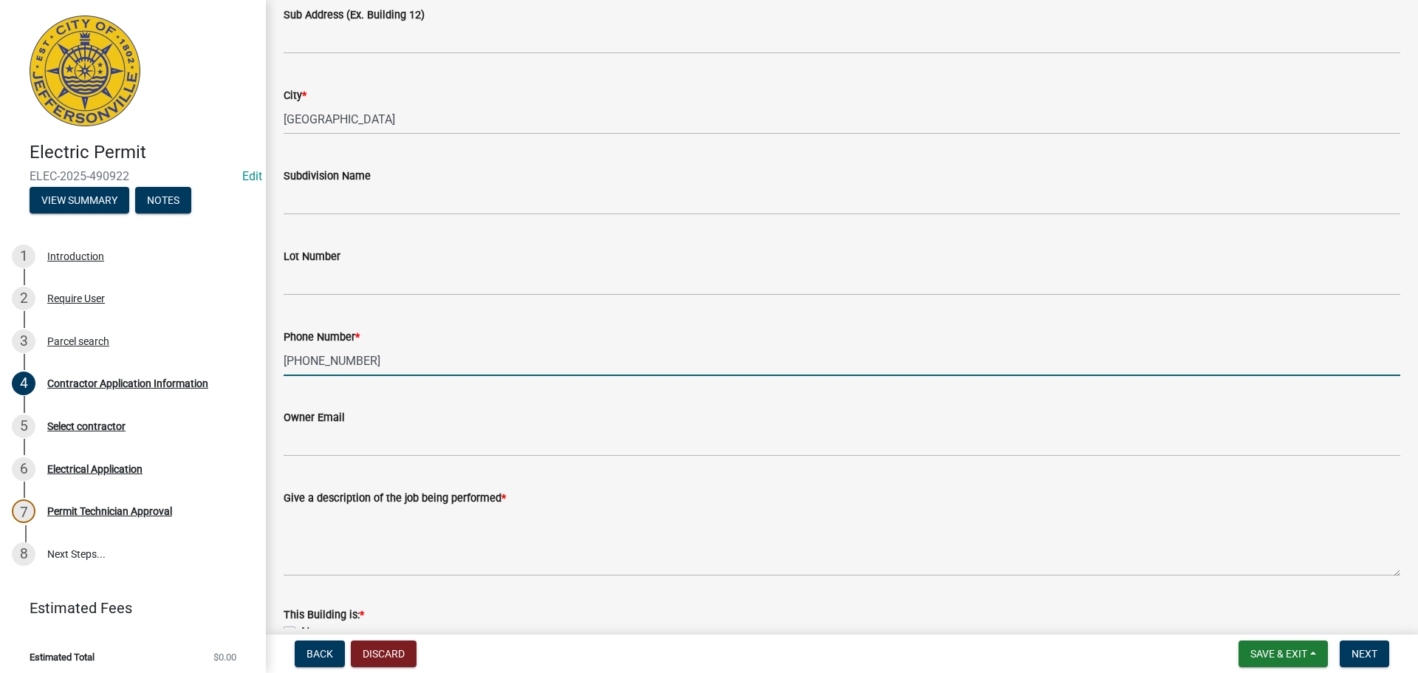
type input "812-989-3227"
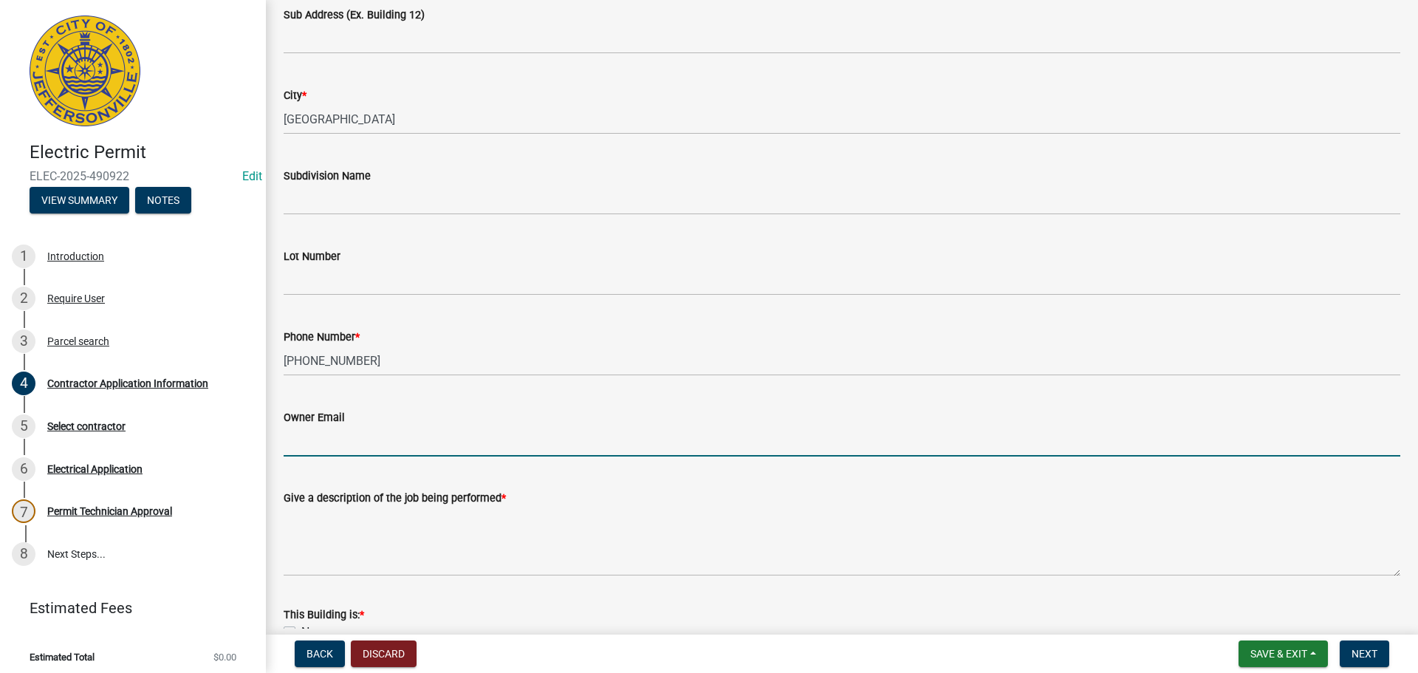
click at [314, 431] on input "Owner Email" at bounding box center [842, 441] width 1116 height 30
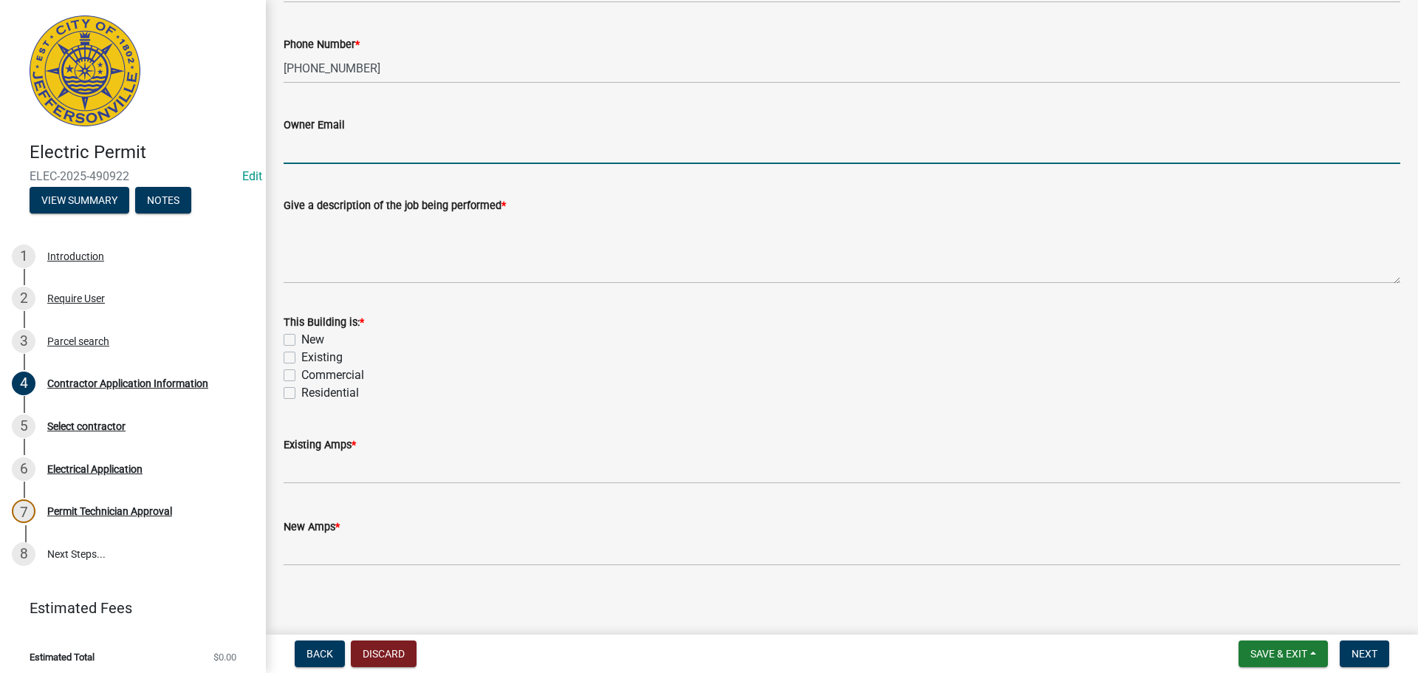
scroll to position [596, 0]
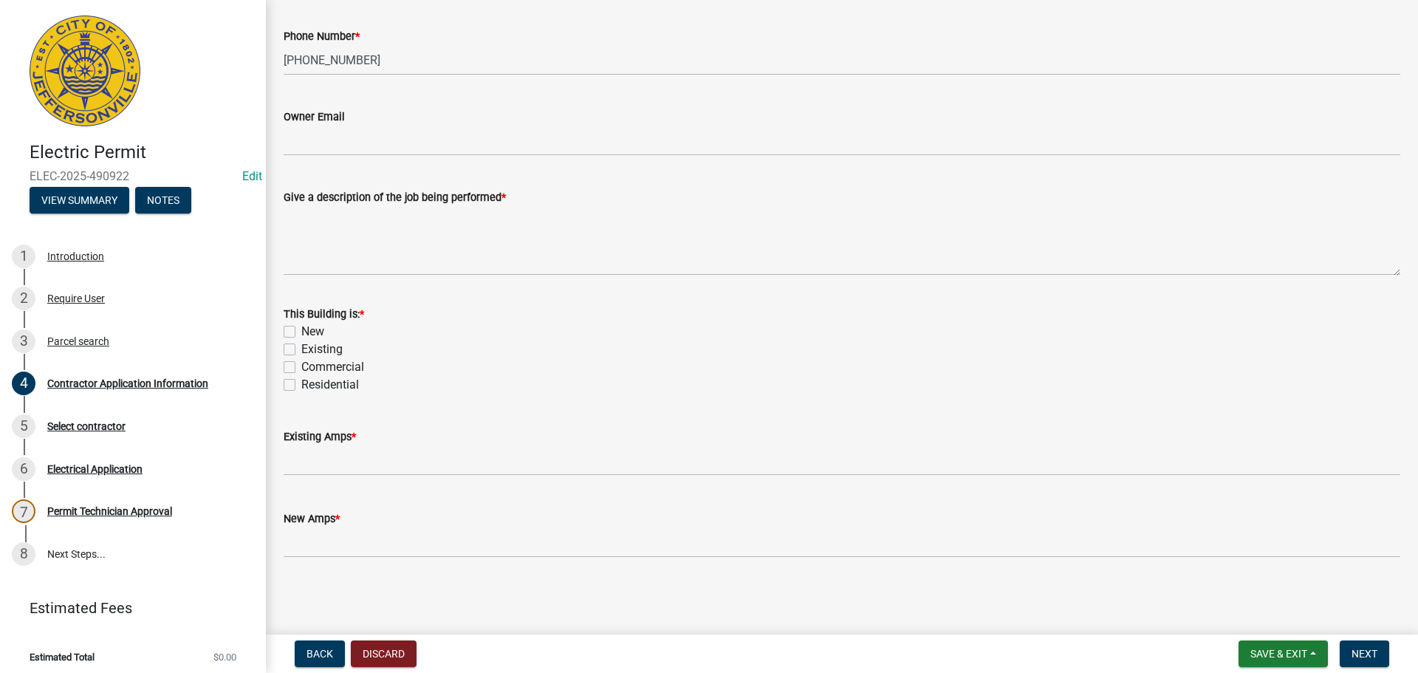
click at [301, 347] on label "Existing" at bounding box center [321, 349] width 41 height 18
click at [301, 347] on input "Existing" at bounding box center [306, 345] width 10 height 10
checkbox input "true"
checkbox input "false"
checkbox input "true"
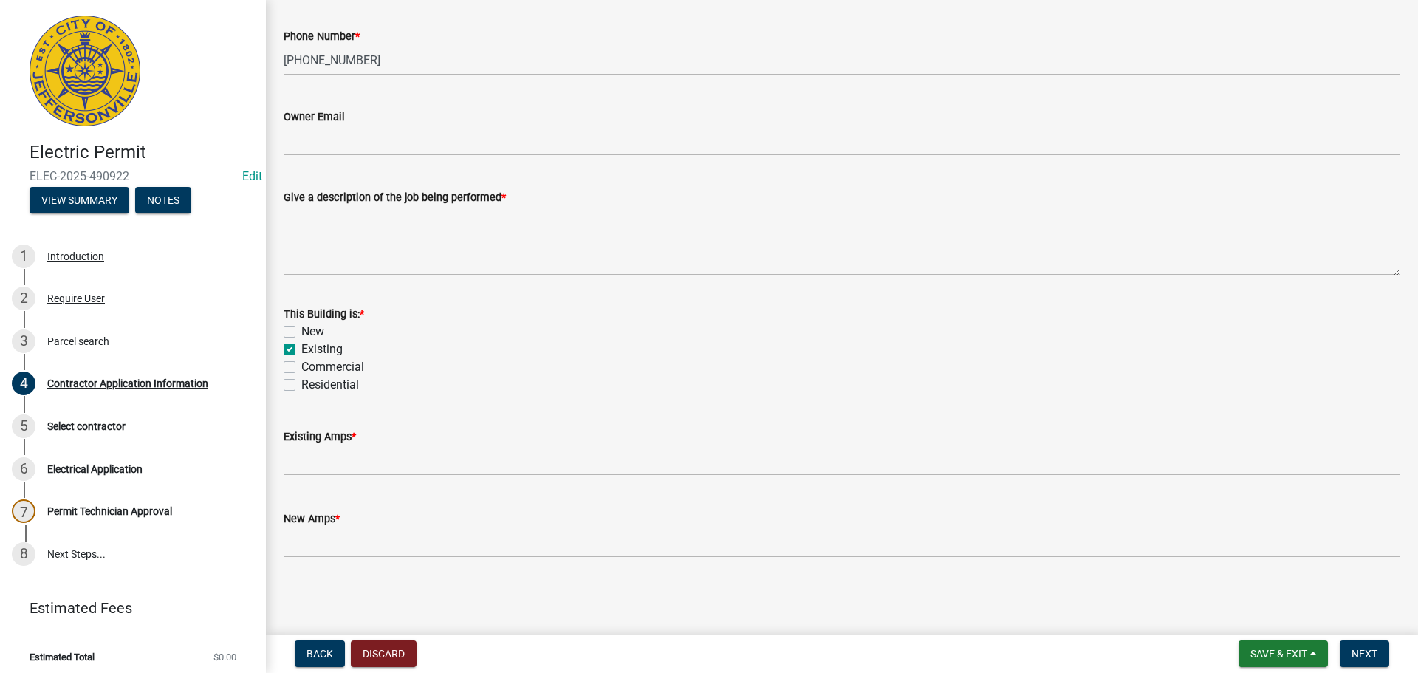
checkbox input "false"
click at [301, 388] on label "Residential" at bounding box center [330, 385] width 58 height 18
click at [301, 385] on input "Residential" at bounding box center [306, 381] width 10 height 10
checkbox input "true"
checkbox input "false"
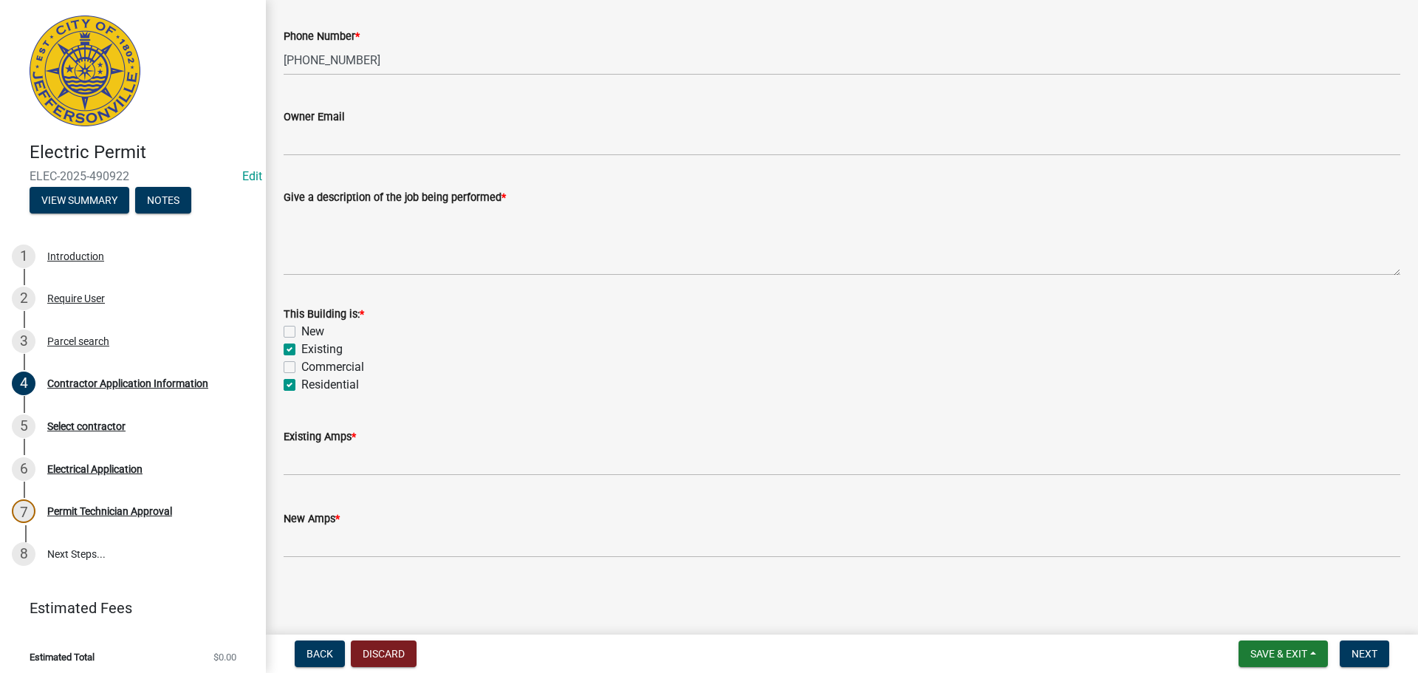
checkbox input "true"
checkbox input "false"
checkbox input "true"
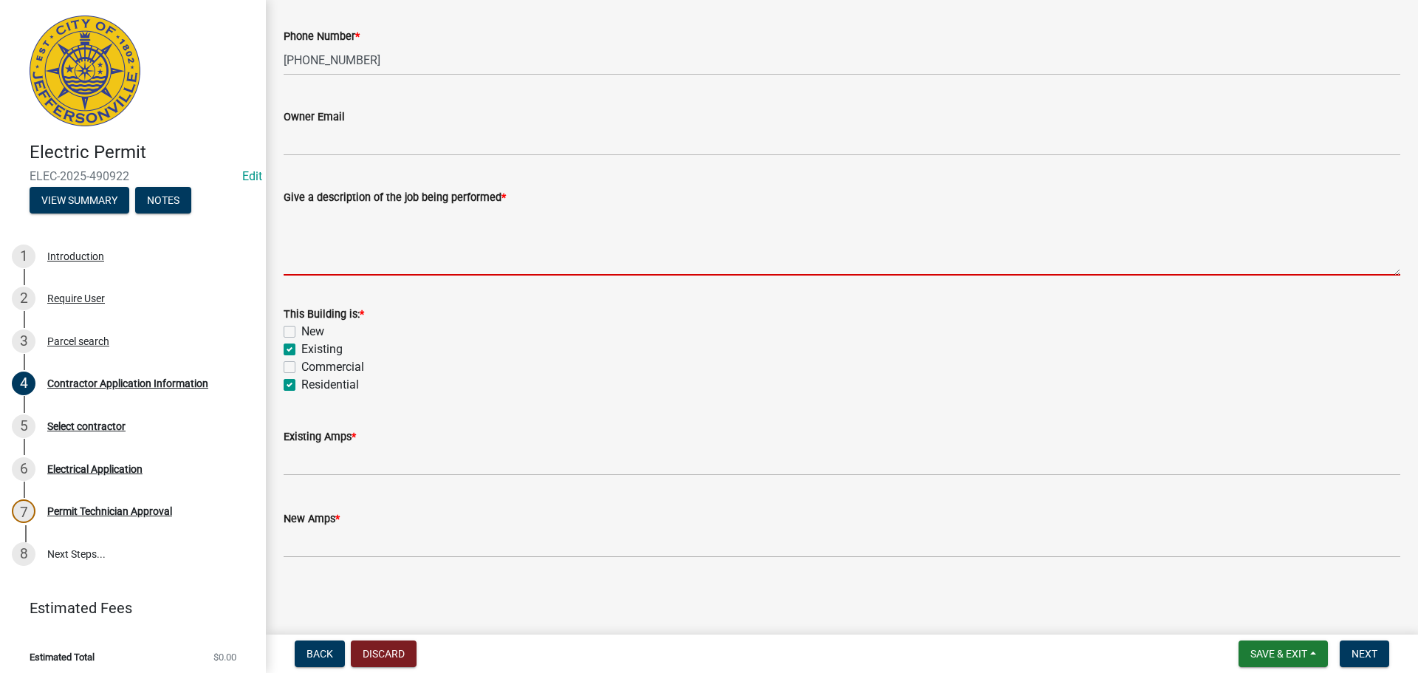
click at [365, 221] on textarea "Give a description of the job being performed *" at bounding box center [842, 240] width 1116 height 69
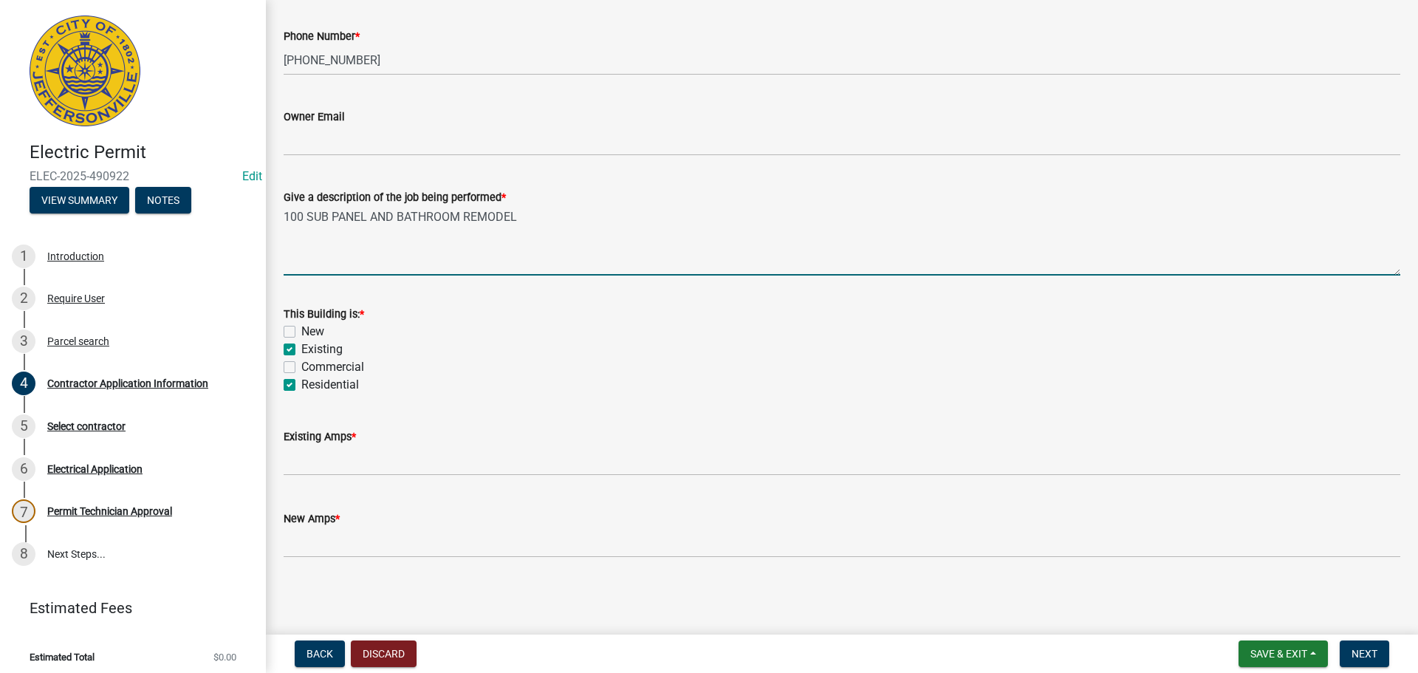
type textarea "100 SUB PANEL AND BATHROOM REMODEL"
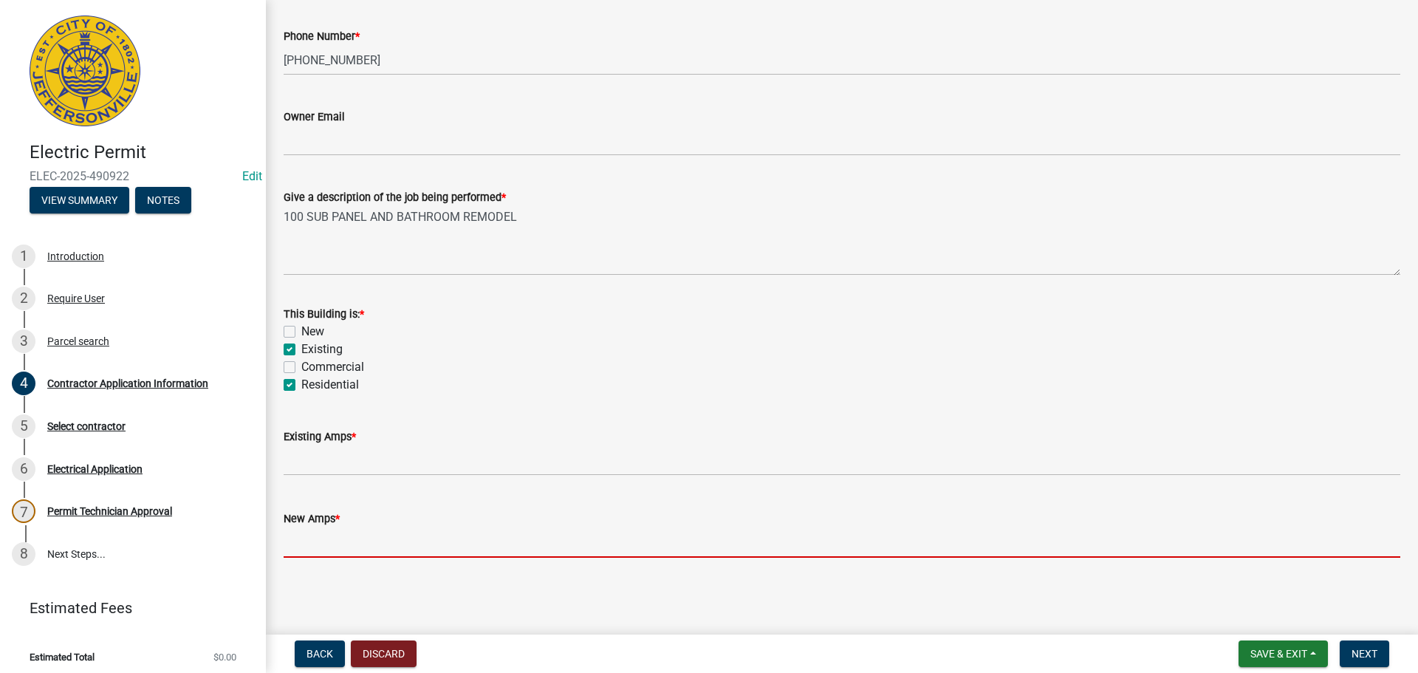
click at [319, 541] on input "text" at bounding box center [842, 542] width 1116 height 30
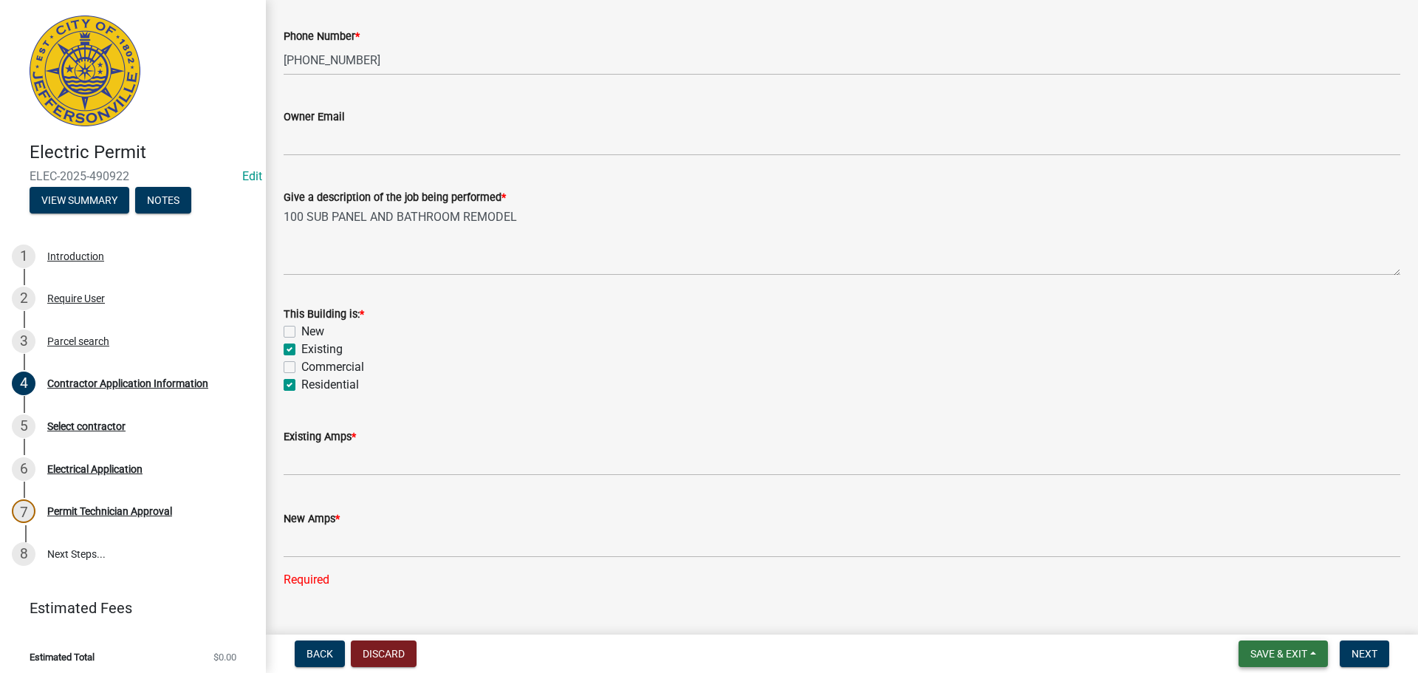
click at [1250, 648] on span "Save & Exit" at bounding box center [1278, 654] width 57 height 12
click at [1240, 581] on button "Save" at bounding box center [1268, 579] width 118 height 35
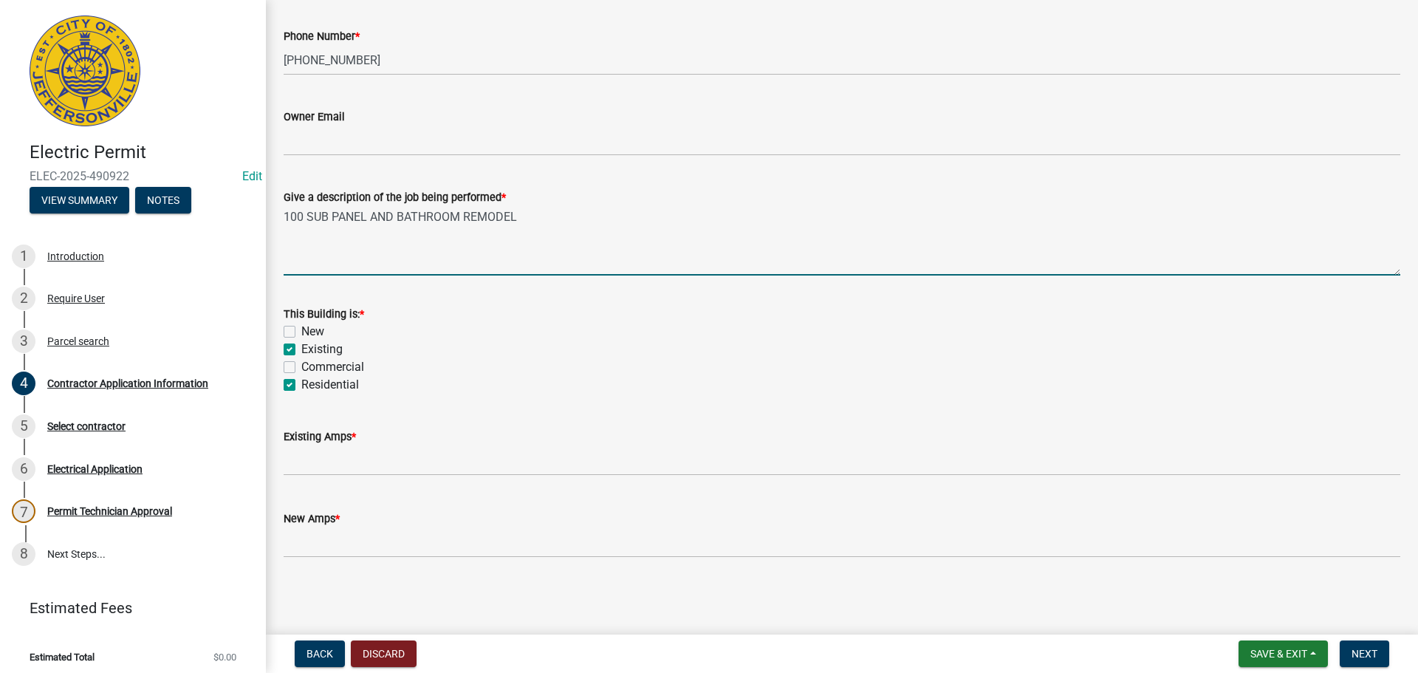
click at [303, 219] on textarea "100 SUB PANEL AND BATHROOM REMODEL" at bounding box center [842, 240] width 1116 height 69
type textarea "100 AMP SUB PANEL AND BATHROOM REMODEL"
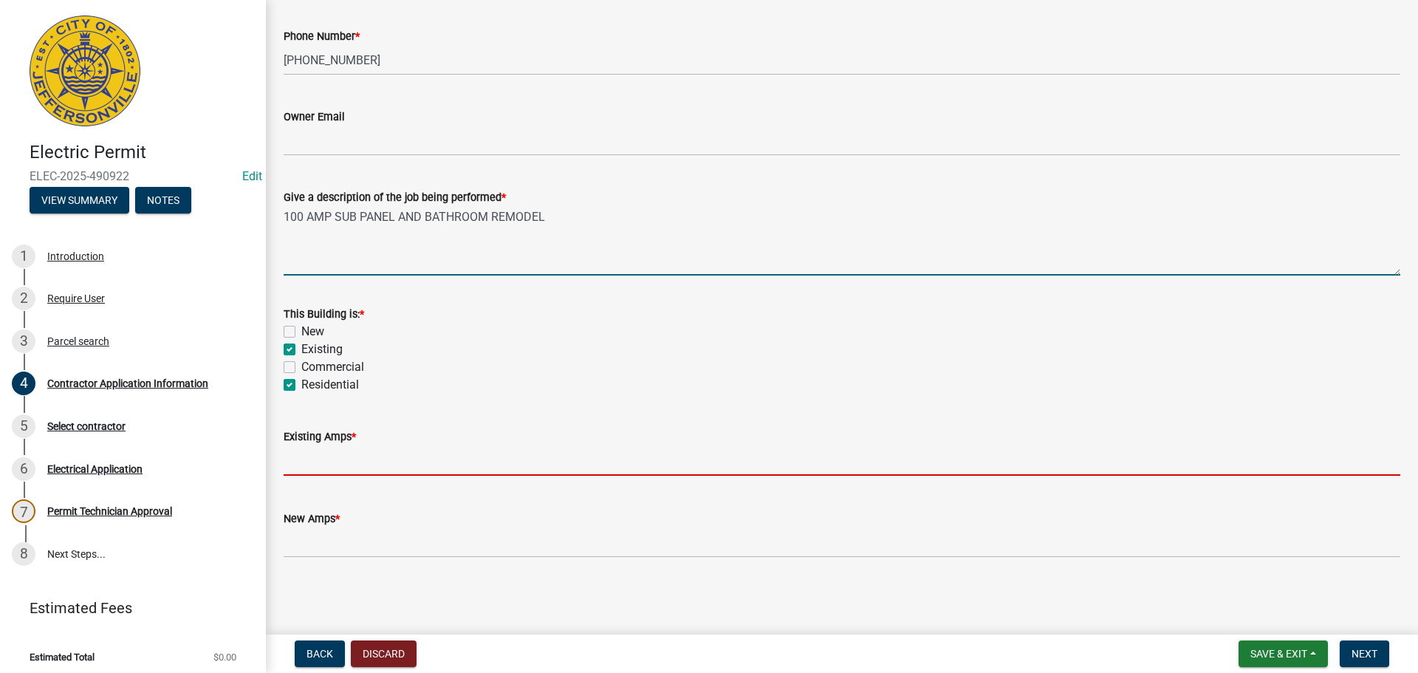
click at [343, 458] on input "text" at bounding box center [842, 460] width 1116 height 30
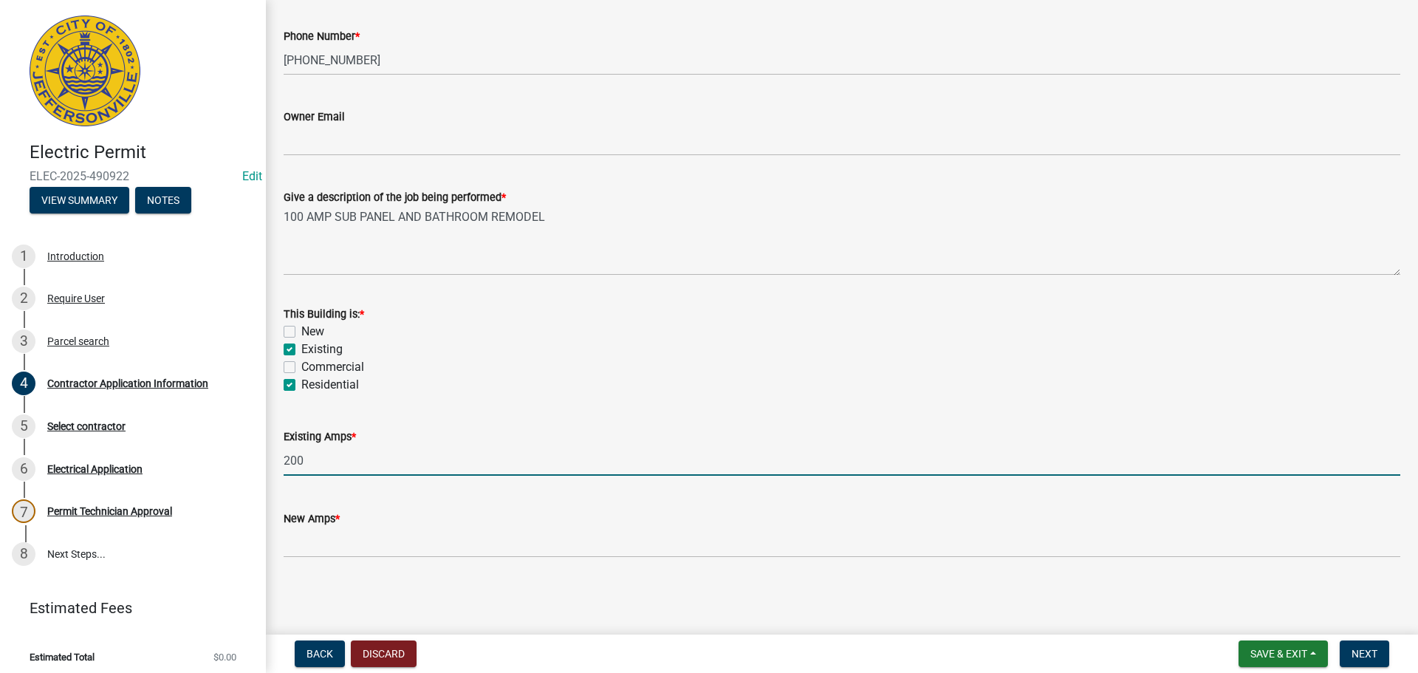
type input "200"
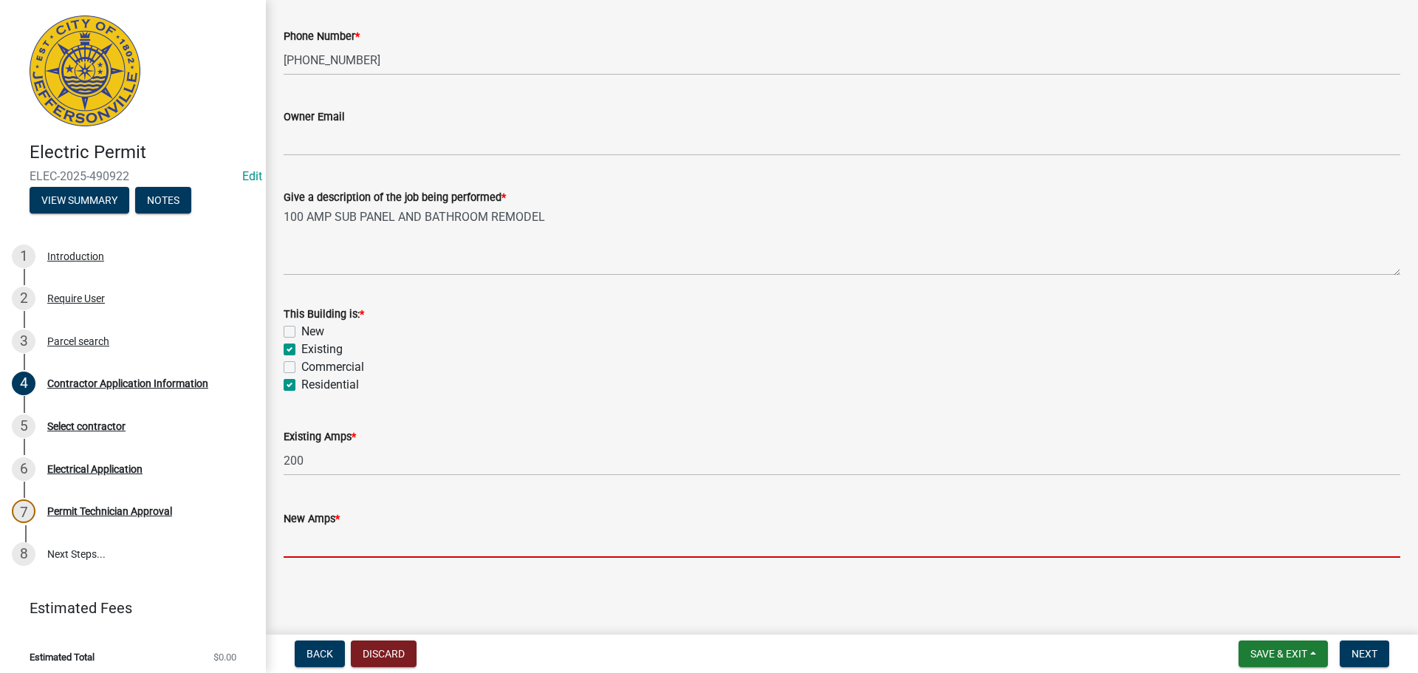
click at [327, 543] on input "text" at bounding box center [842, 542] width 1116 height 30
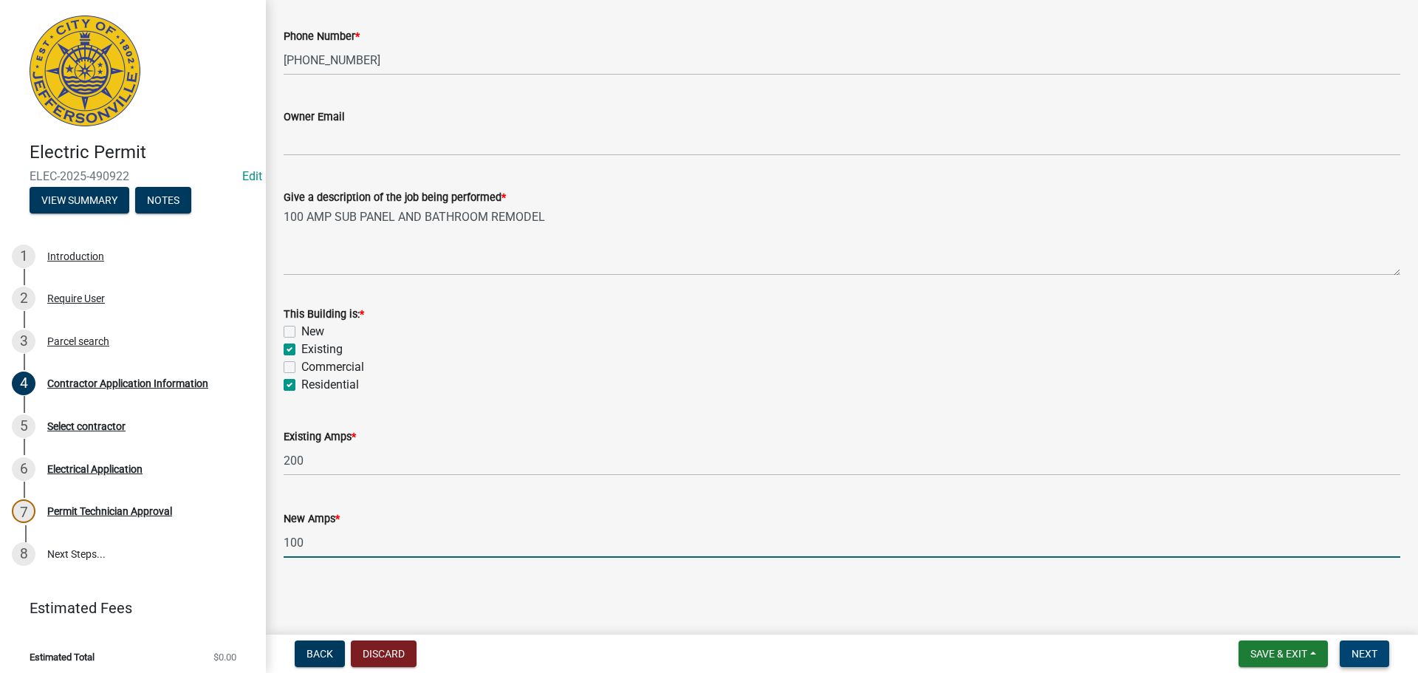
type input "100"
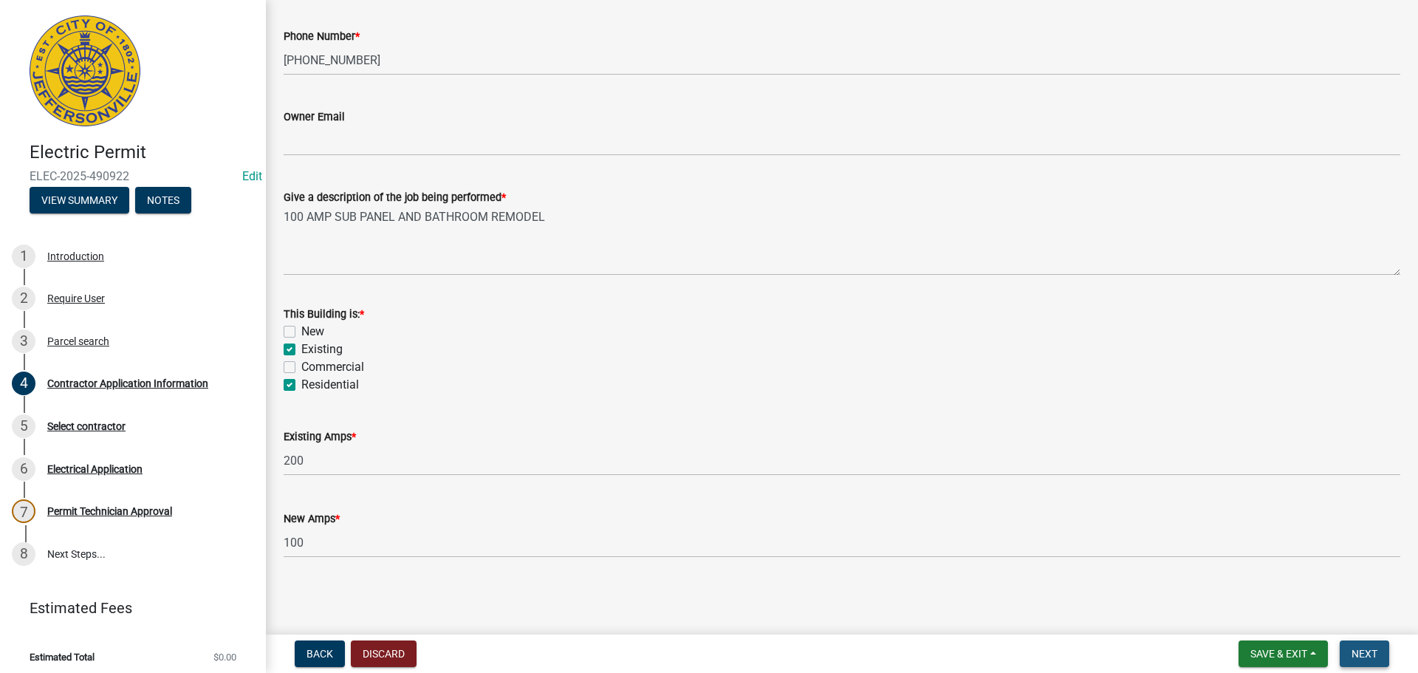
click at [1366, 656] on span "Next" at bounding box center [1364, 654] width 26 height 12
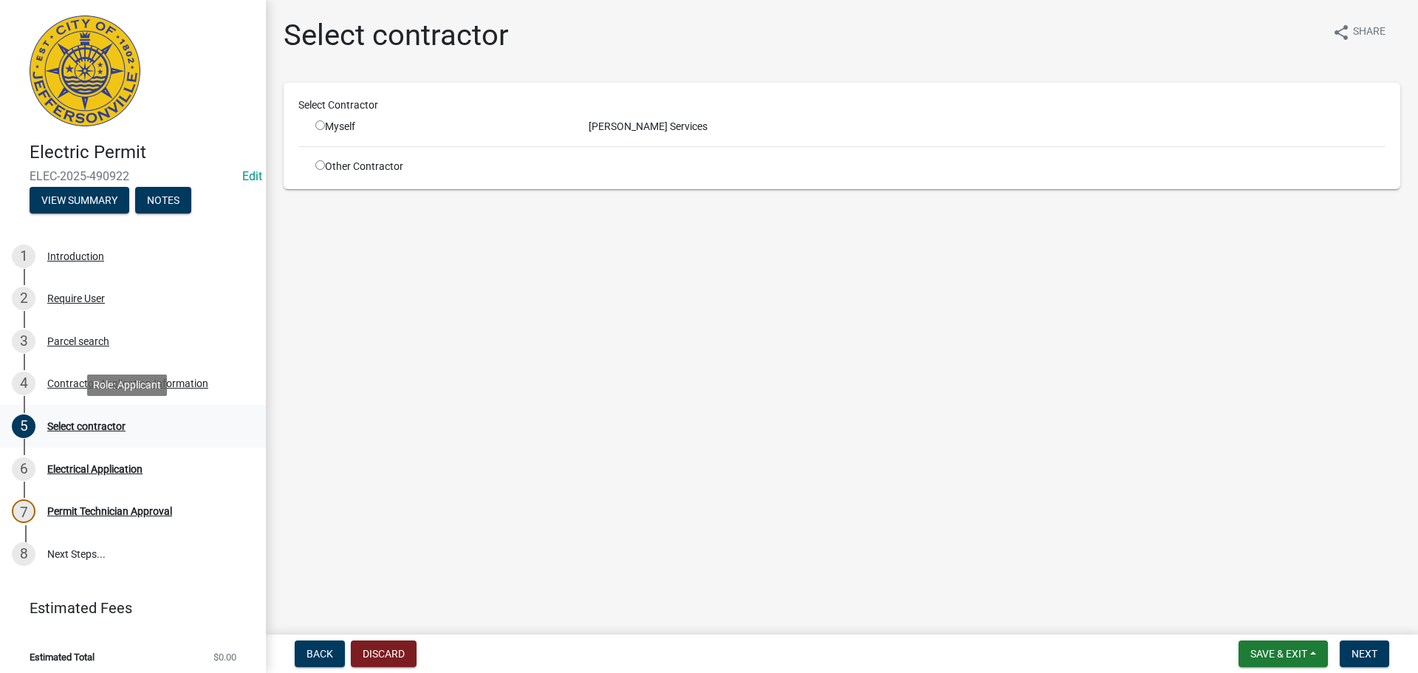
click at [102, 424] on div "Select contractor" at bounding box center [86, 426] width 78 height 10
click at [92, 425] on div "Select contractor" at bounding box center [86, 426] width 78 height 10
click at [320, 123] on input "radio" at bounding box center [320, 125] width 10 height 10
radio input "true"
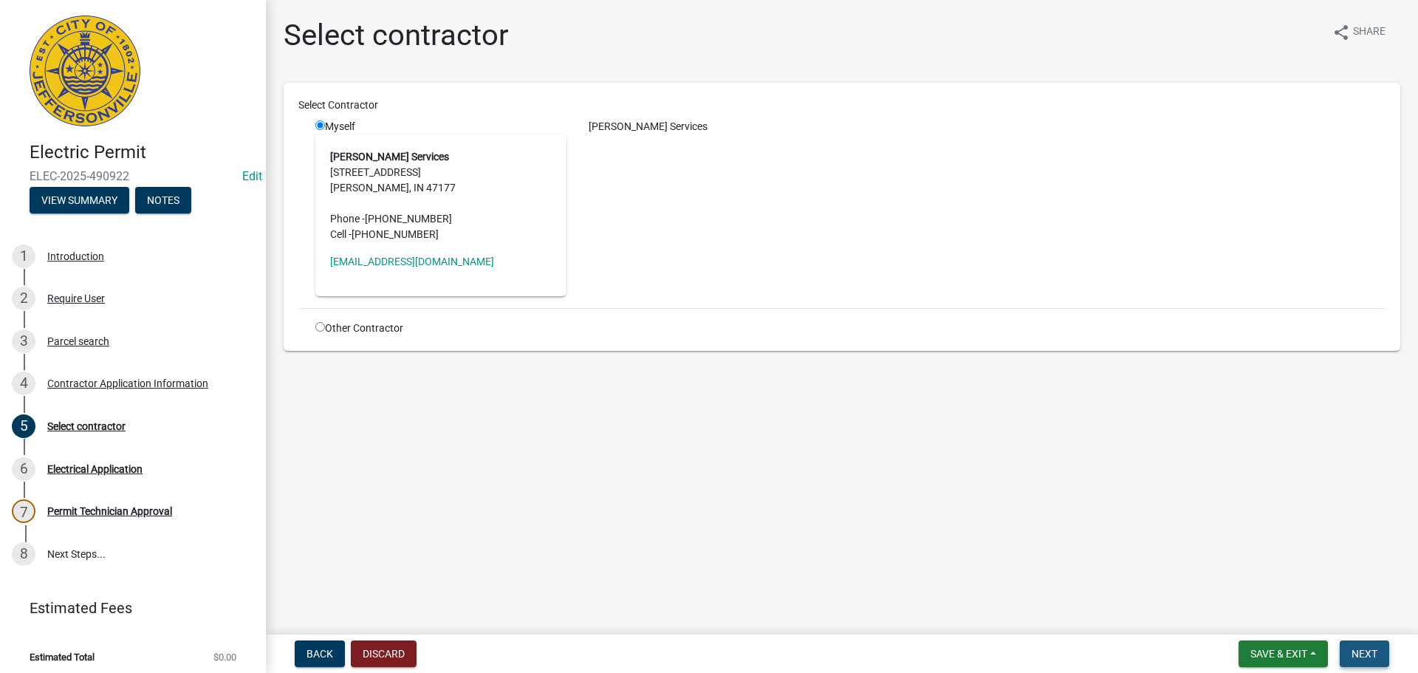
click at [1363, 650] on span "Next" at bounding box center [1364, 654] width 26 height 12
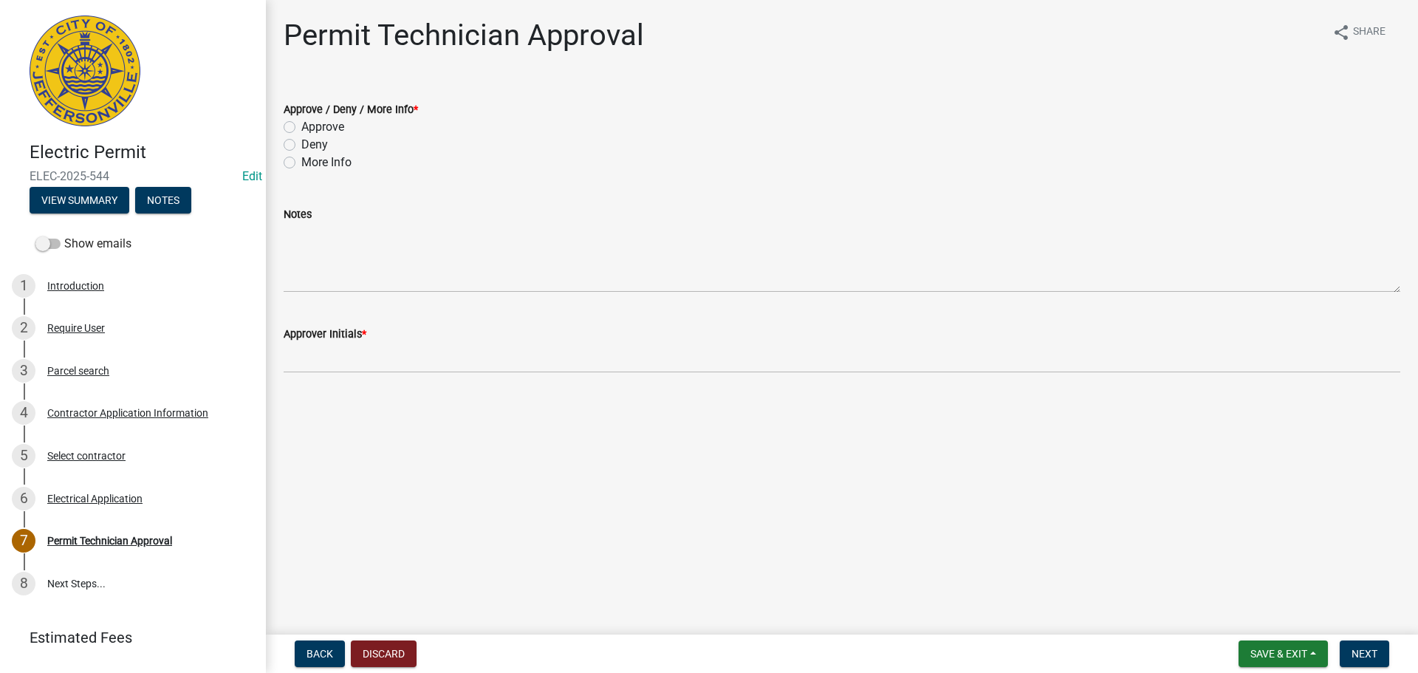
drag, startPoint x: 288, startPoint y: 127, endPoint x: 297, endPoint y: 177, distance: 51.0
click at [301, 128] on label "Approve" at bounding box center [322, 127] width 43 height 18
click at [301, 128] on input "Approve" at bounding box center [306, 123] width 10 height 10
radio input "true"
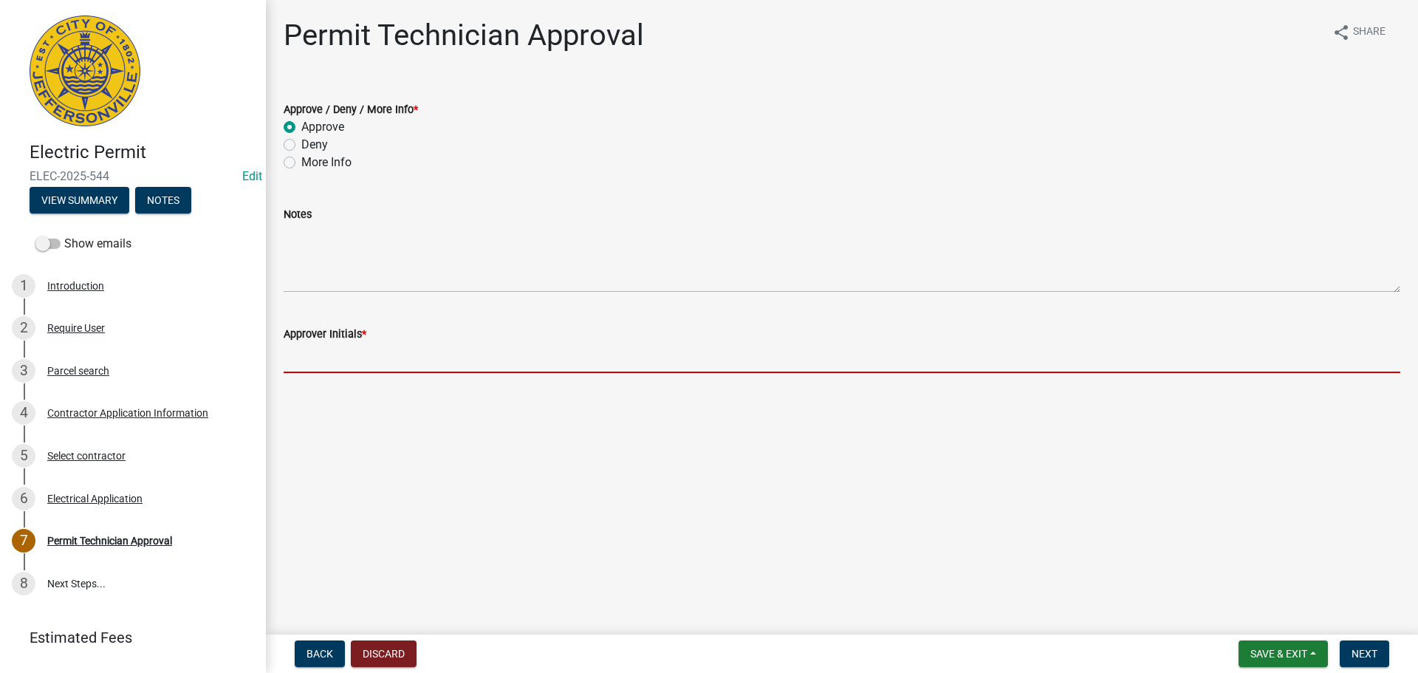
click at [323, 365] on input "Approver Initials *" at bounding box center [842, 358] width 1116 height 30
type input "MJB"
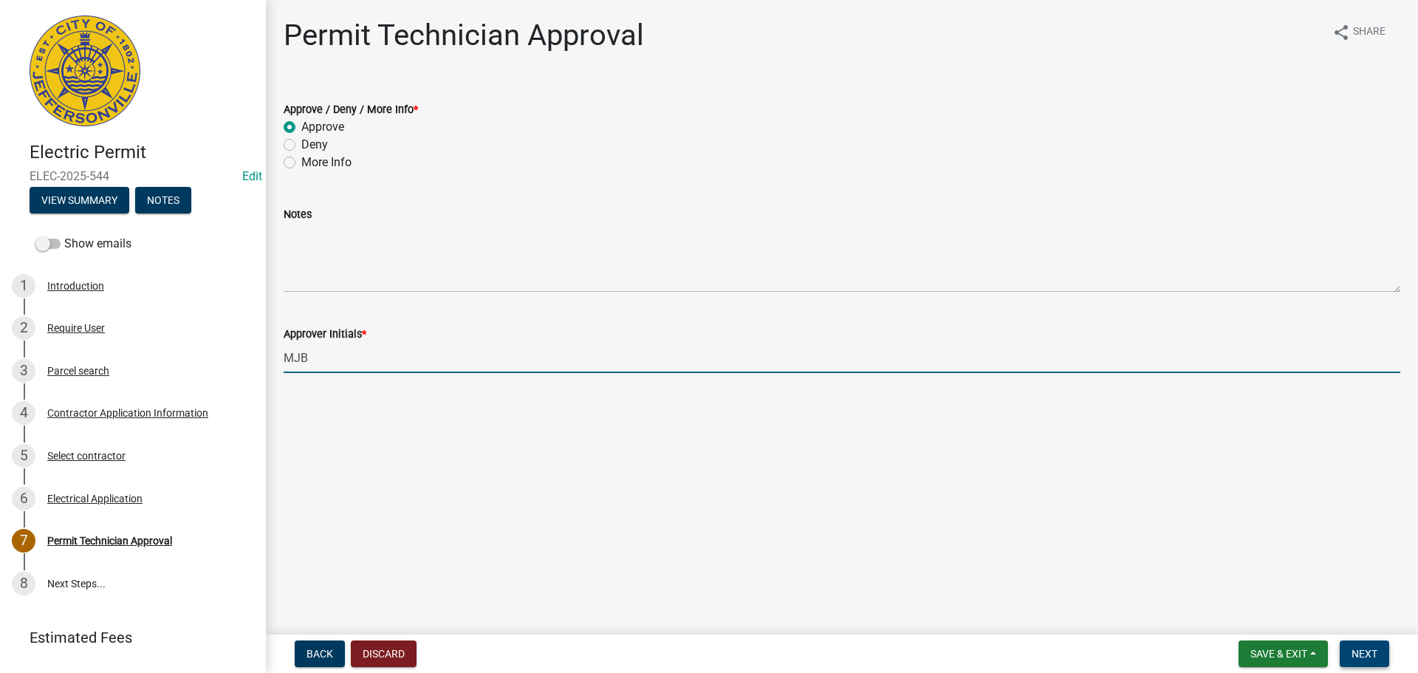
click at [1358, 653] on span "Next" at bounding box center [1364, 654] width 26 height 12
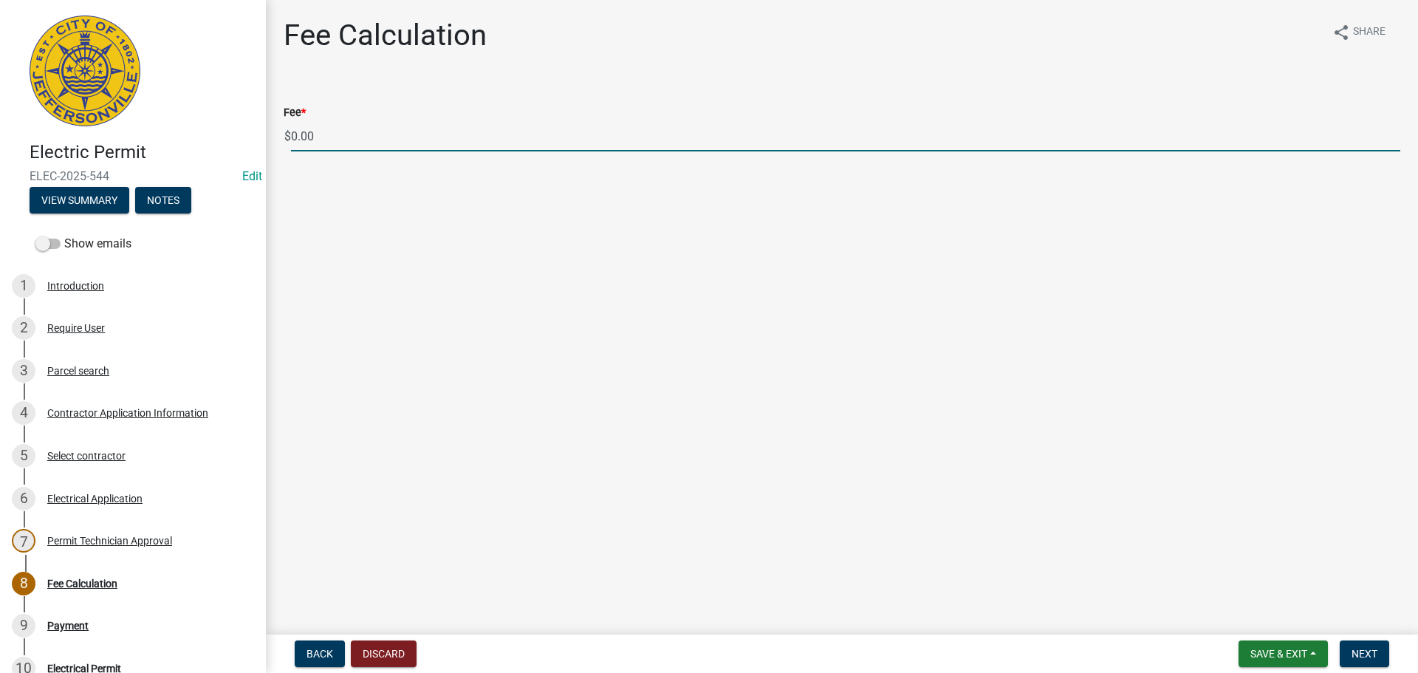
click at [359, 136] on input "0.00" at bounding box center [845, 136] width 1109 height 30
type input "0"
type input "70.00"
click at [1362, 652] on span "Next" at bounding box center [1364, 654] width 26 height 12
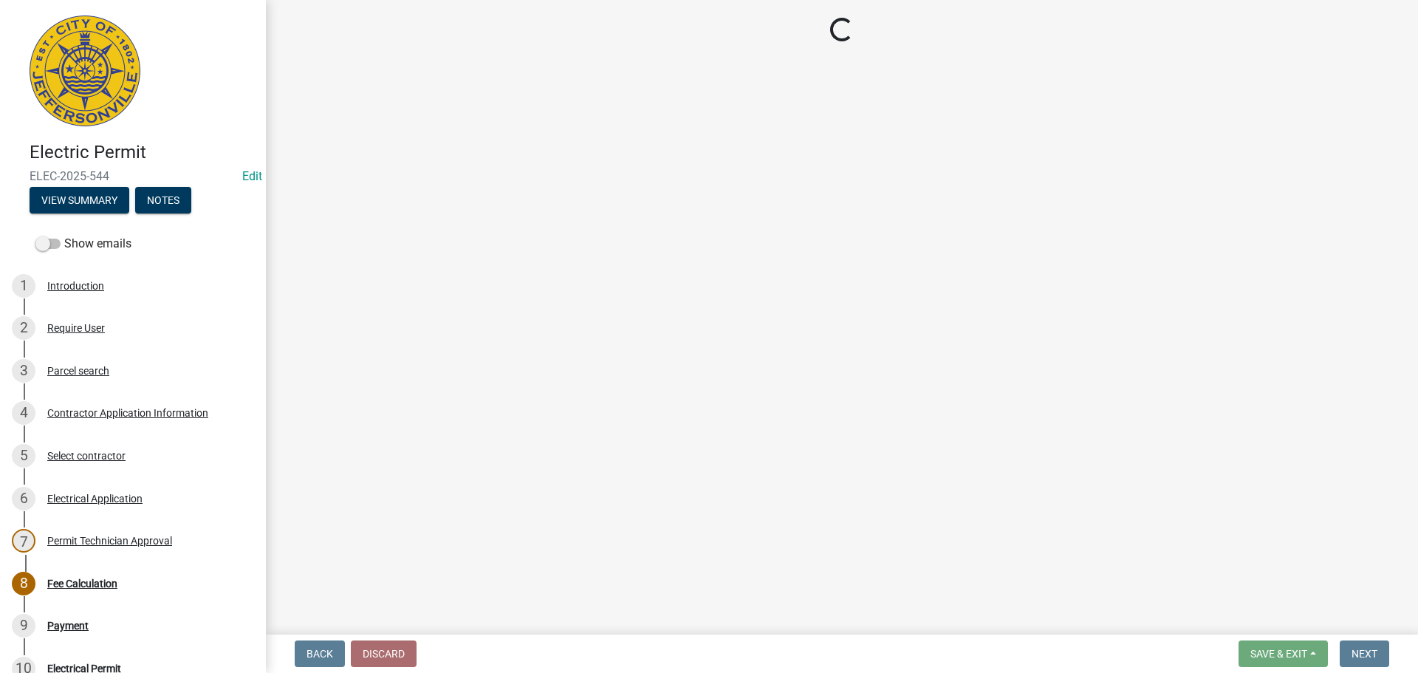
select select "3: 3"
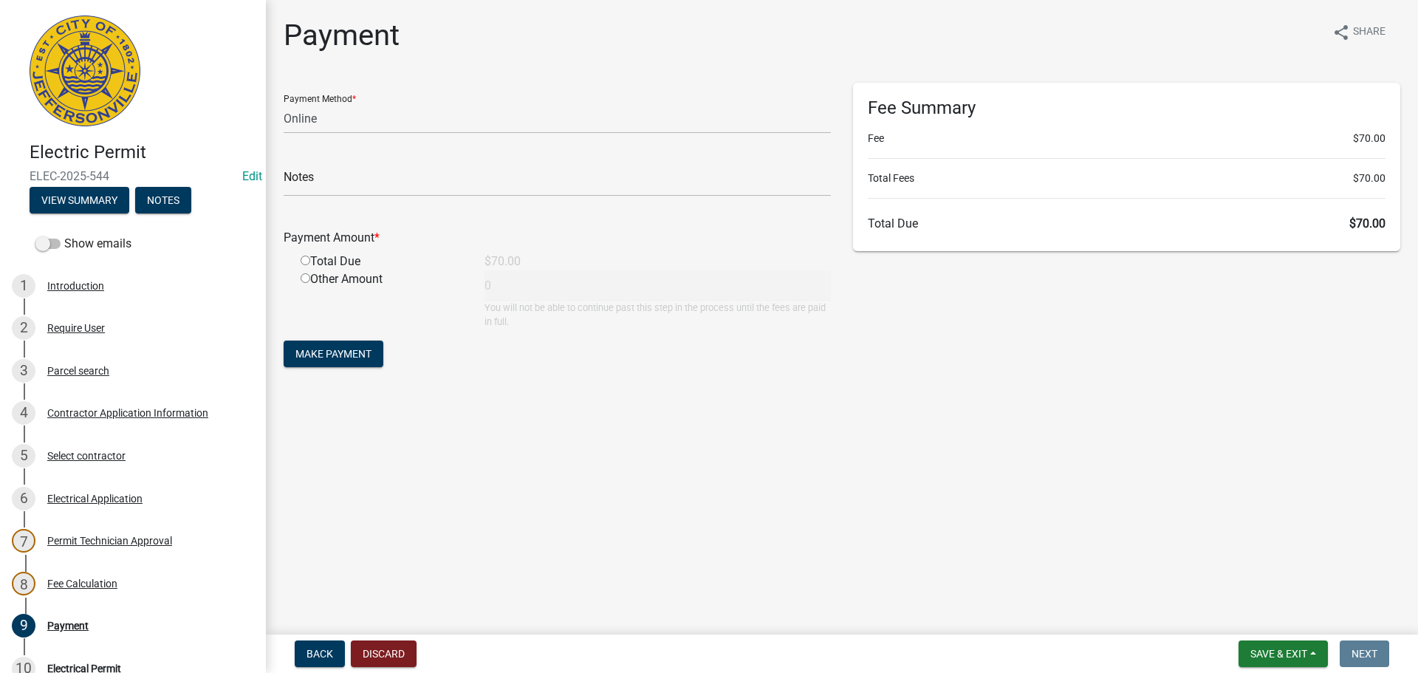
click at [305, 258] on input "radio" at bounding box center [305, 260] width 10 height 10
radio input "true"
type input "70"
click at [329, 354] on span "Make Payment" at bounding box center [333, 354] width 76 height 12
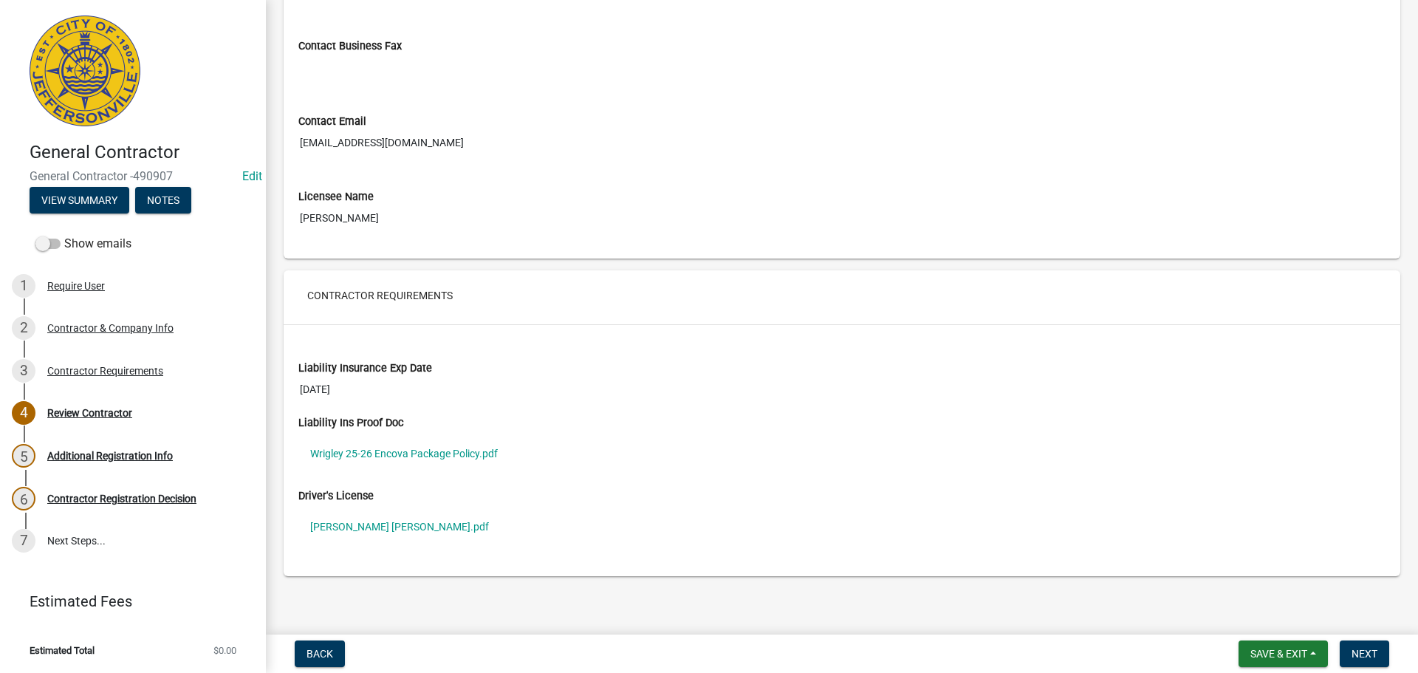
scroll to position [893, 0]
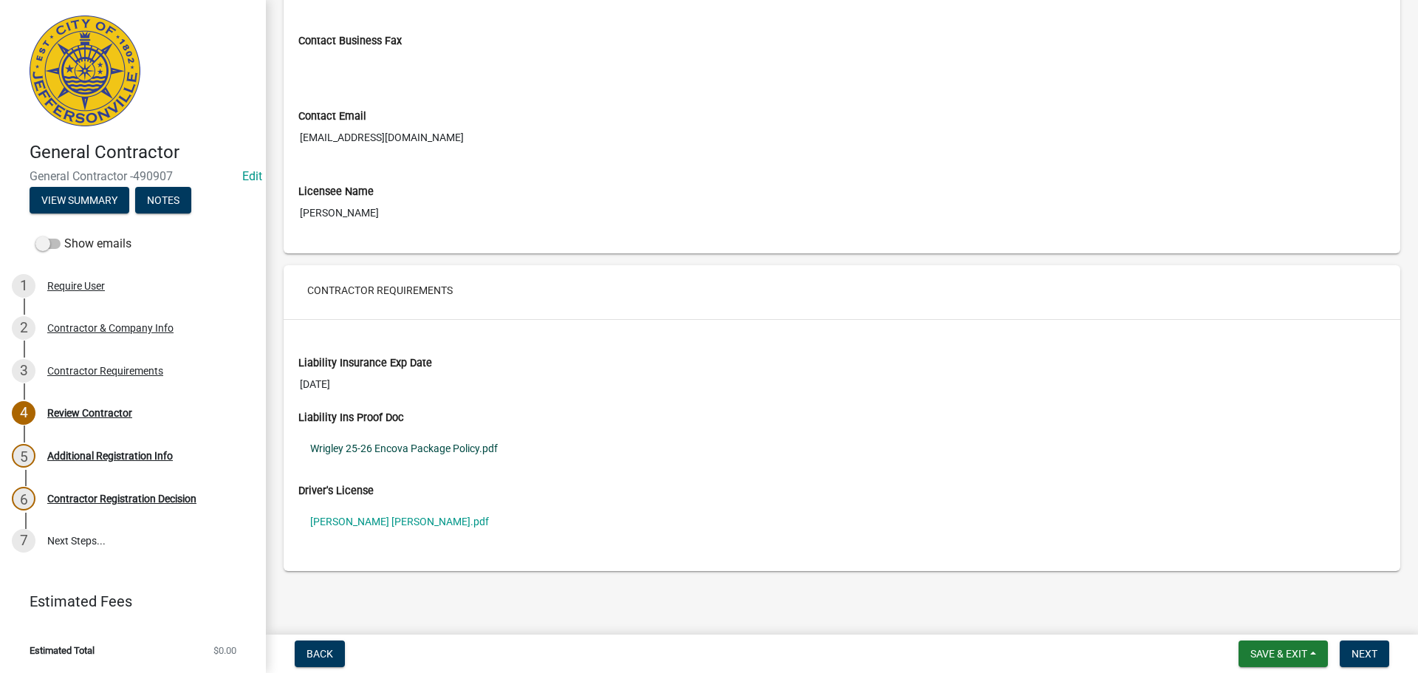
click at [418, 449] on link "Wrigley 25-26 Encova Package Policy.pdf" at bounding box center [841, 448] width 1087 height 34
click at [368, 522] on link "[PERSON_NAME] [PERSON_NAME].pdf" at bounding box center [841, 521] width 1087 height 34
drag, startPoint x: 444, startPoint y: 137, endPoint x: 307, endPoint y: 130, distance: 136.8
click at [298, 126] on input "[EMAIL_ADDRESS][DOMAIN_NAME]" at bounding box center [841, 137] width 1087 height 27
click at [477, 479] on div "Liability Ins Proof [PERSON_NAME] 25-26 Encova Package Policy.pdf" at bounding box center [841, 446] width 1109 height 73
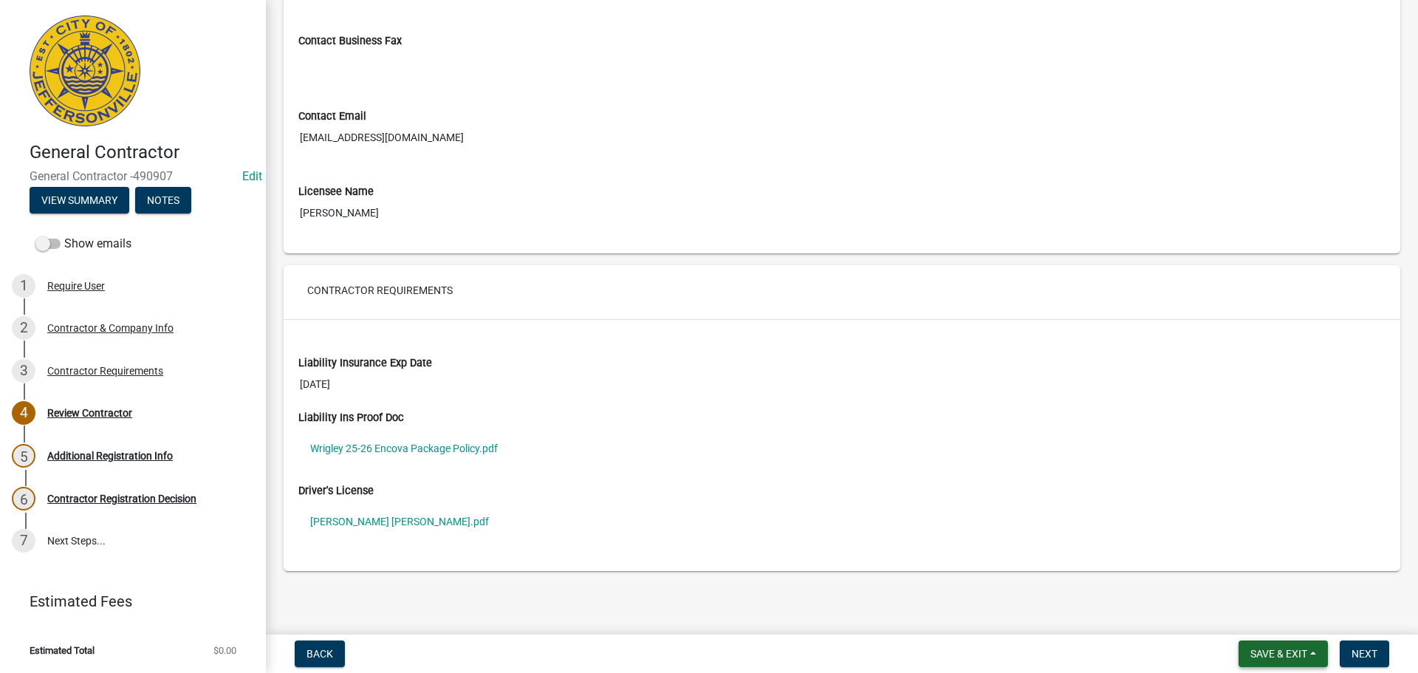
click at [1271, 649] on span "Save & Exit" at bounding box center [1278, 654] width 57 height 12
click at [1265, 614] on button "Save & Exit" at bounding box center [1268, 614] width 118 height 35
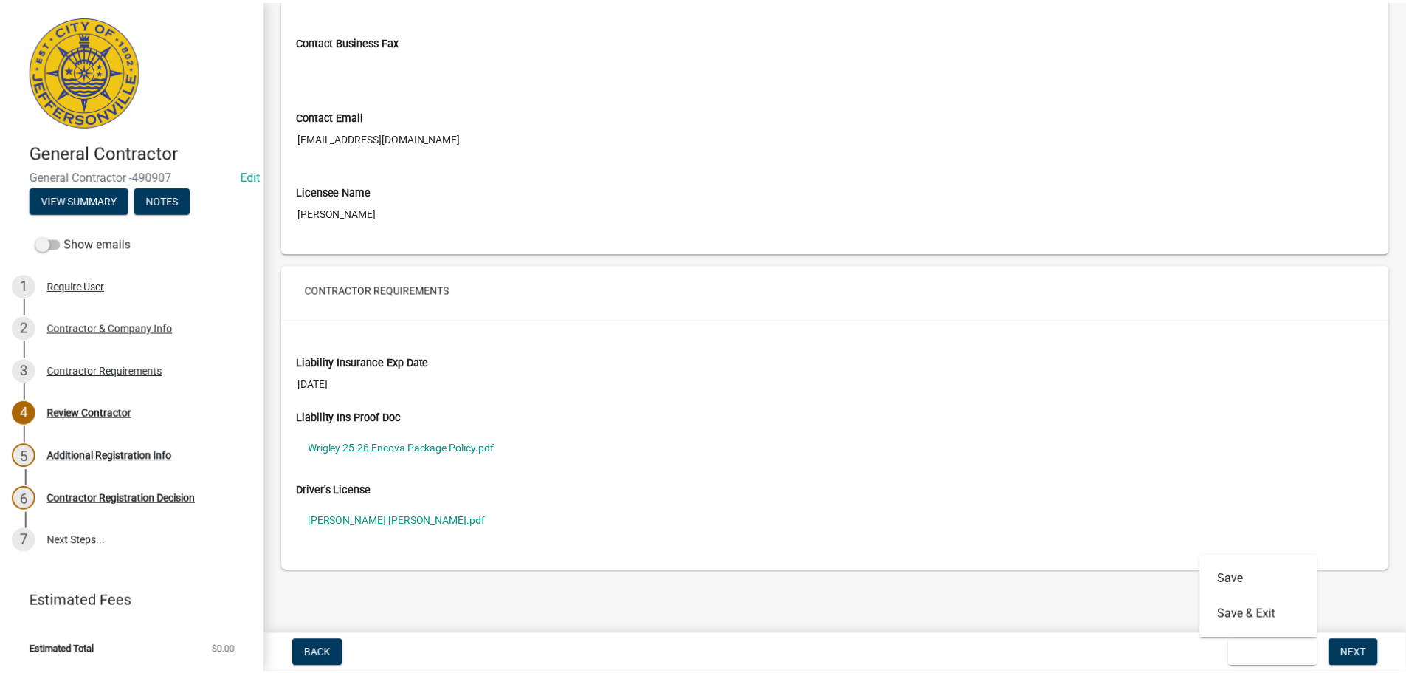
scroll to position [0, 0]
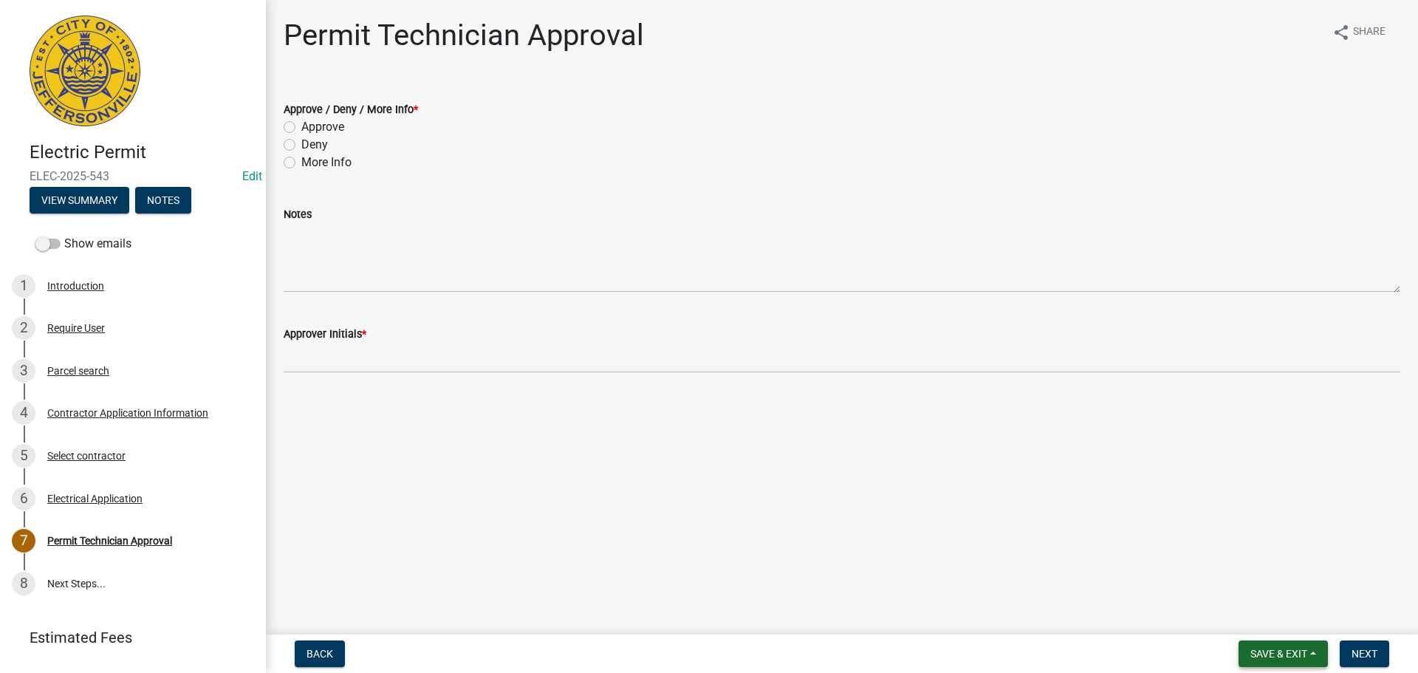
click at [1271, 648] on span "Save & Exit" at bounding box center [1278, 654] width 57 height 12
click at [1266, 617] on button "Save & Exit" at bounding box center [1268, 614] width 118 height 35
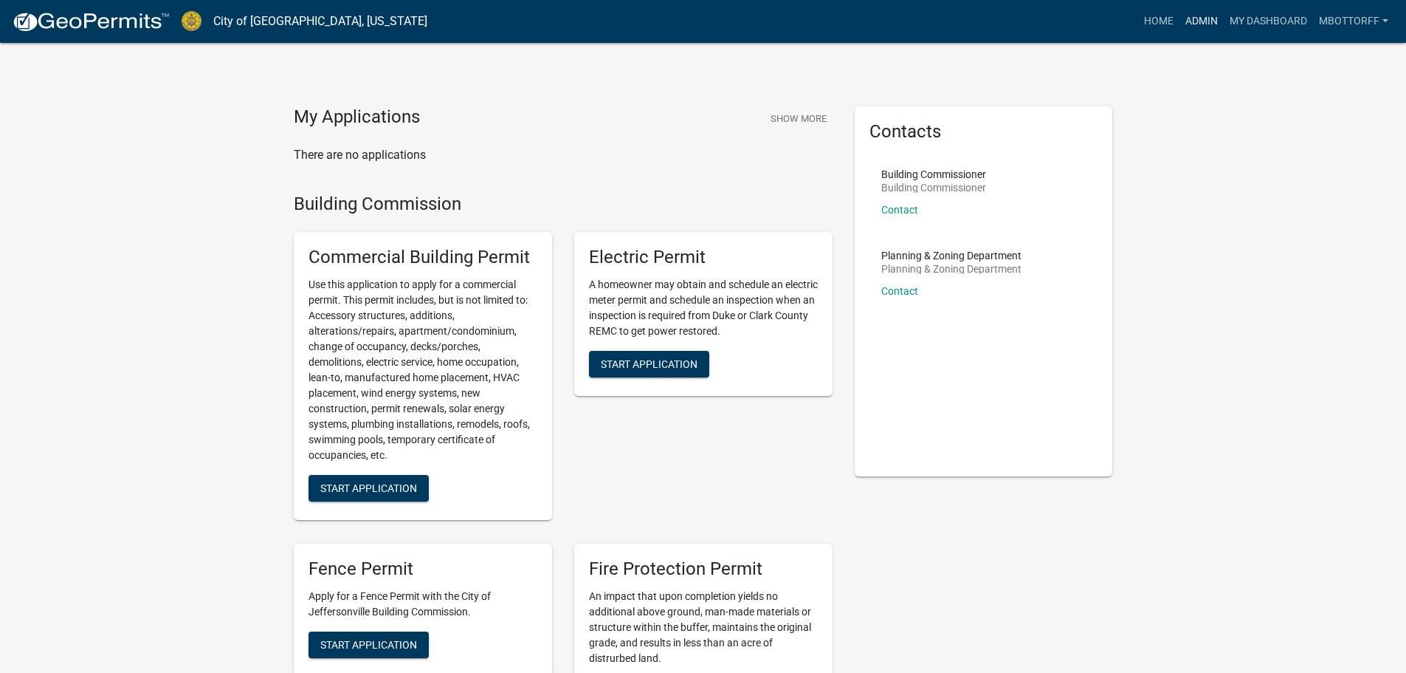
drag, startPoint x: 1188, startPoint y: 20, endPoint x: 1086, endPoint y: 38, distance: 103.5
click at [1186, 20] on link "Admin" at bounding box center [1202, 21] width 44 height 28
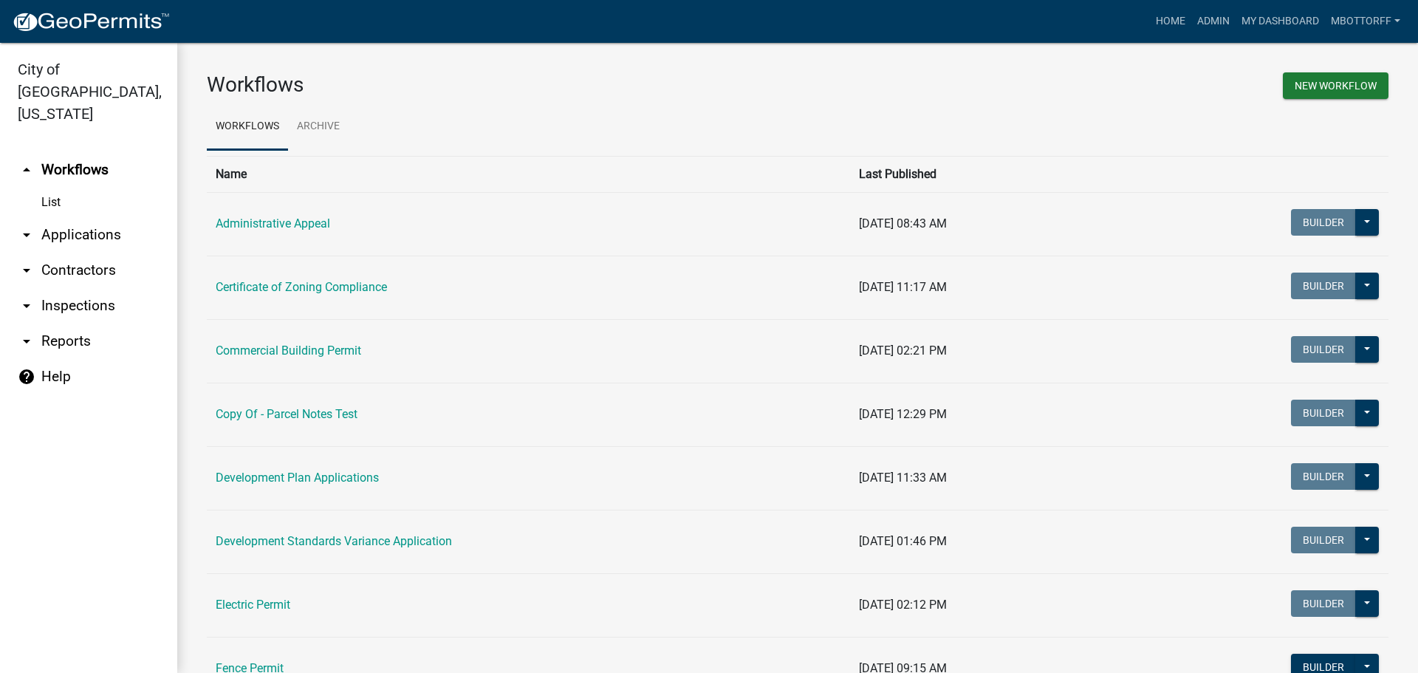
click at [89, 217] on link "arrow_drop_down Applications" at bounding box center [88, 234] width 177 height 35
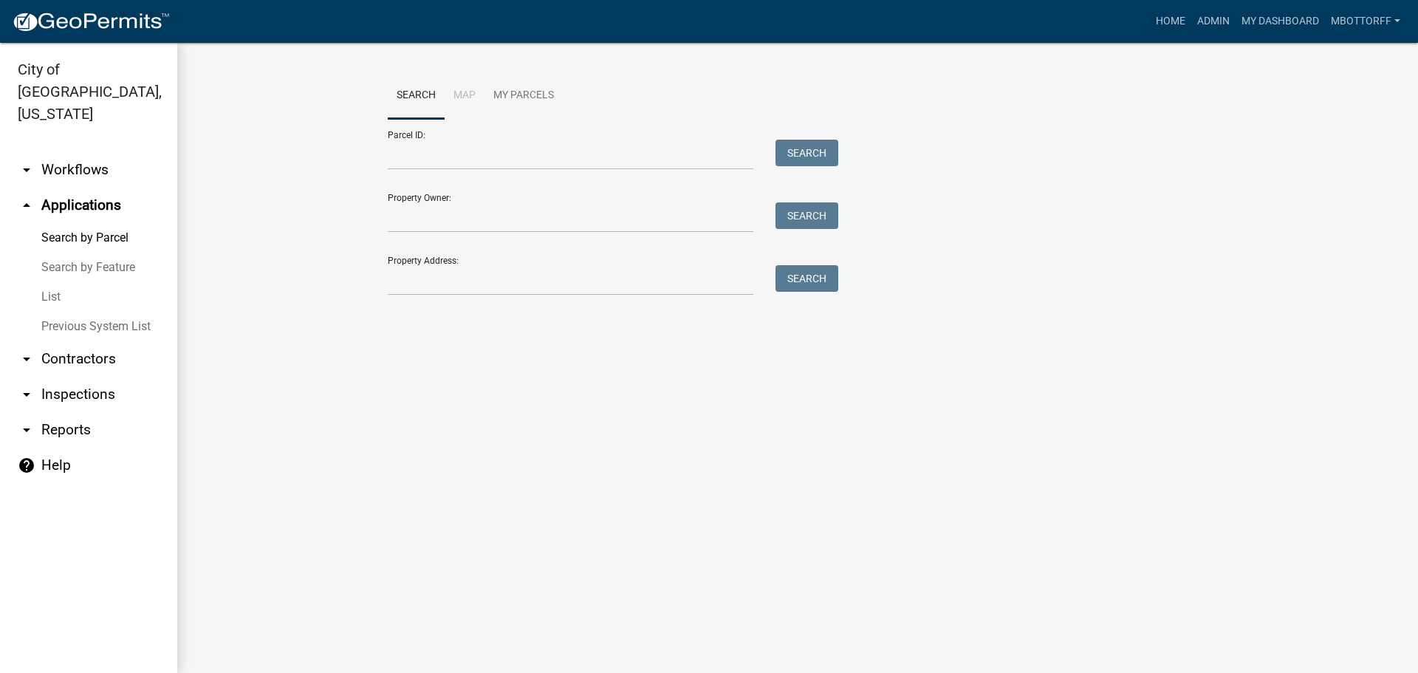
drag, startPoint x: 78, startPoint y: 340, endPoint x: 182, endPoint y: 303, distance: 111.4
click at [78, 341] on link "arrow_drop_down Contractors" at bounding box center [88, 358] width 177 height 35
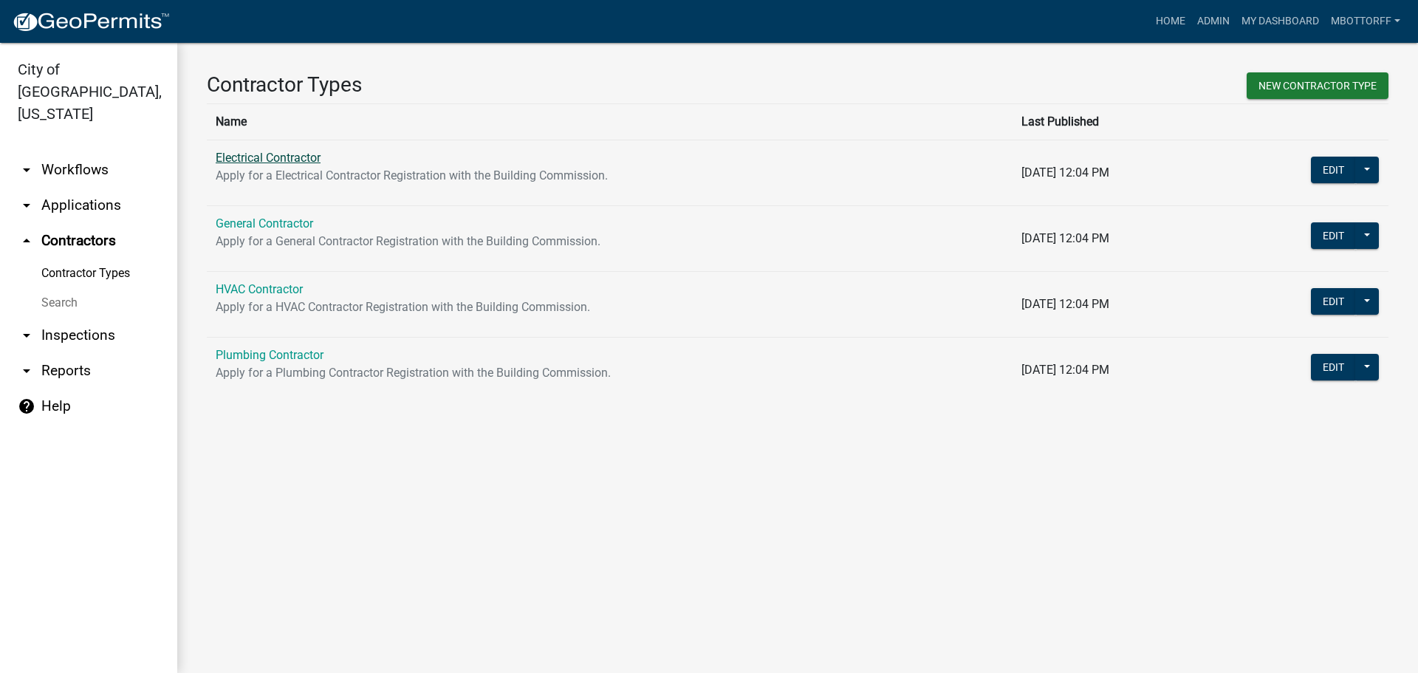
click at [300, 157] on link "Electrical Contractor" at bounding box center [268, 158] width 105 height 14
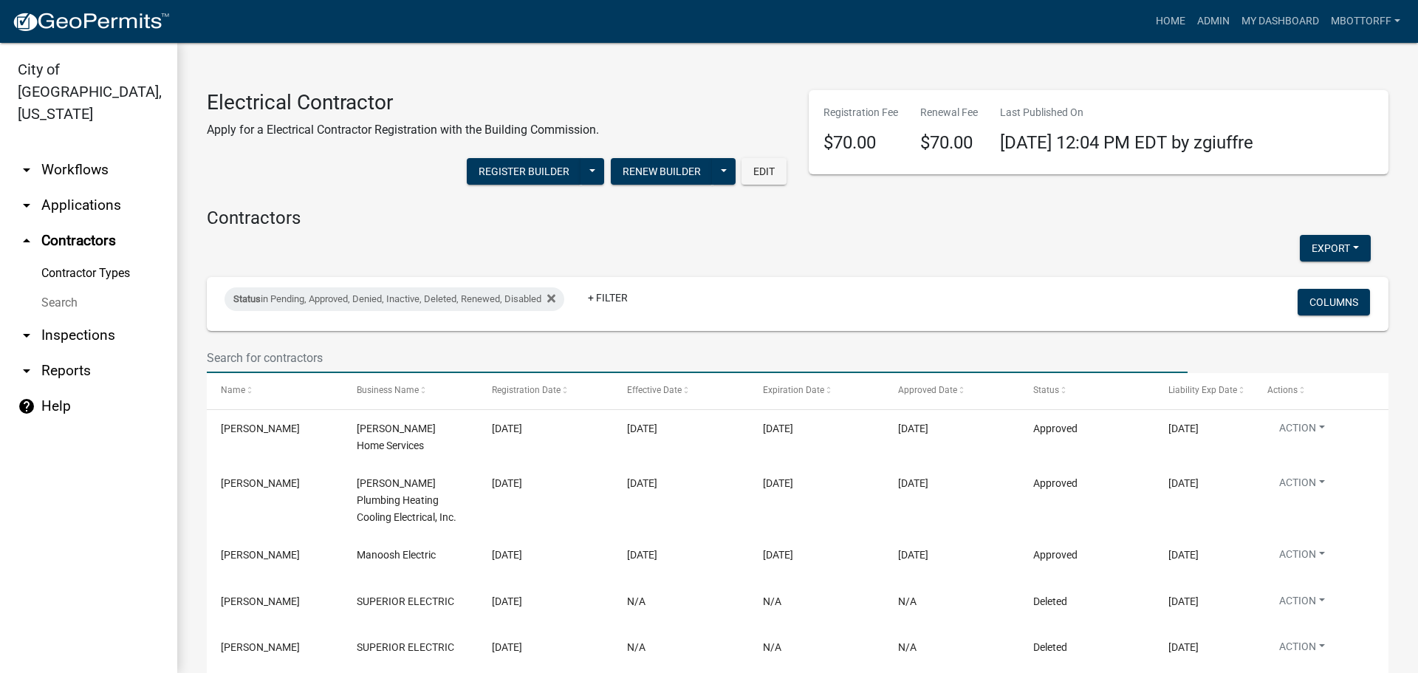
click at [293, 358] on input "text" at bounding box center [697, 358] width 980 height 30
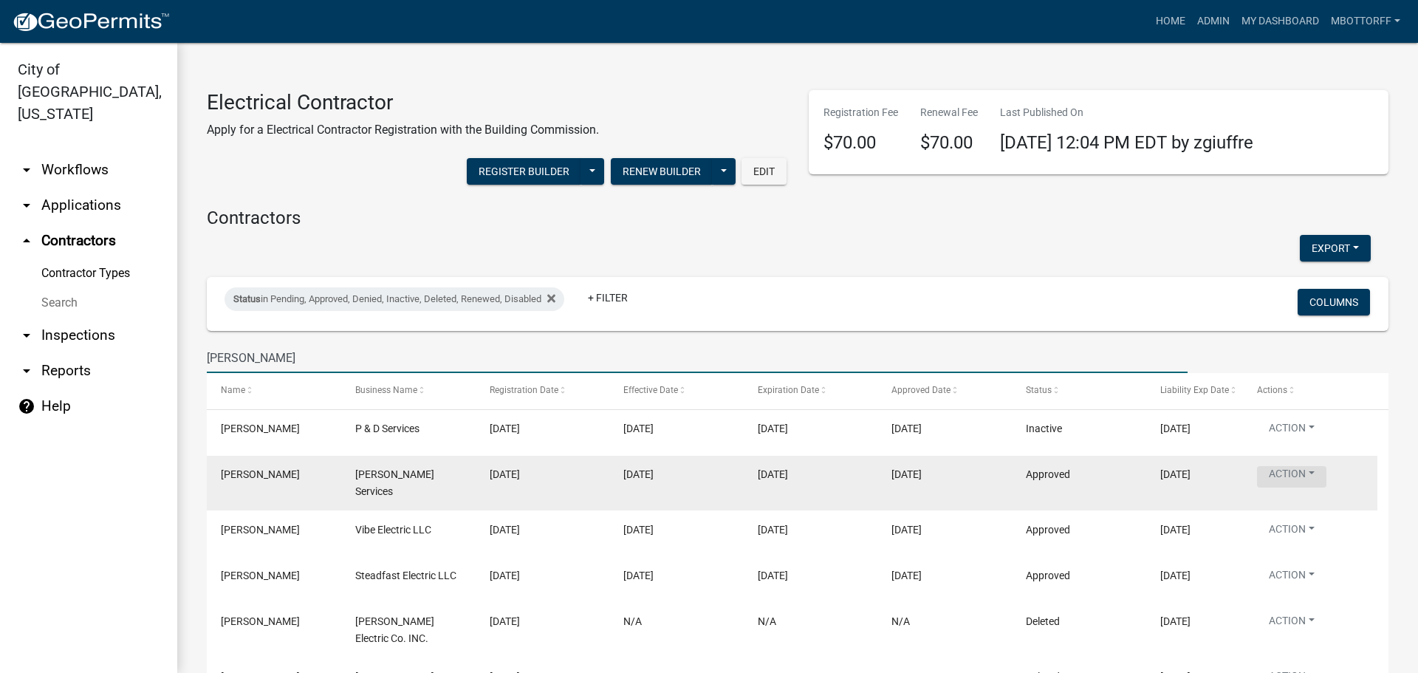
type input "RICK"
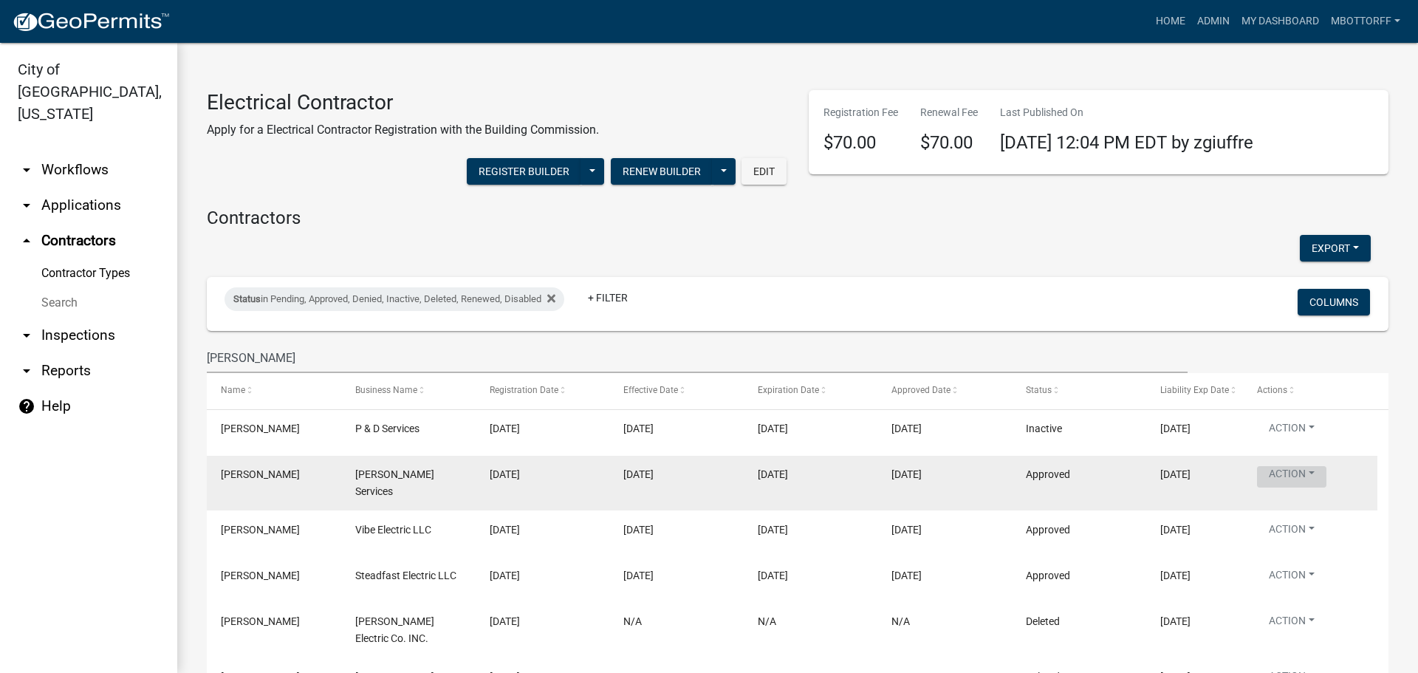
click at [1296, 470] on button "Action" at bounding box center [1291, 476] width 69 height 21
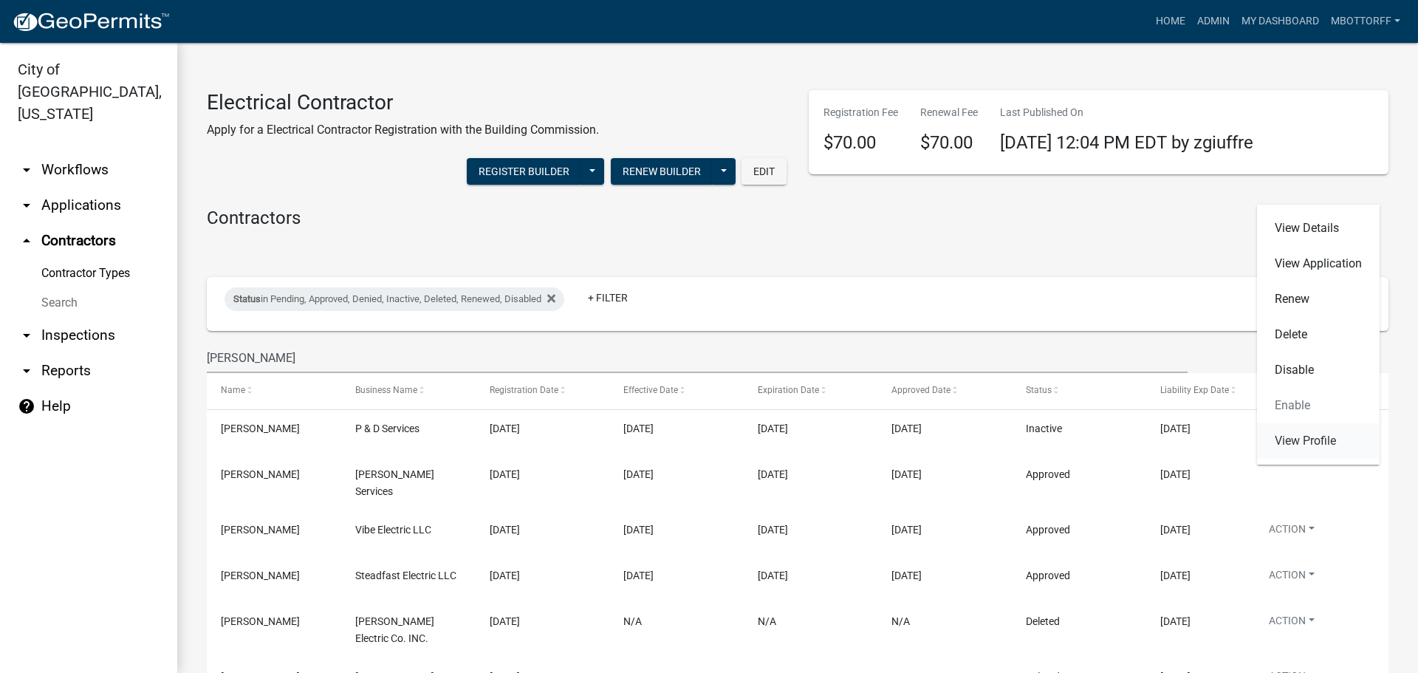
click at [1288, 442] on link "View Profile" at bounding box center [1318, 440] width 123 height 35
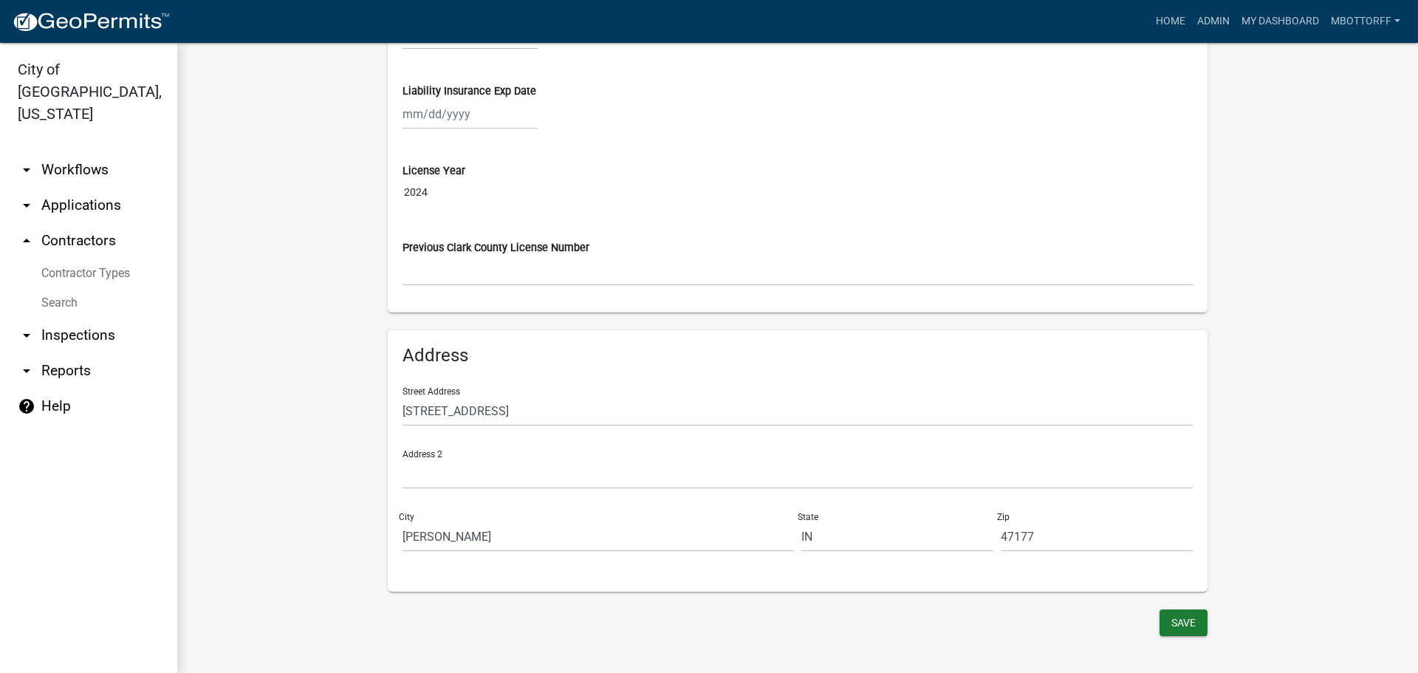
scroll to position [1078, 0]
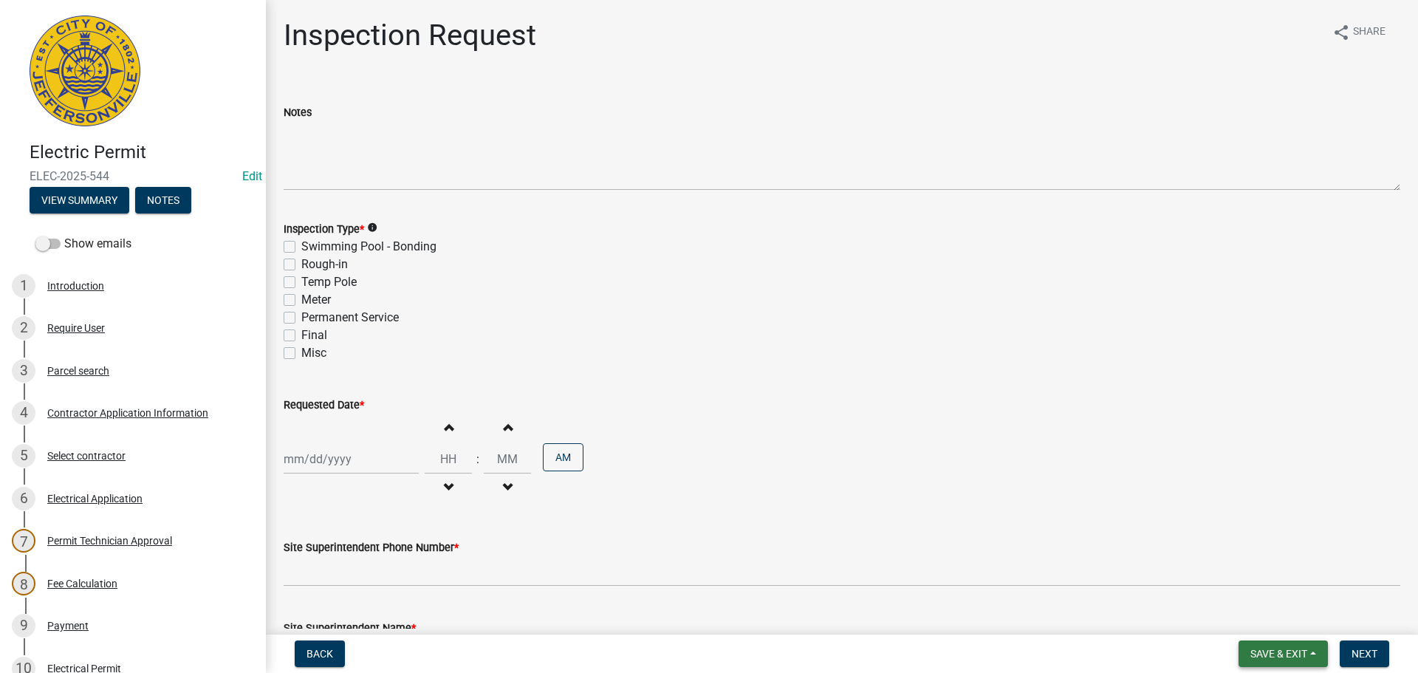
click at [1275, 652] on span "Save & Exit" at bounding box center [1278, 654] width 57 height 12
click at [1255, 617] on button "Save & Exit" at bounding box center [1268, 614] width 118 height 35
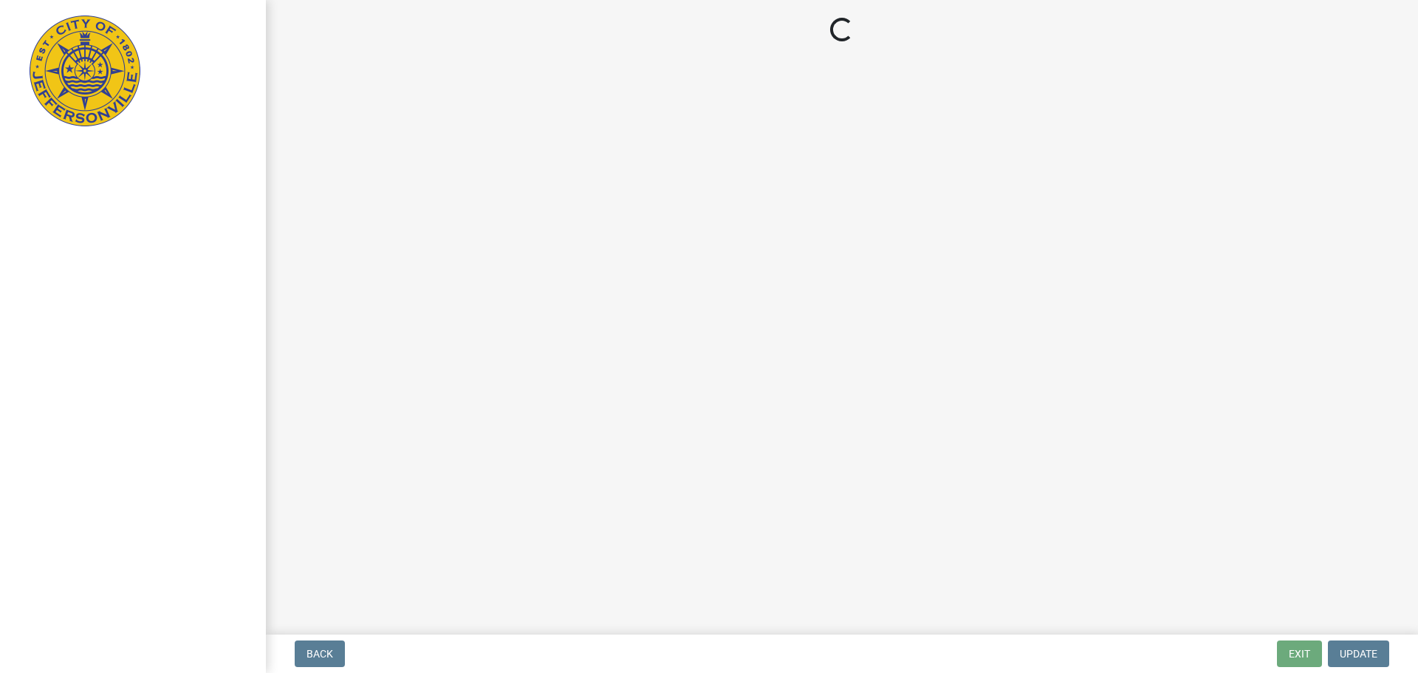
select select "3: 3"
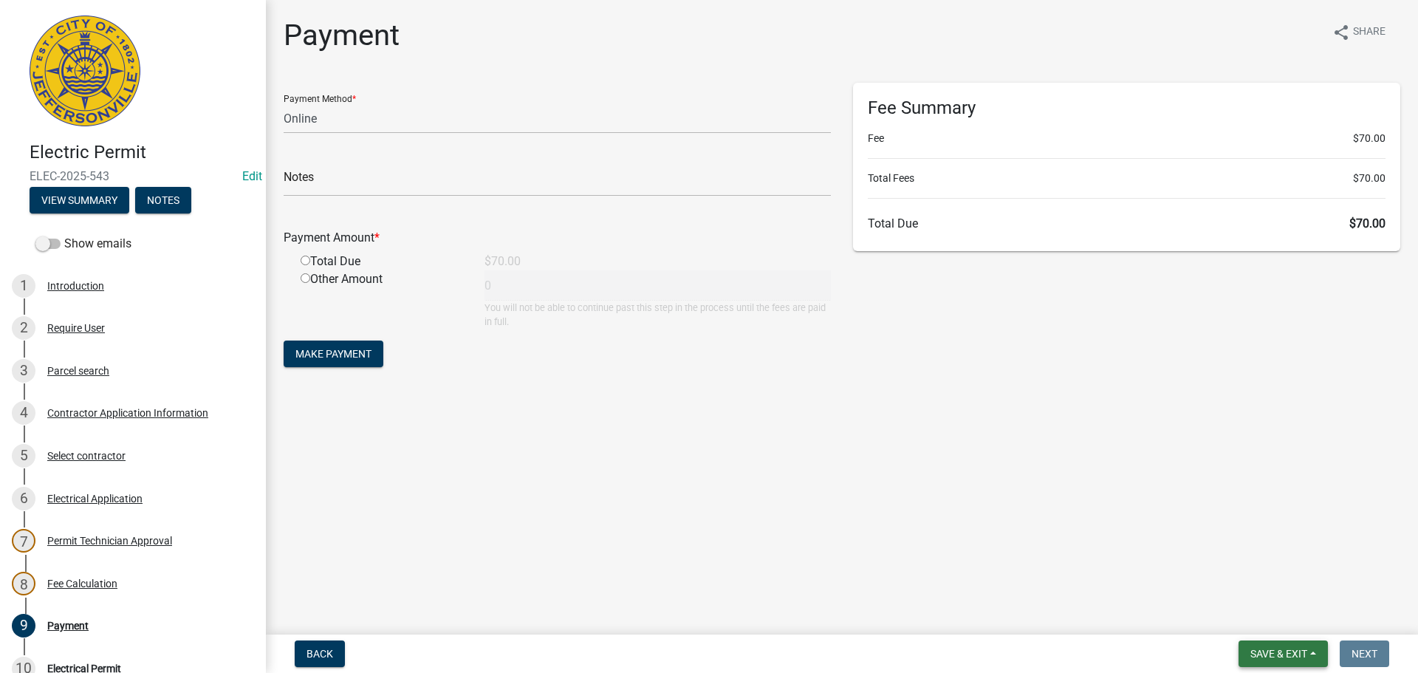
click at [1269, 648] on span "Save & Exit" at bounding box center [1278, 654] width 57 height 12
click at [1240, 614] on button "Save & Exit" at bounding box center [1268, 614] width 118 height 35
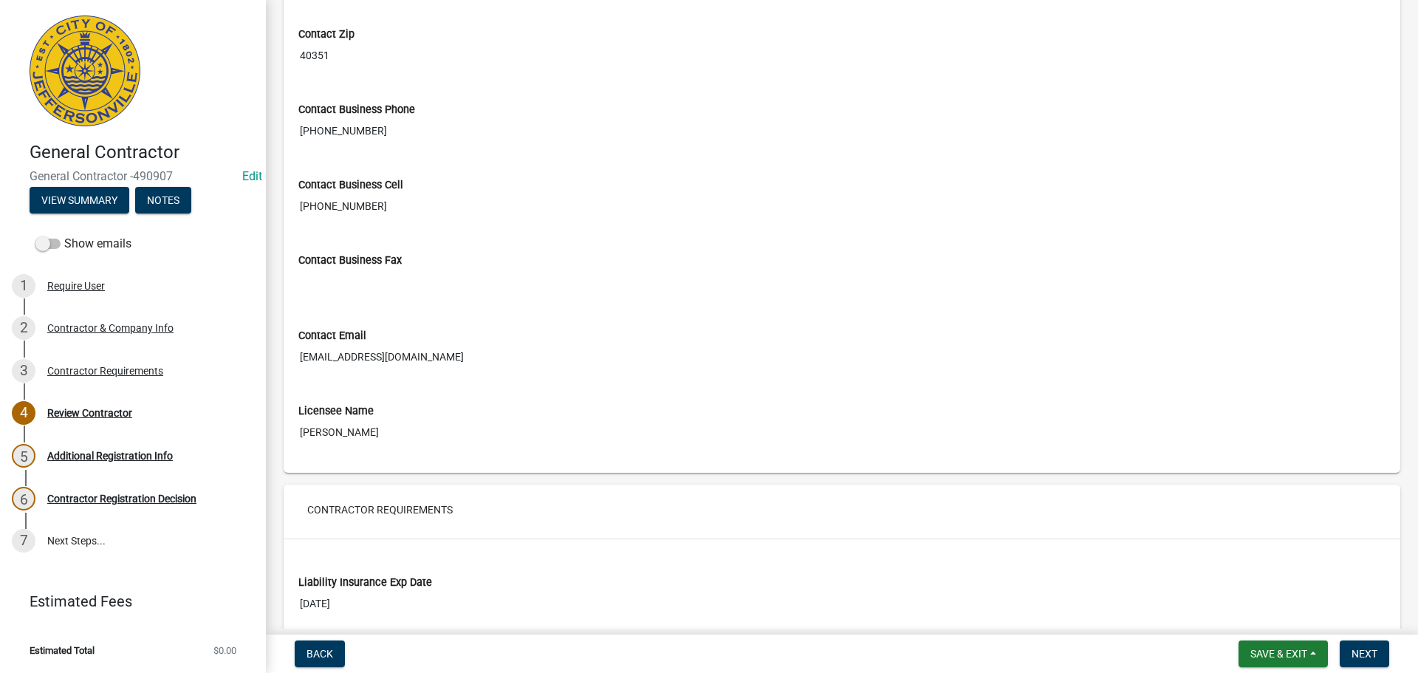
scroll to position [886, 0]
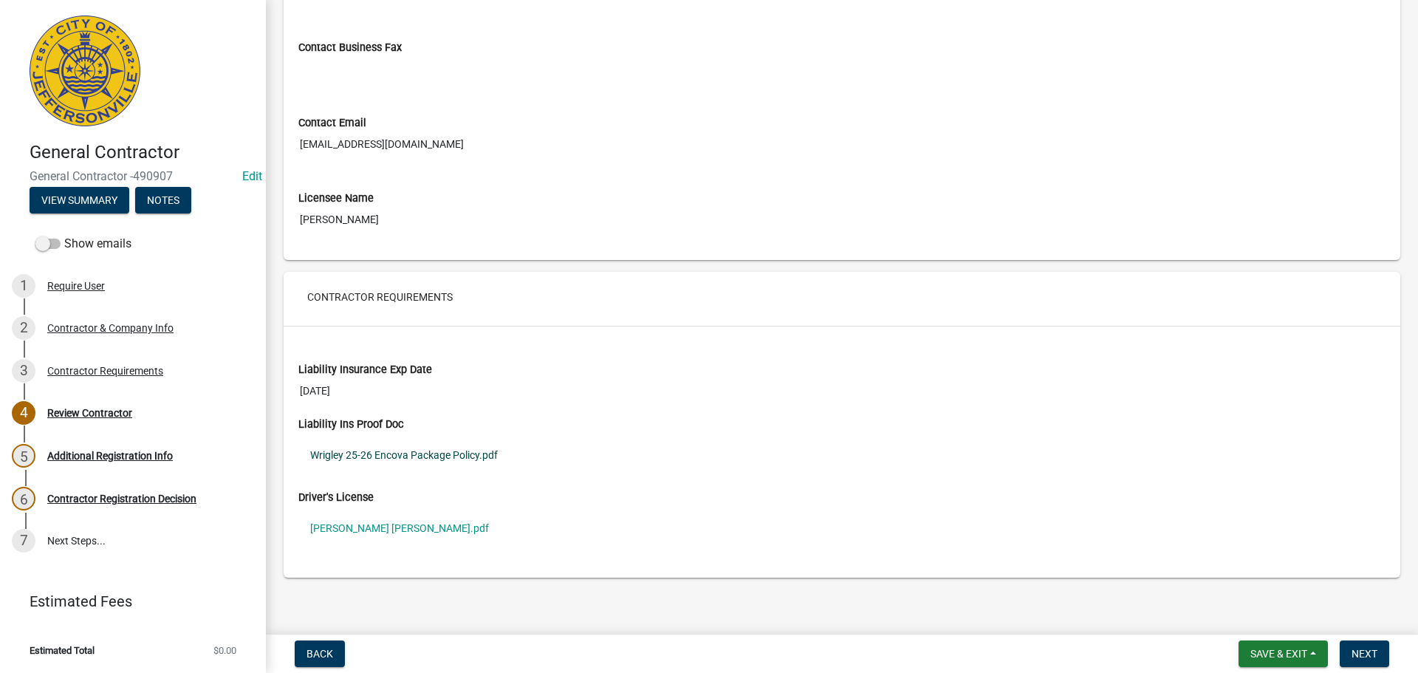
click at [383, 452] on link "Wrigley 25-26 Encova Package Policy.pdf" at bounding box center [841, 455] width 1087 height 34
click at [80, 367] on div "Contractor Requirements" at bounding box center [105, 370] width 116 height 10
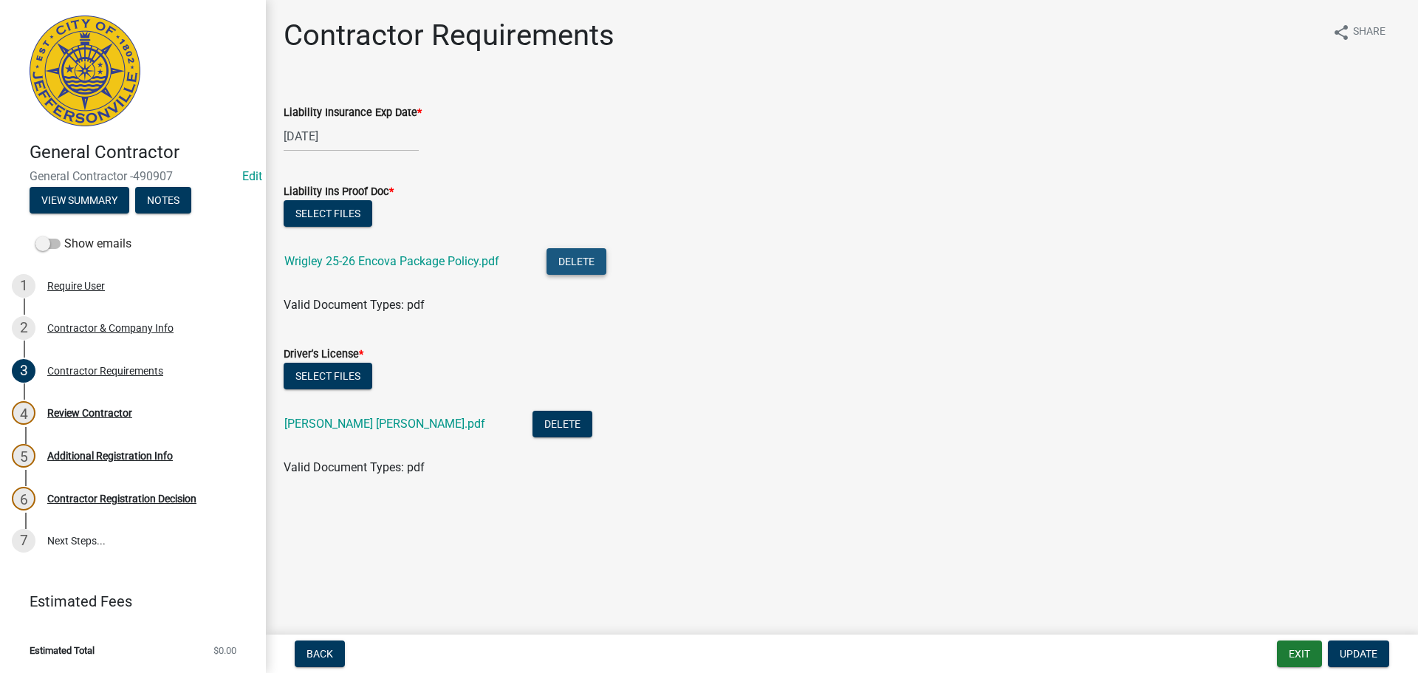
click at [565, 263] on button "Delete" at bounding box center [576, 261] width 60 height 27
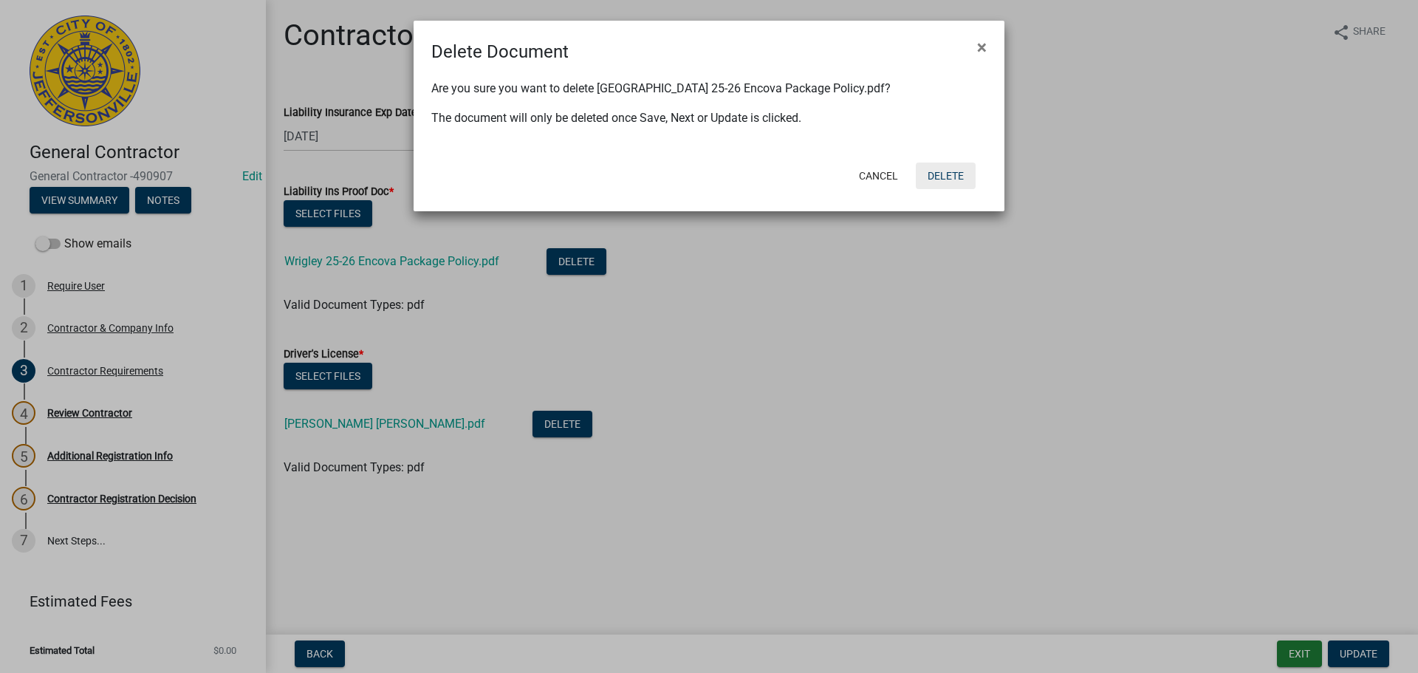
click at [949, 171] on button "Delete" at bounding box center [946, 175] width 60 height 27
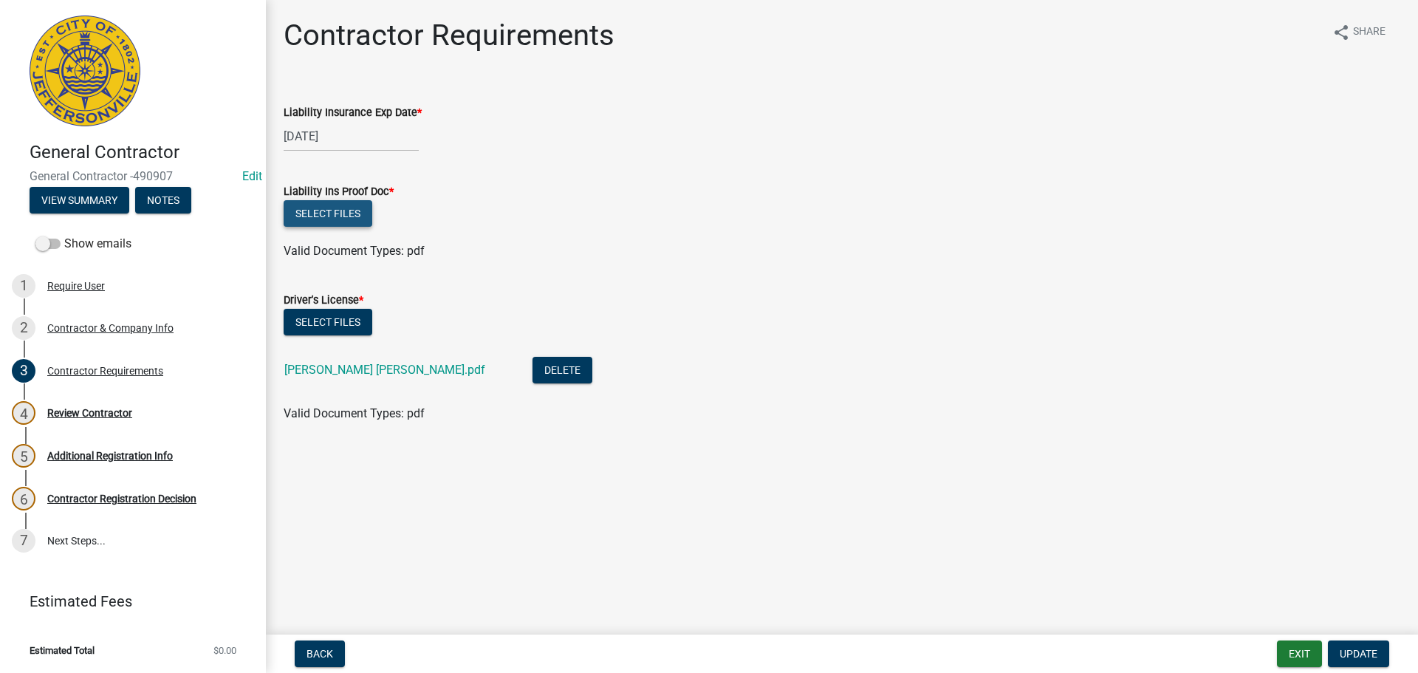
click at [317, 222] on button "Select files" at bounding box center [328, 213] width 89 height 27
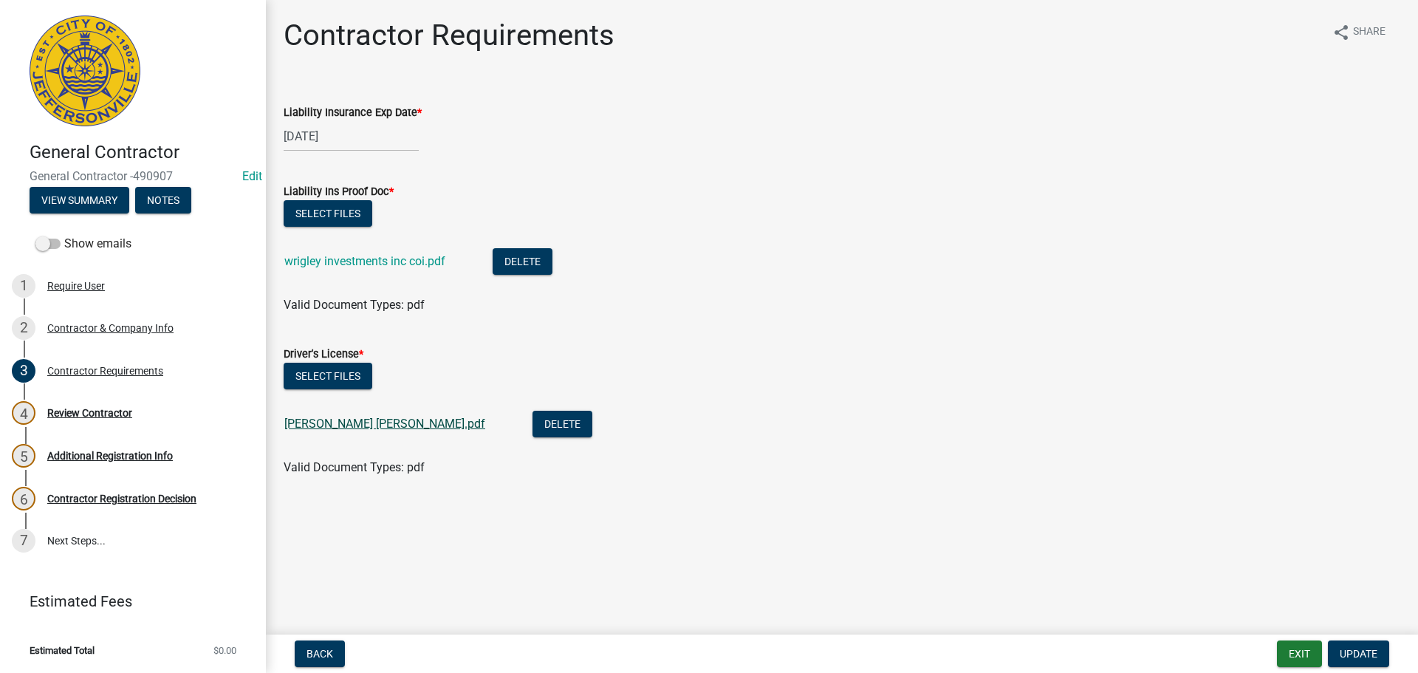
click at [337, 423] on link "Evans Lane DL.pdf" at bounding box center [384, 423] width 201 height 14
click at [1343, 652] on span "Update" at bounding box center [1358, 654] width 38 height 12
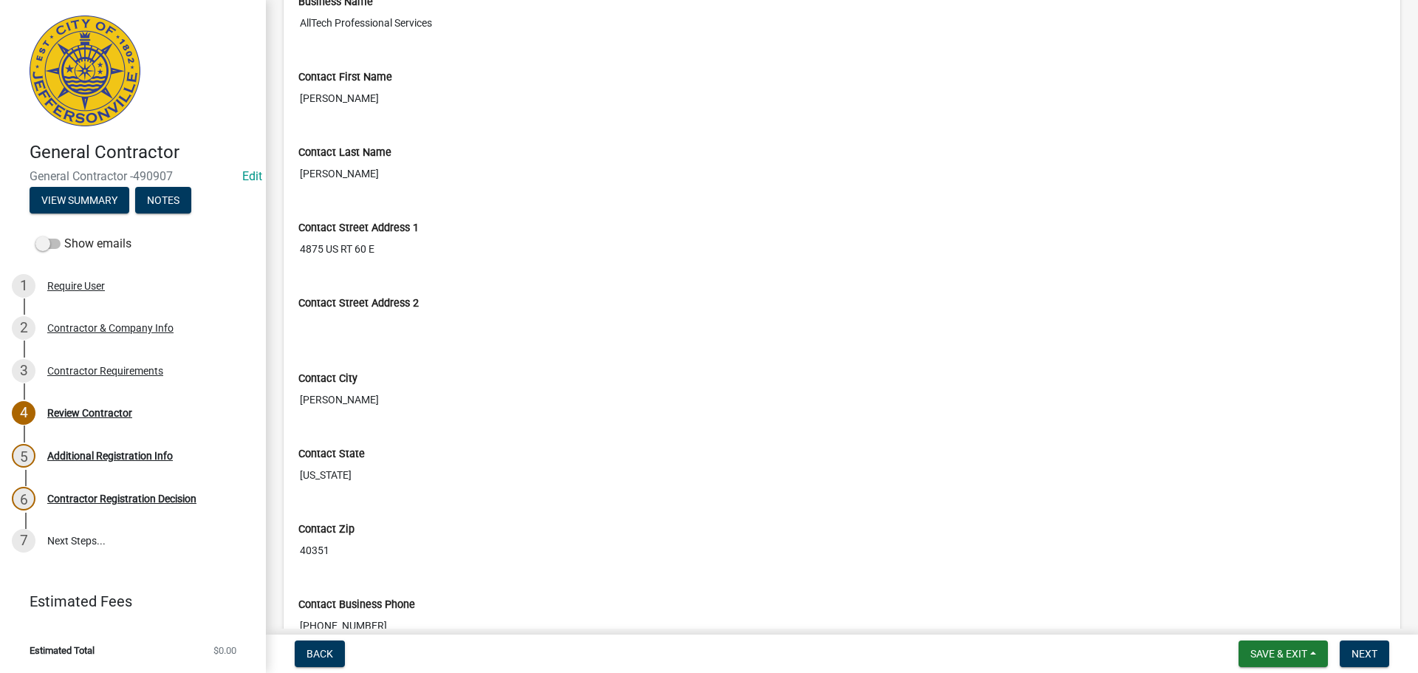
scroll to position [148, 0]
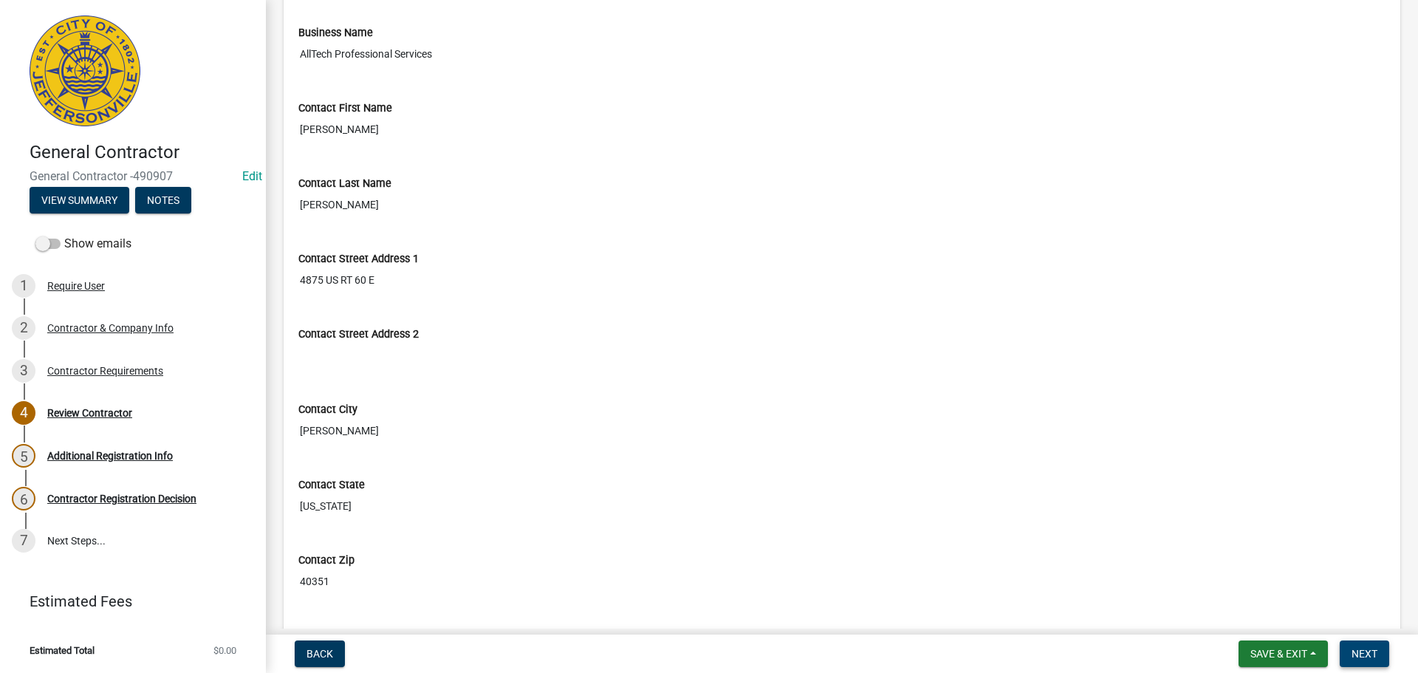
click at [1359, 655] on span "Next" at bounding box center [1364, 654] width 26 height 12
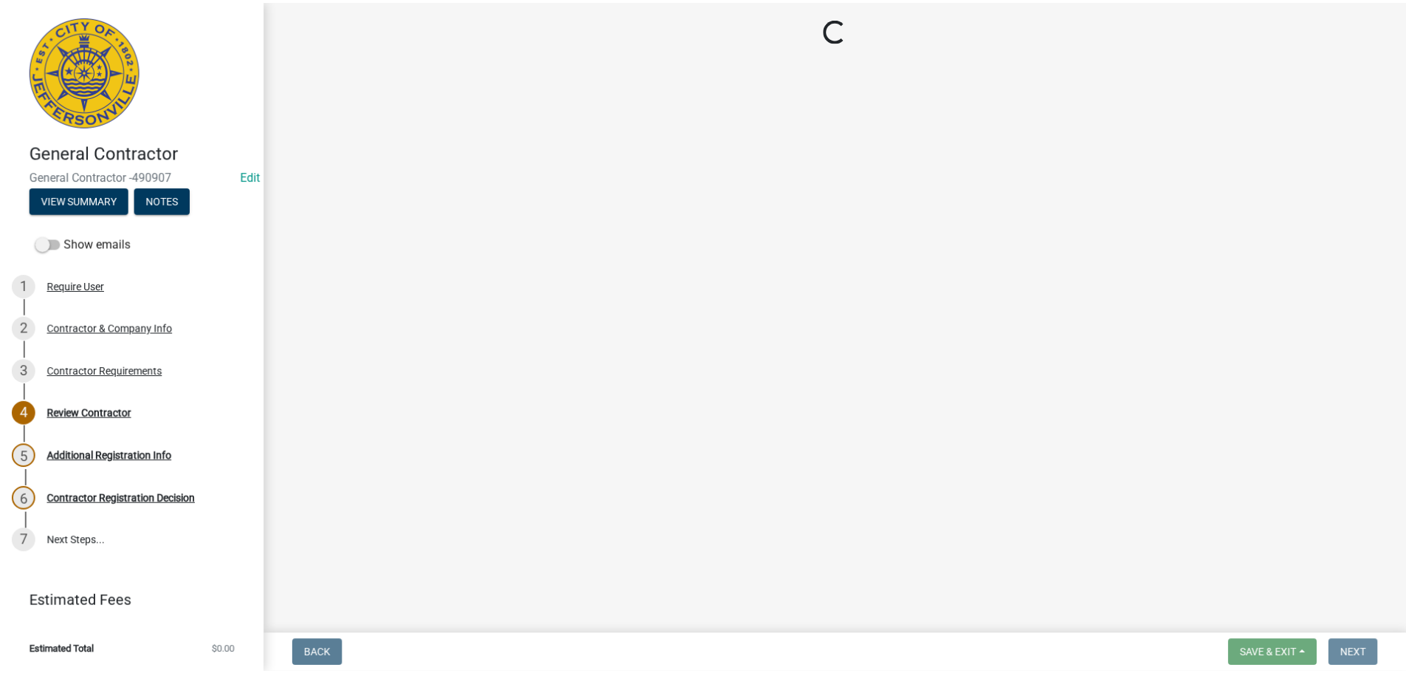
scroll to position [0, 0]
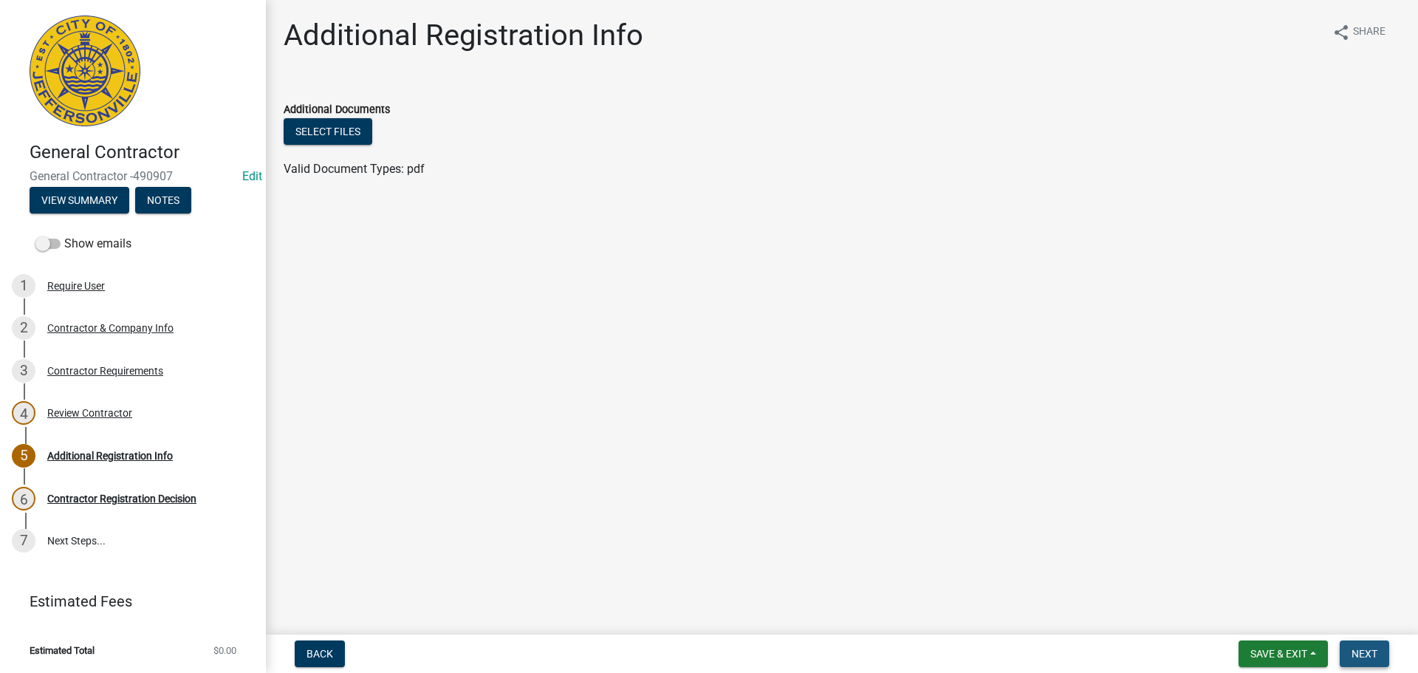
click at [1364, 654] on span "Next" at bounding box center [1364, 654] width 26 height 12
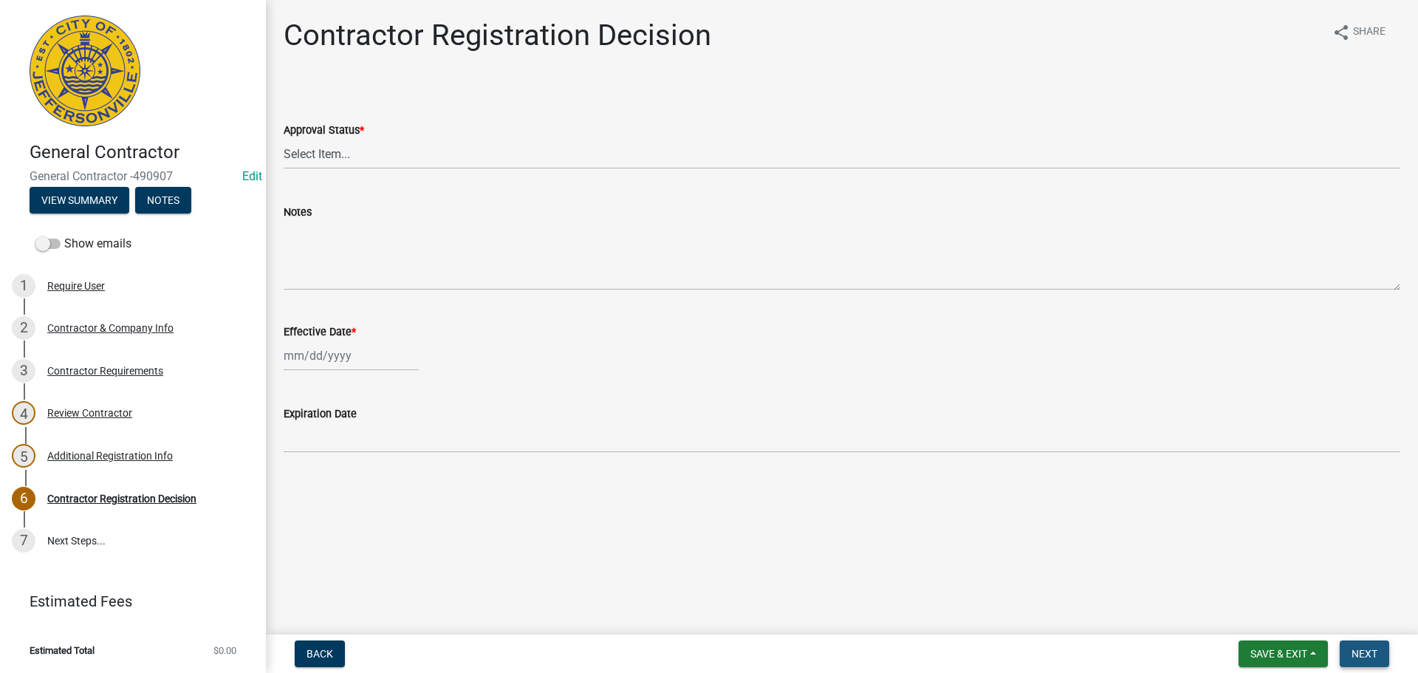
click at [1346, 650] on button "Next" at bounding box center [1363, 653] width 49 height 27
click at [315, 154] on select "Select Item... Approved Denied" at bounding box center [842, 154] width 1116 height 30
click at [284, 139] on select "Select Item... Approved Denied" at bounding box center [842, 154] width 1116 height 30
select select "4b86b809-39dd-4c68-9f3d-fdb3e7050482"
click at [313, 360] on div at bounding box center [351, 355] width 135 height 30
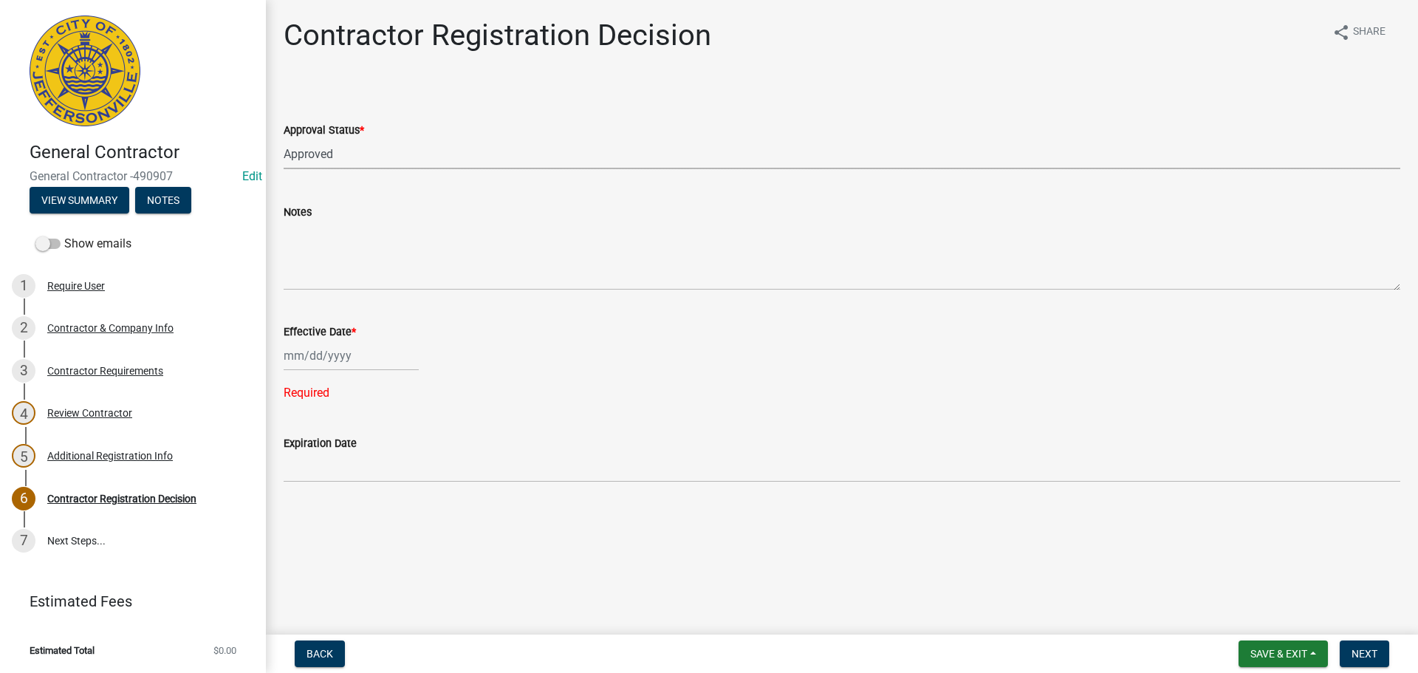
select select "10"
select select "2025"
click at [395, 459] on div "10" at bounding box center [393, 458] width 24 height 24
type input "10/10/2025"
click at [1364, 653] on span "Next" at bounding box center [1364, 654] width 26 height 12
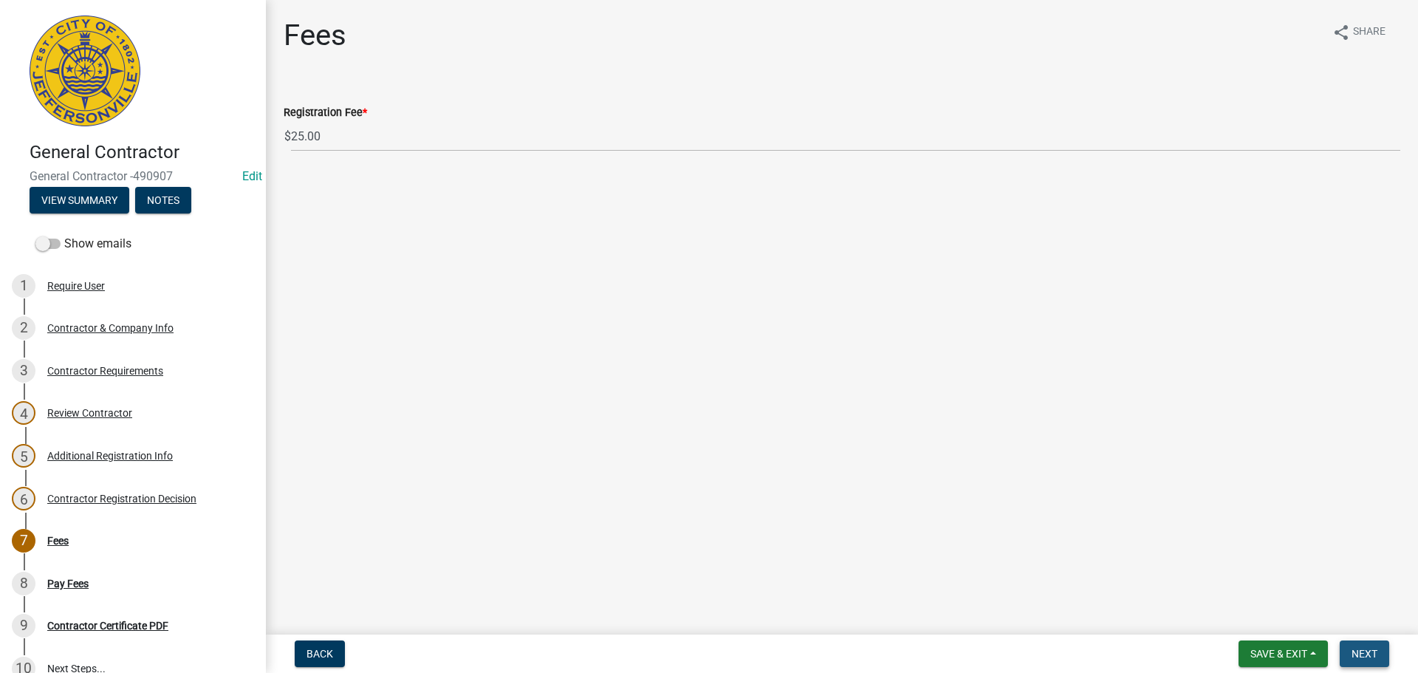
click at [1370, 652] on span "Next" at bounding box center [1364, 654] width 26 height 12
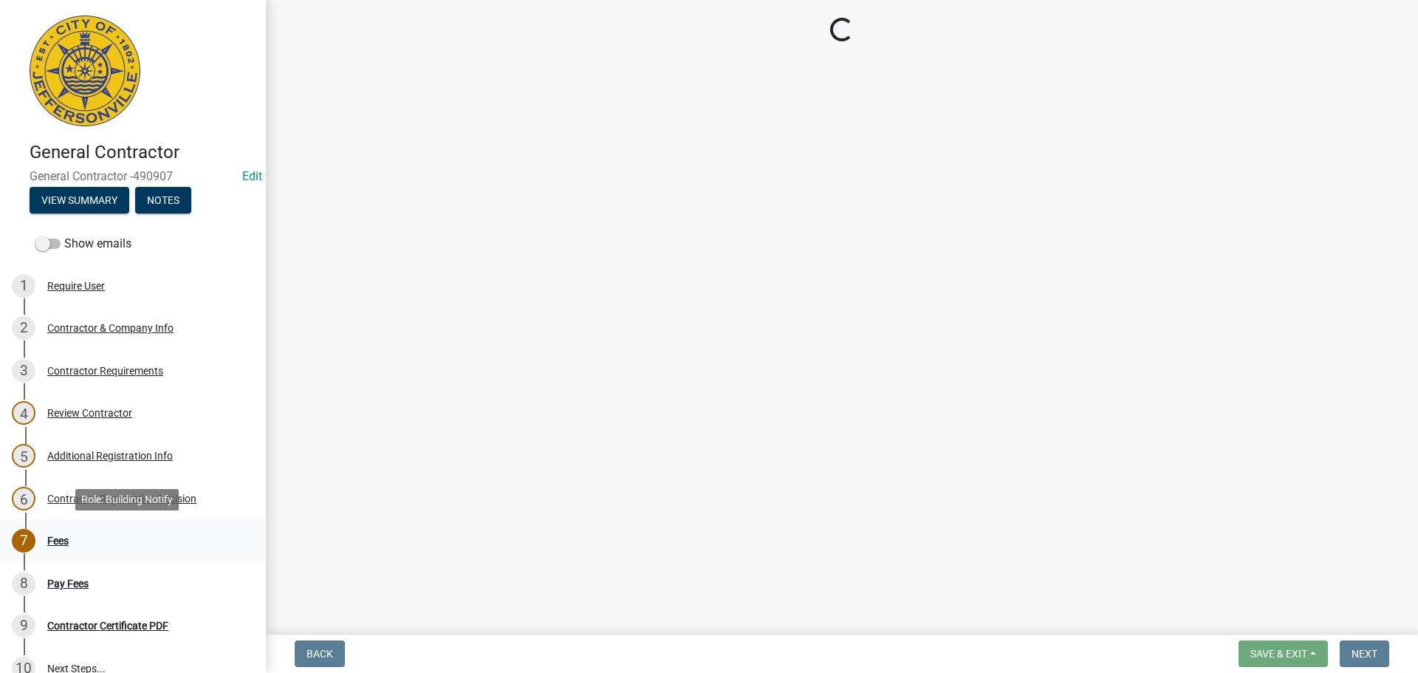
click at [49, 537] on div "Fees" at bounding box center [57, 540] width 21 height 10
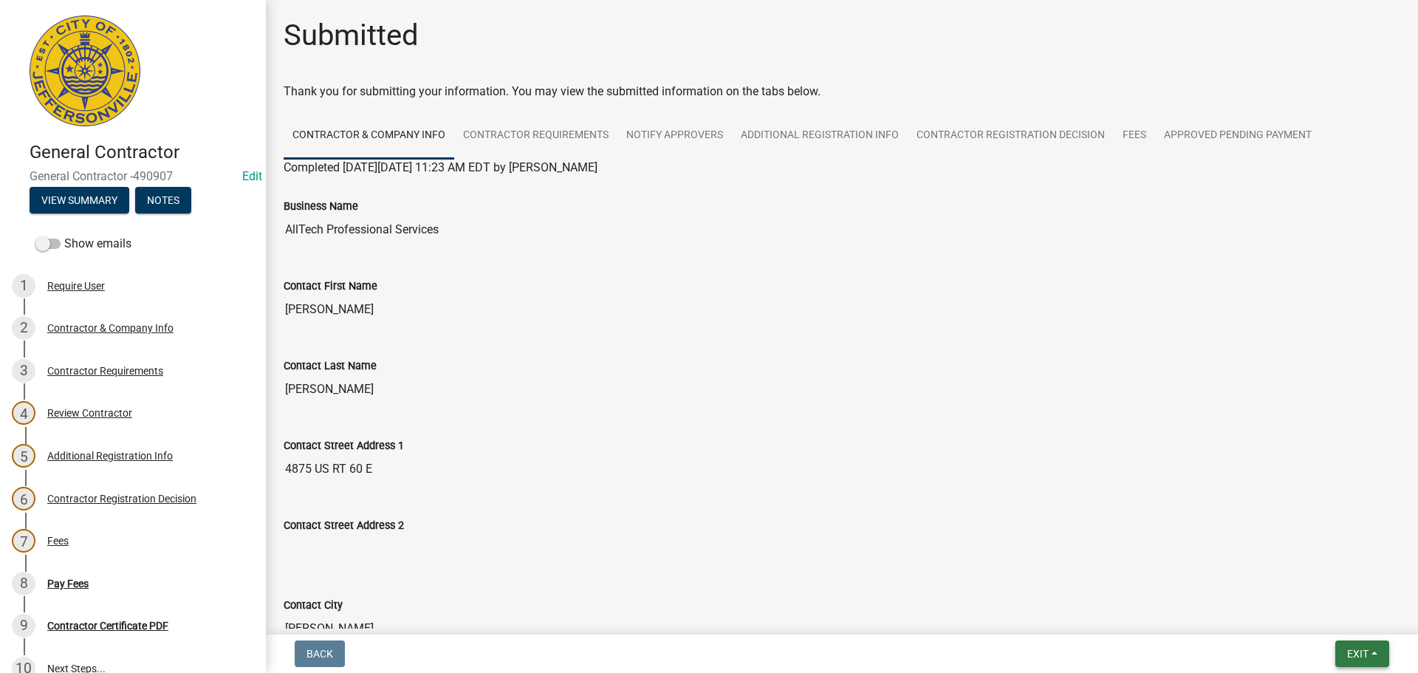
click at [1382, 645] on button "Exit" at bounding box center [1362, 653] width 54 height 27
click at [1330, 608] on button "Save & Exit" at bounding box center [1330, 614] width 118 height 35
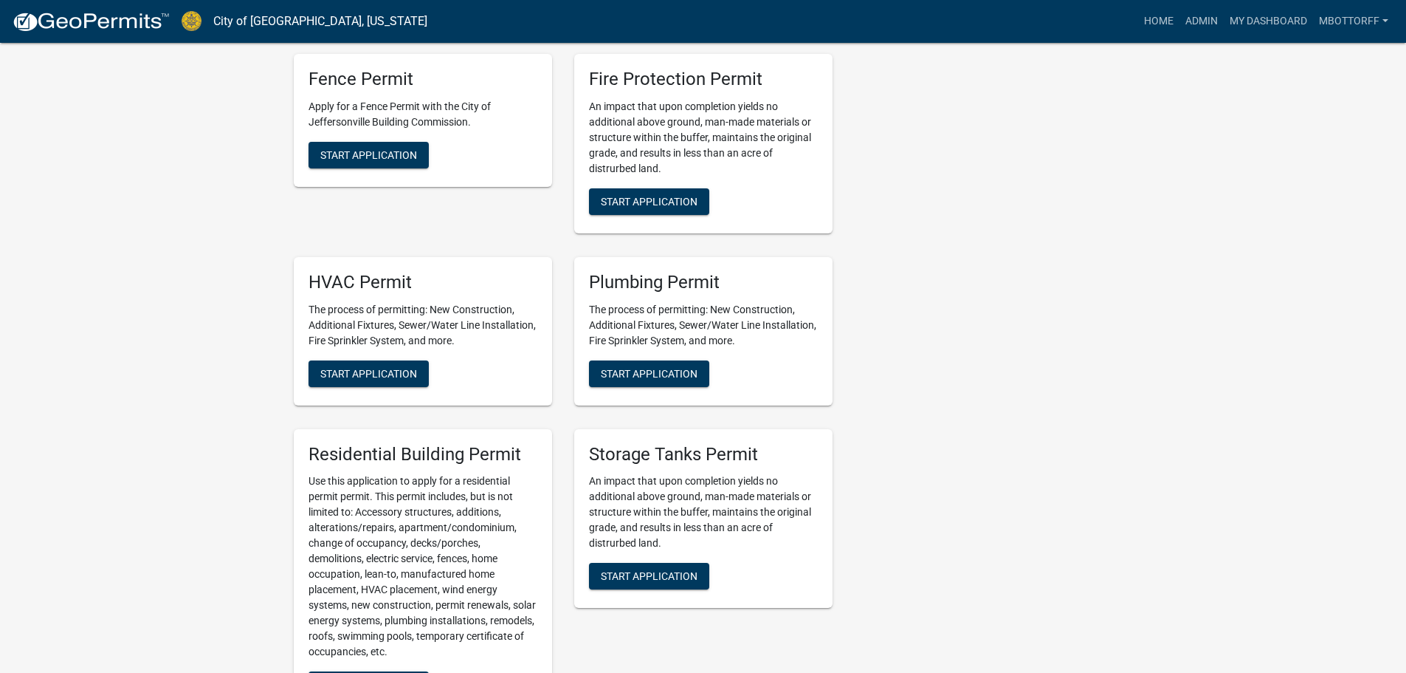
scroll to position [517, 0]
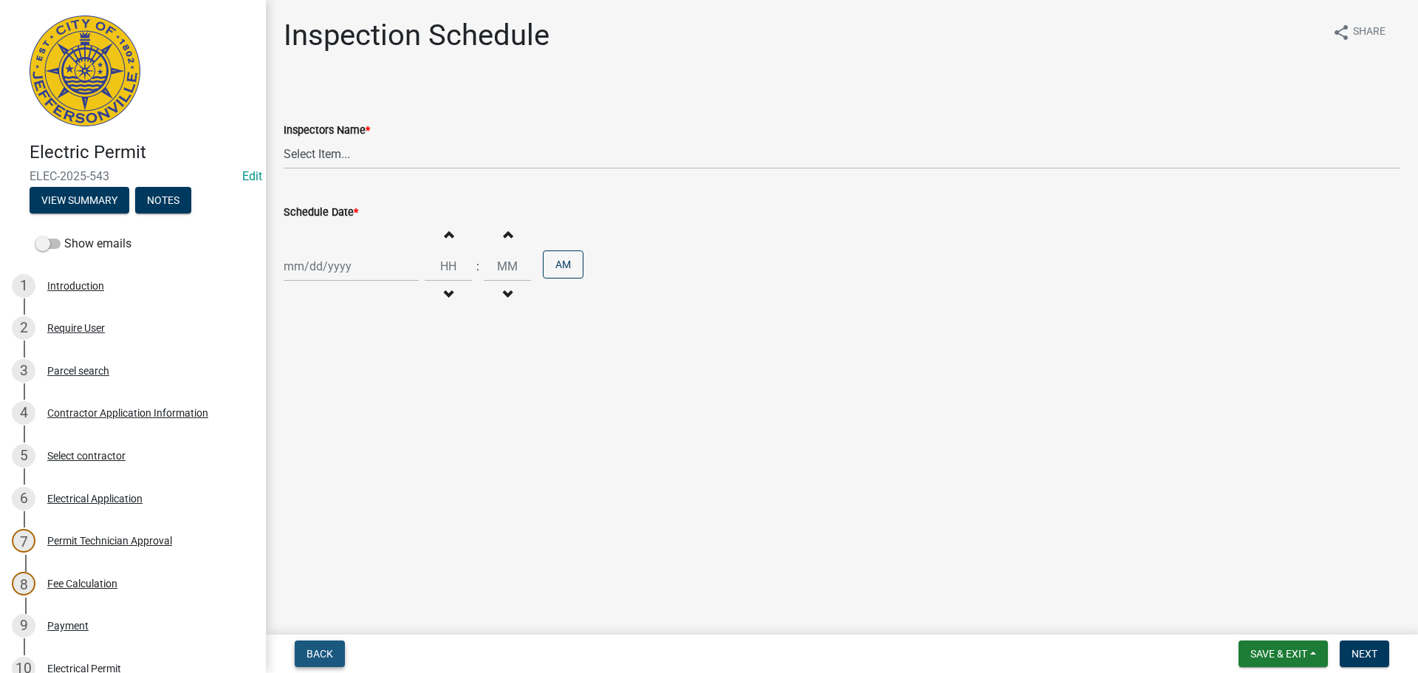
click at [322, 648] on span "Back" at bounding box center [319, 654] width 27 height 12
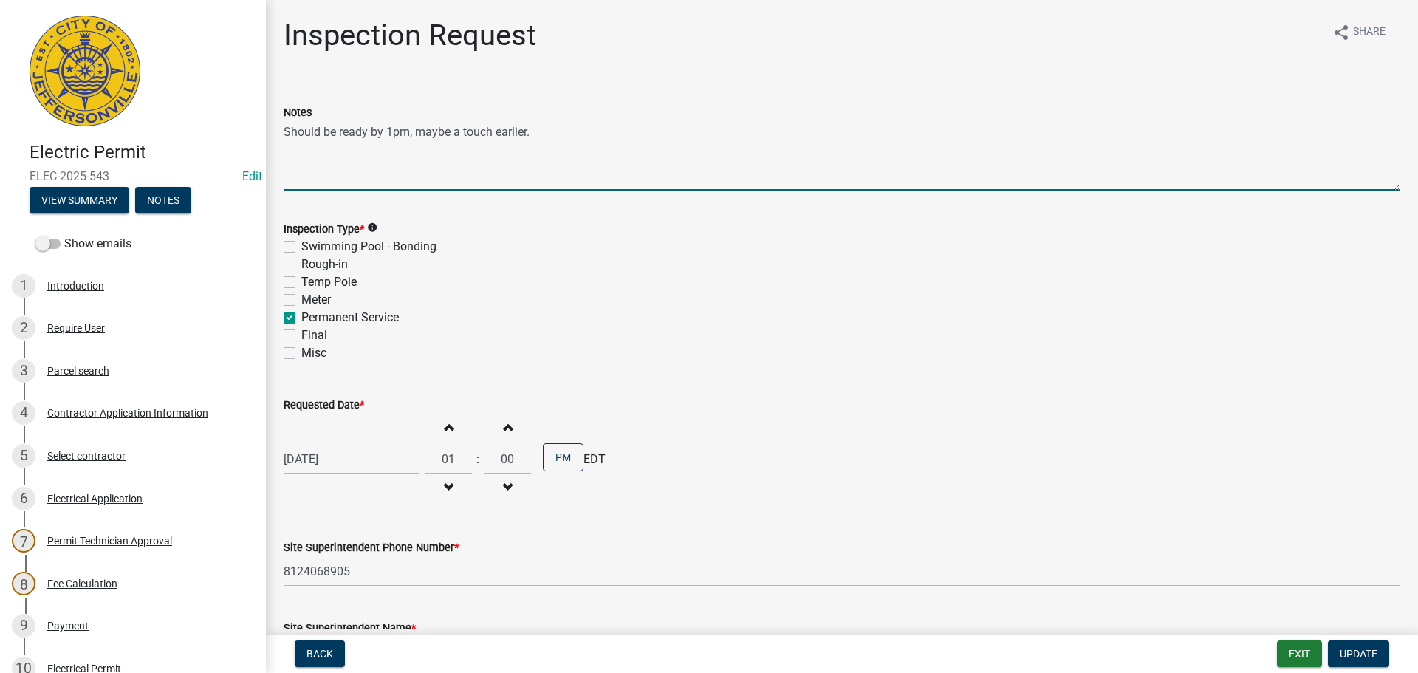
drag, startPoint x: 535, startPoint y: 132, endPoint x: 253, endPoint y: 135, distance: 282.8
click at [253, 135] on div "Electric Permit ELEC-2025-543 Edit View Summary Notes Show emails 1 Introductio…" at bounding box center [709, 336] width 1418 height 673
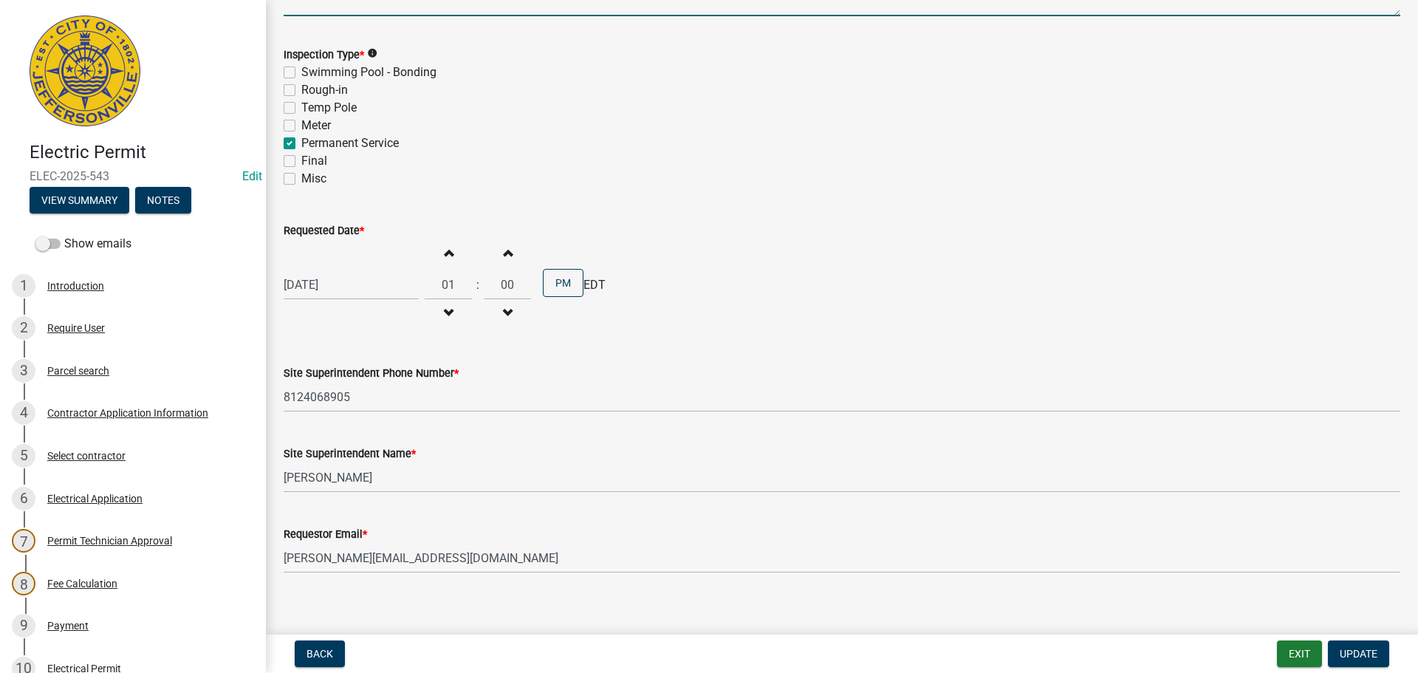
scroll to position [188, 0]
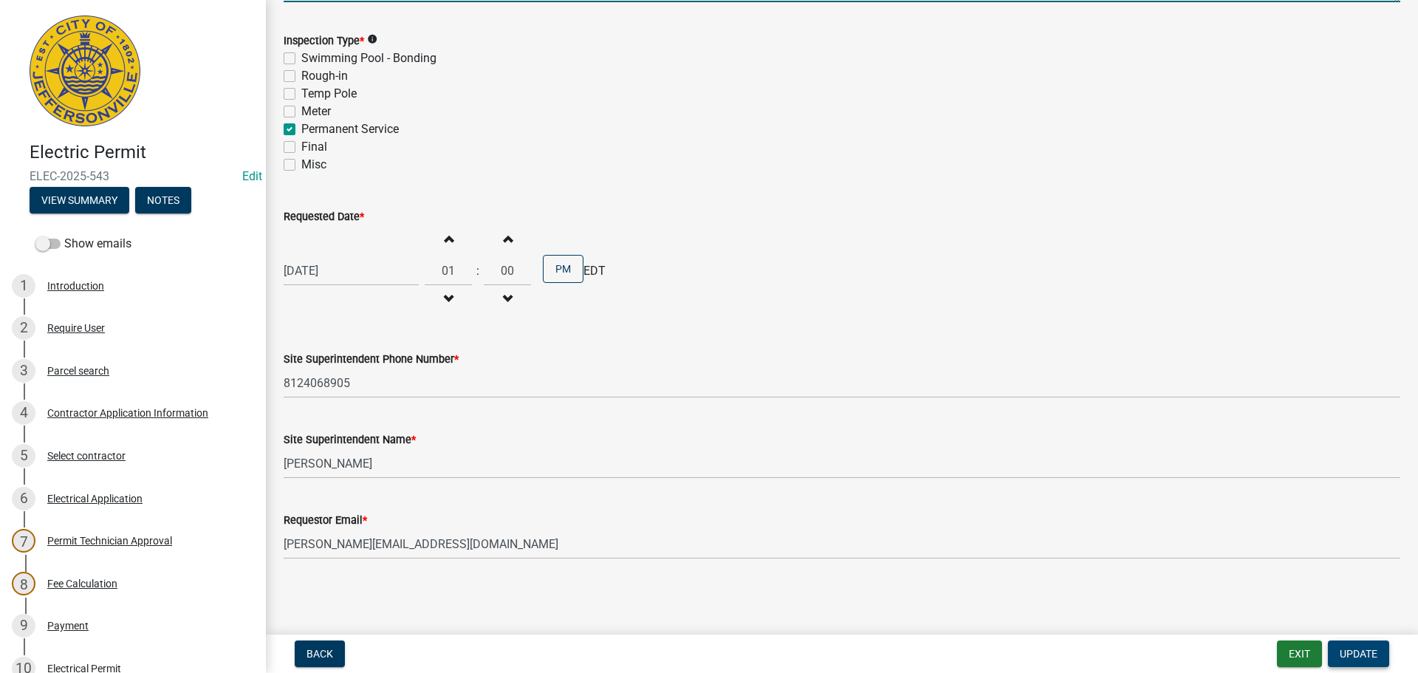
click at [1356, 651] on span "Update" at bounding box center [1358, 654] width 38 height 12
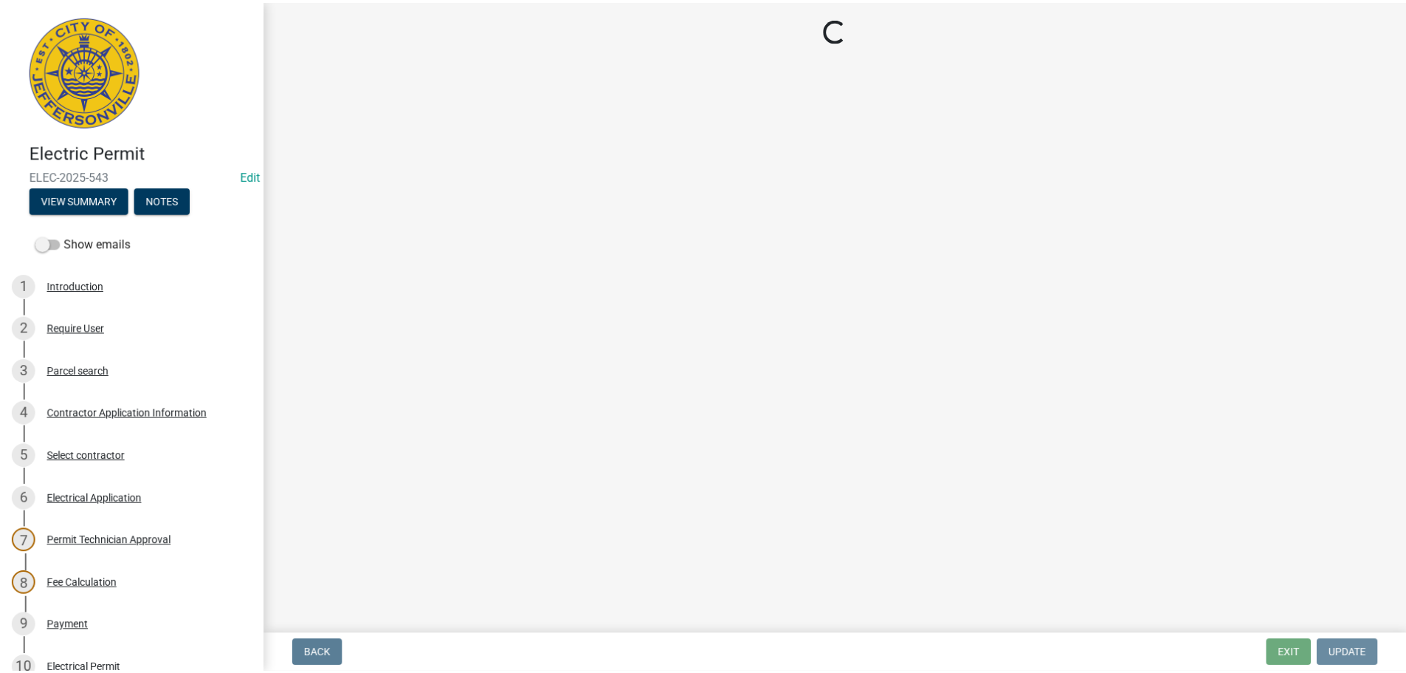
scroll to position [0, 0]
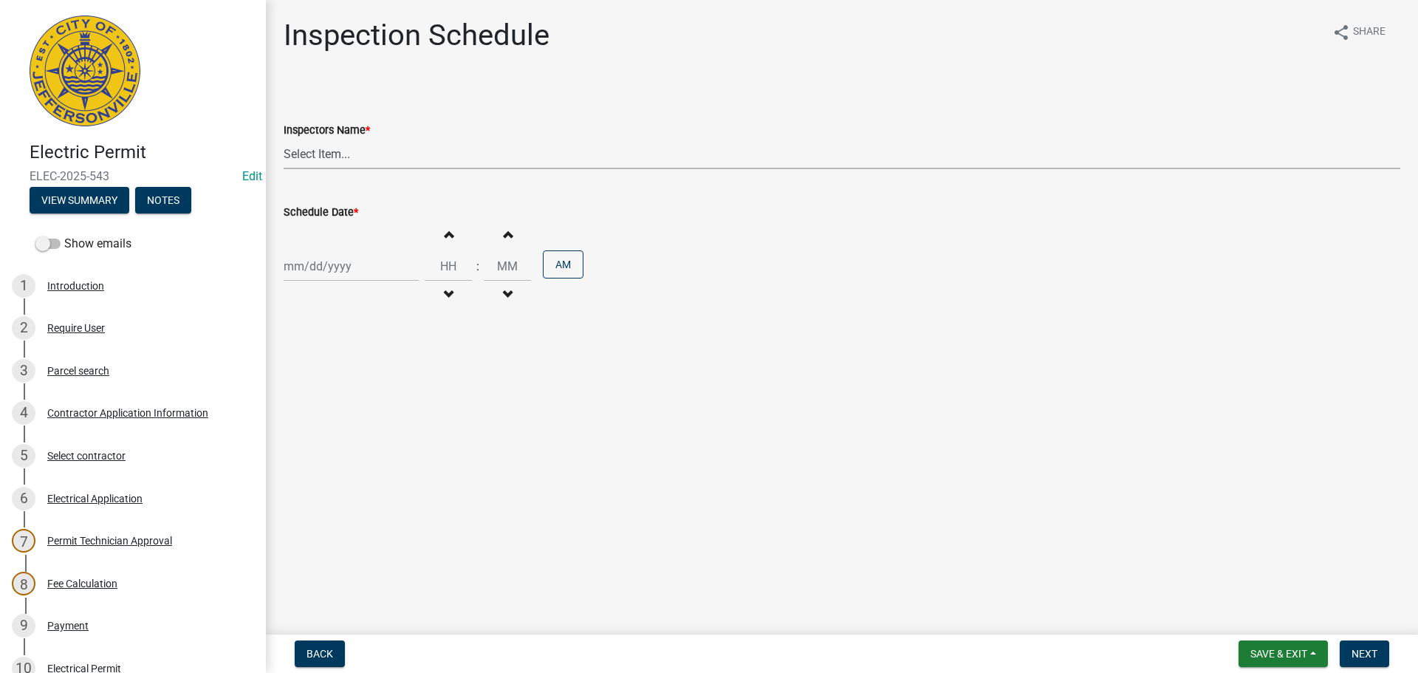
click at [317, 151] on select "Select Item... [PERSON_NAME] ([PERSON_NAME]) [PERSON_NAME] ([PERSON_NAME]) mkru…" at bounding box center [842, 154] width 1116 height 30
select select "36a8b8f0-2ef8-43e9-ae06-718f51af8d36"
click at [284, 139] on select "Select Item... [PERSON_NAME] ([PERSON_NAME]) [PERSON_NAME] ([PERSON_NAME]) mkru…" at bounding box center [842, 154] width 1116 height 30
click at [315, 259] on div at bounding box center [351, 266] width 135 height 30
select select "10"
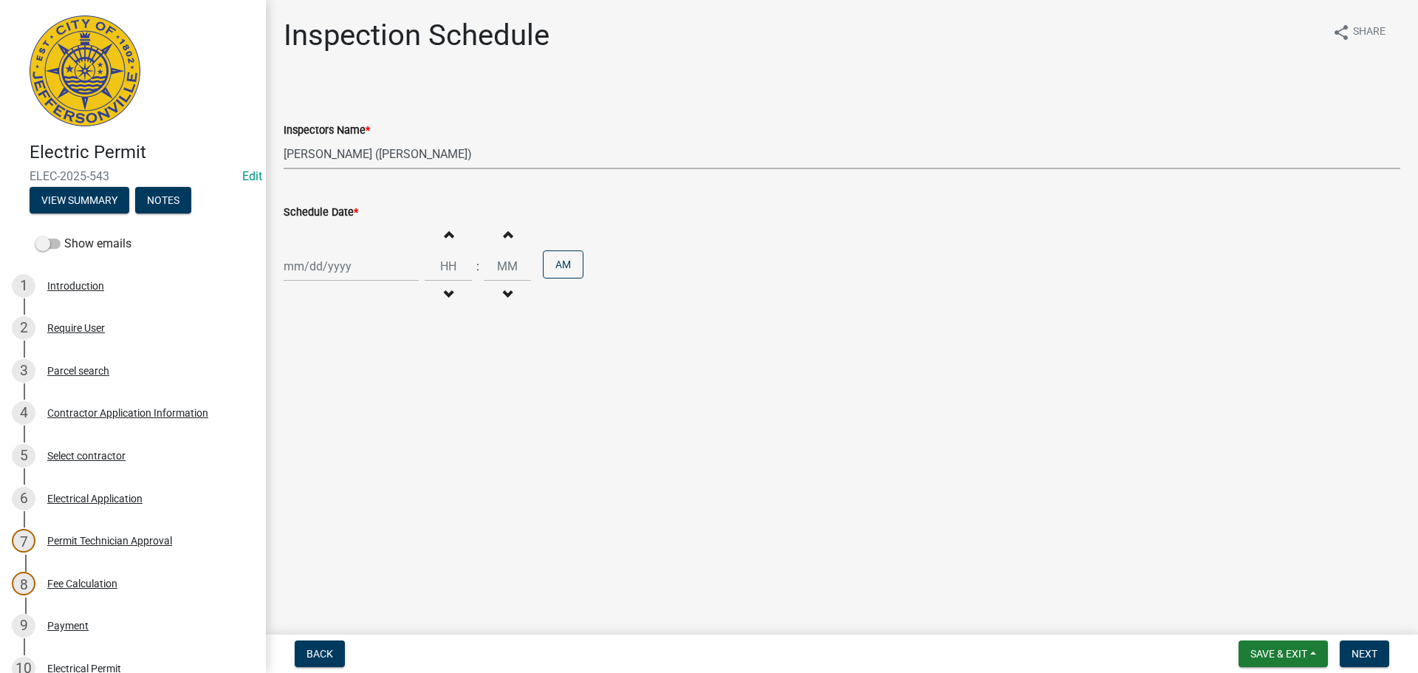
select select "2025"
click at [321, 416] on div "21" at bounding box center [322, 416] width 24 height 24
type input "[DATE]"
drag, startPoint x: 455, startPoint y: 244, endPoint x: 432, endPoint y: 195, distance: 54.5
click at [432, 195] on div "Schedule Date * [DATE] Increment hours Decrement hours : Increment minutes Decr…" at bounding box center [842, 246] width 1116 height 129
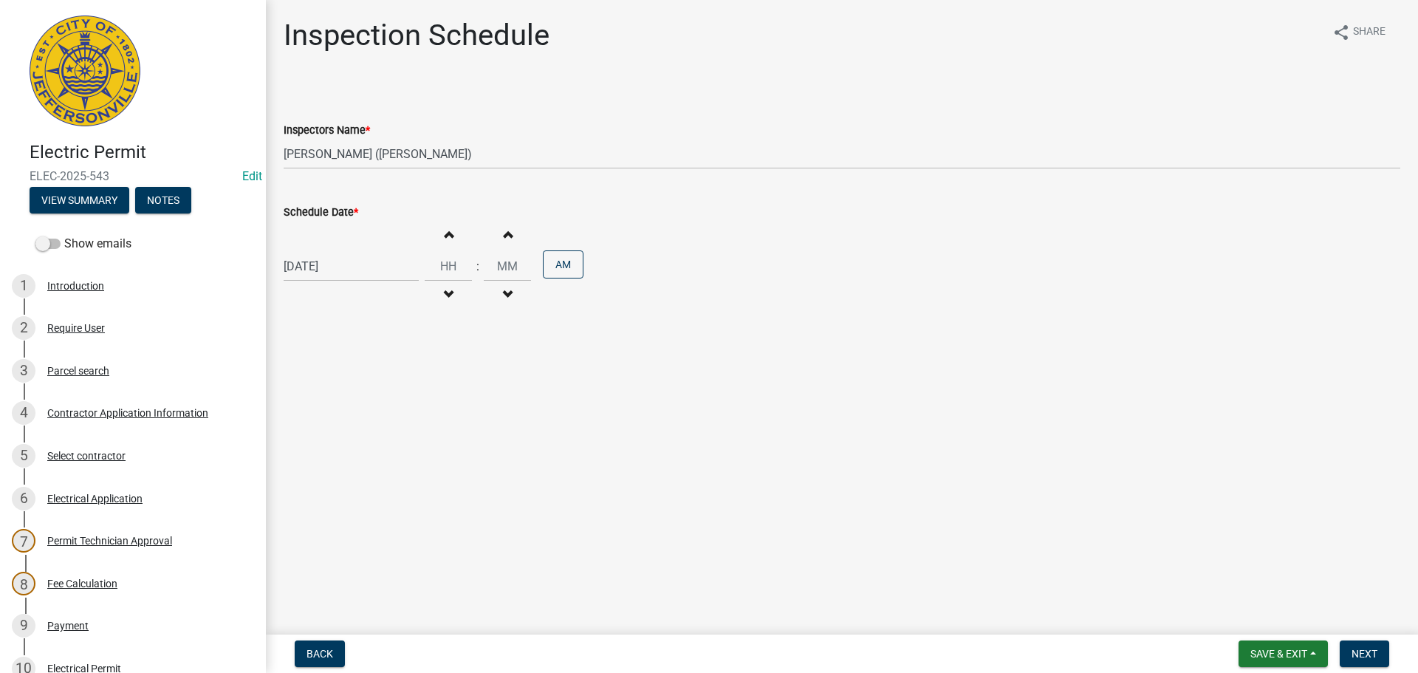
select select "10"
select select "2025"
drag, startPoint x: 322, startPoint y: 268, endPoint x: 322, endPoint y: 257, distance: 11.1
click at [322, 266] on input "[DATE]" at bounding box center [351, 266] width 135 height 30
click at [446, 264] on input "Hours" at bounding box center [448, 266] width 47 height 30
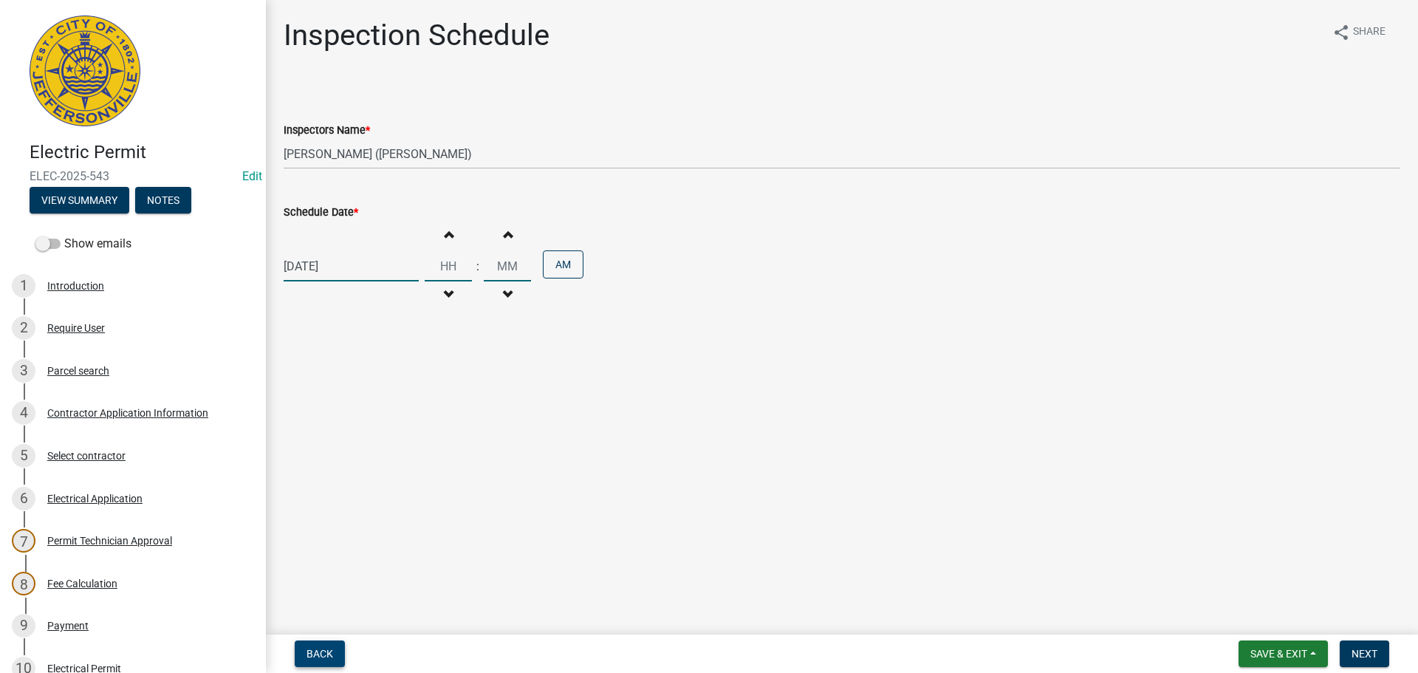
click at [320, 645] on button "Back" at bounding box center [320, 653] width 50 height 27
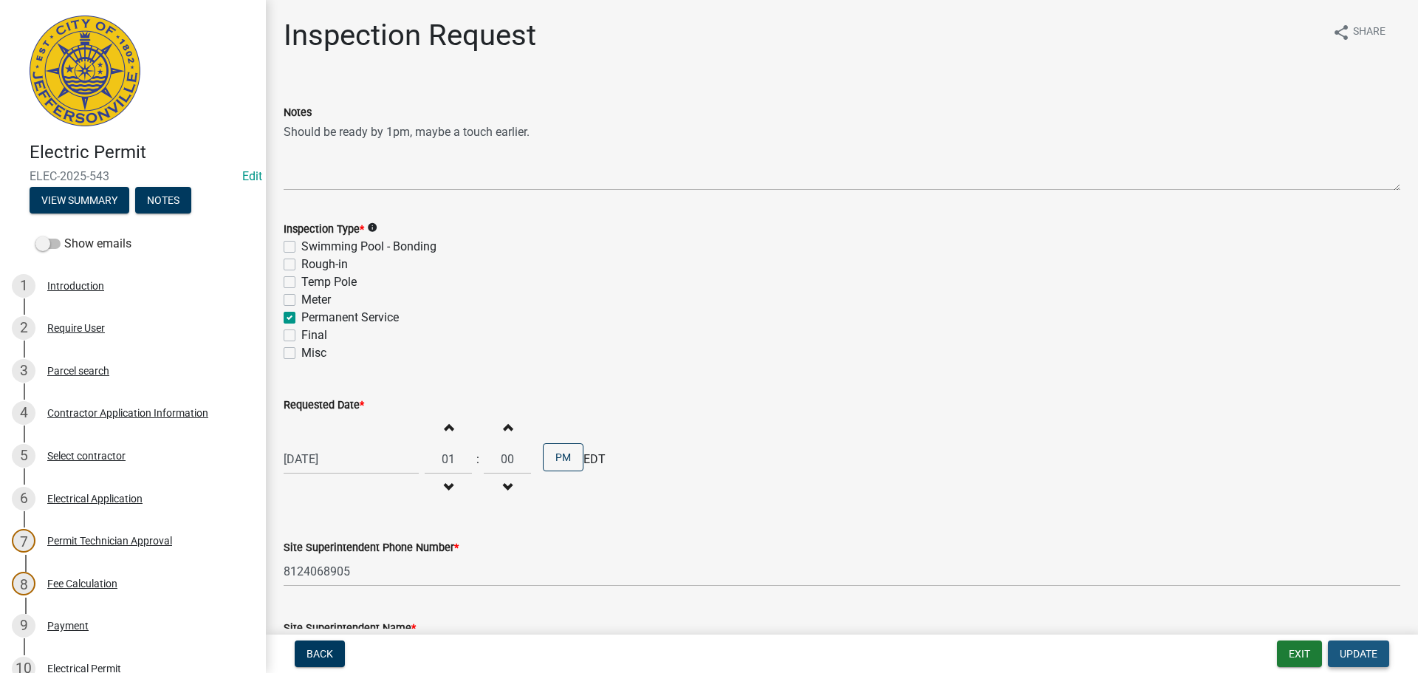
click at [1351, 650] on span "Update" at bounding box center [1358, 654] width 38 height 12
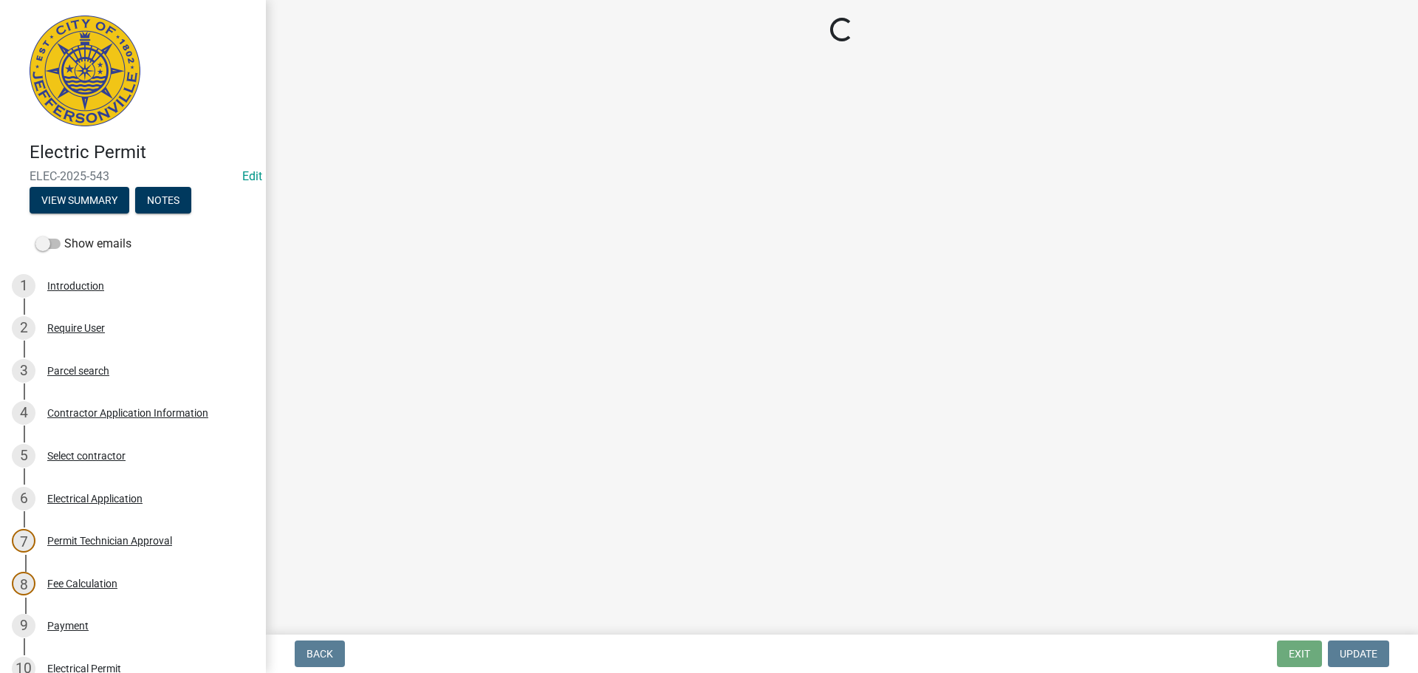
select select "36a8b8f0-2ef8-43e9-ae06-718f51af8d36"
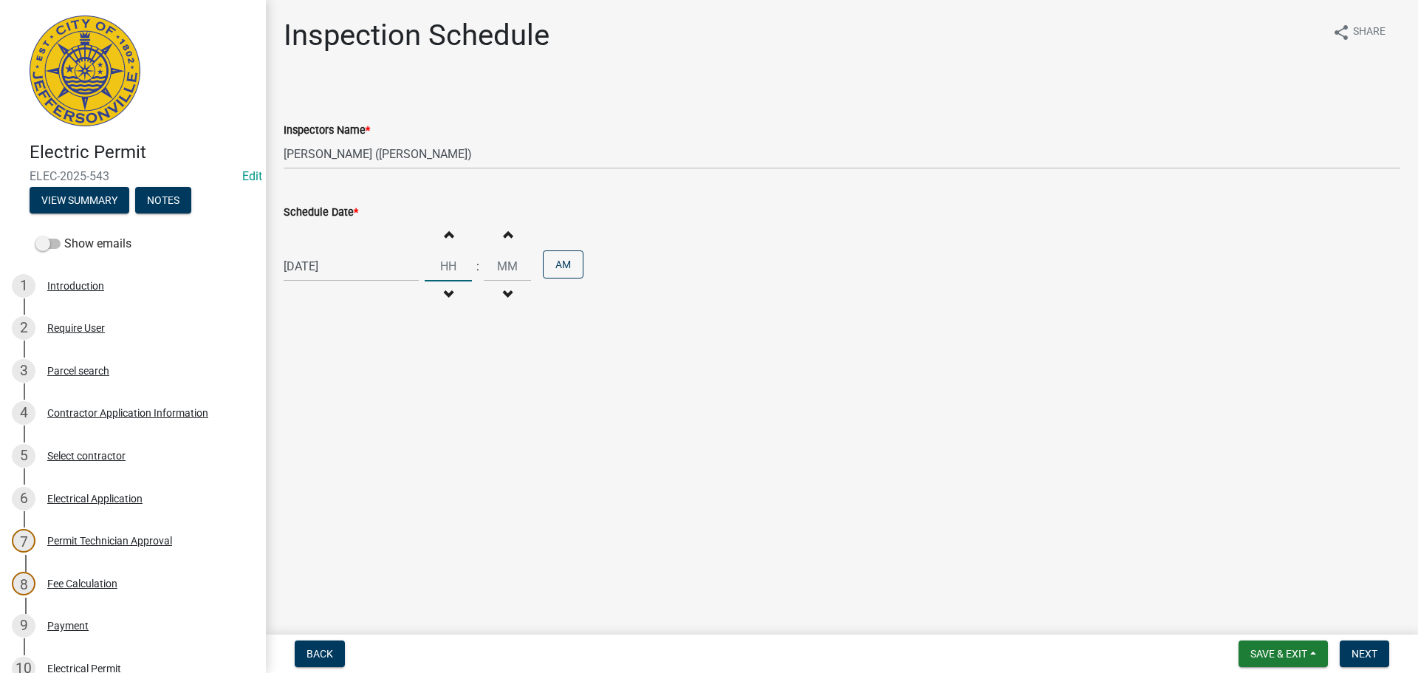
click at [447, 254] on input "Hours" at bounding box center [448, 266] width 47 height 30
type input "01"
type input "00"
click at [543, 272] on button "AM" at bounding box center [563, 264] width 41 height 28
click at [1353, 645] on button "Next" at bounding box center [1363, 653] width 49 height 27
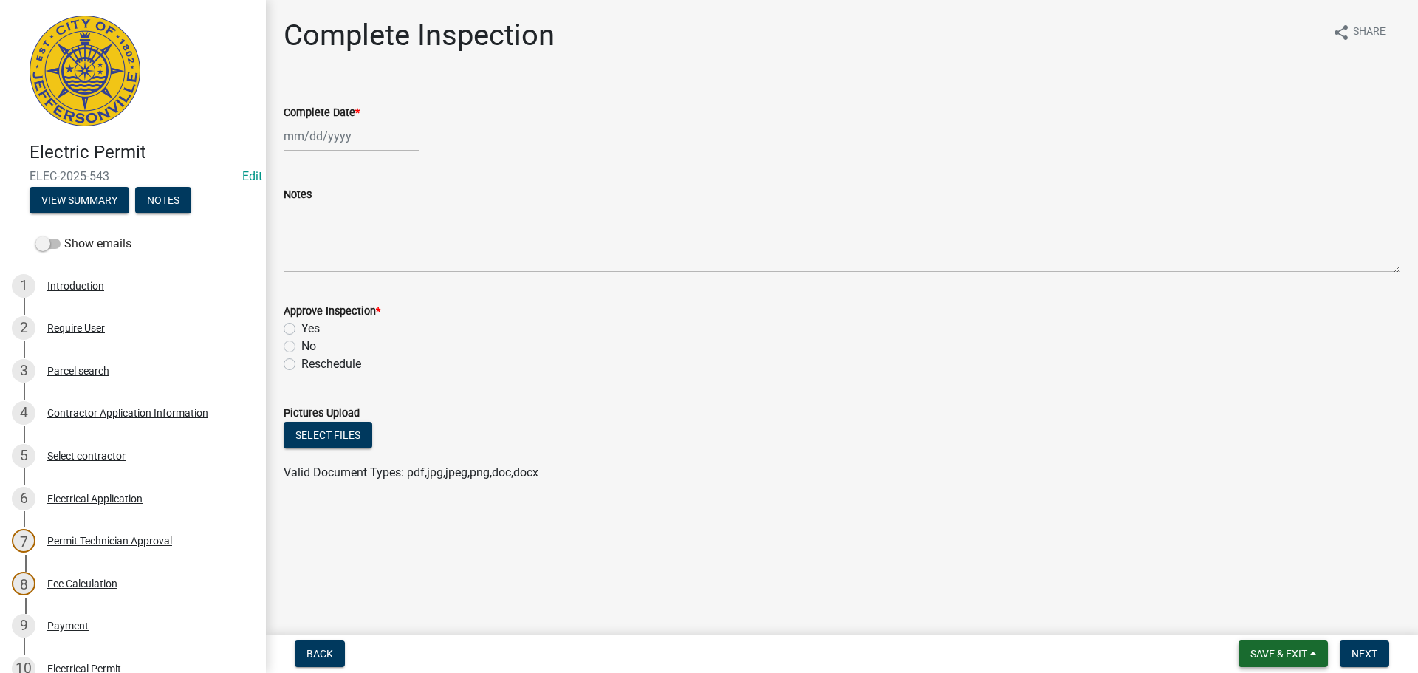
click at [1272, 654] on span "Save & Exit" at bounding box center [1278, 654] width 57 height 12
click at [1250, 622] on button "Save & Exit" at bounding box center [1268, 614] width 118 height 35
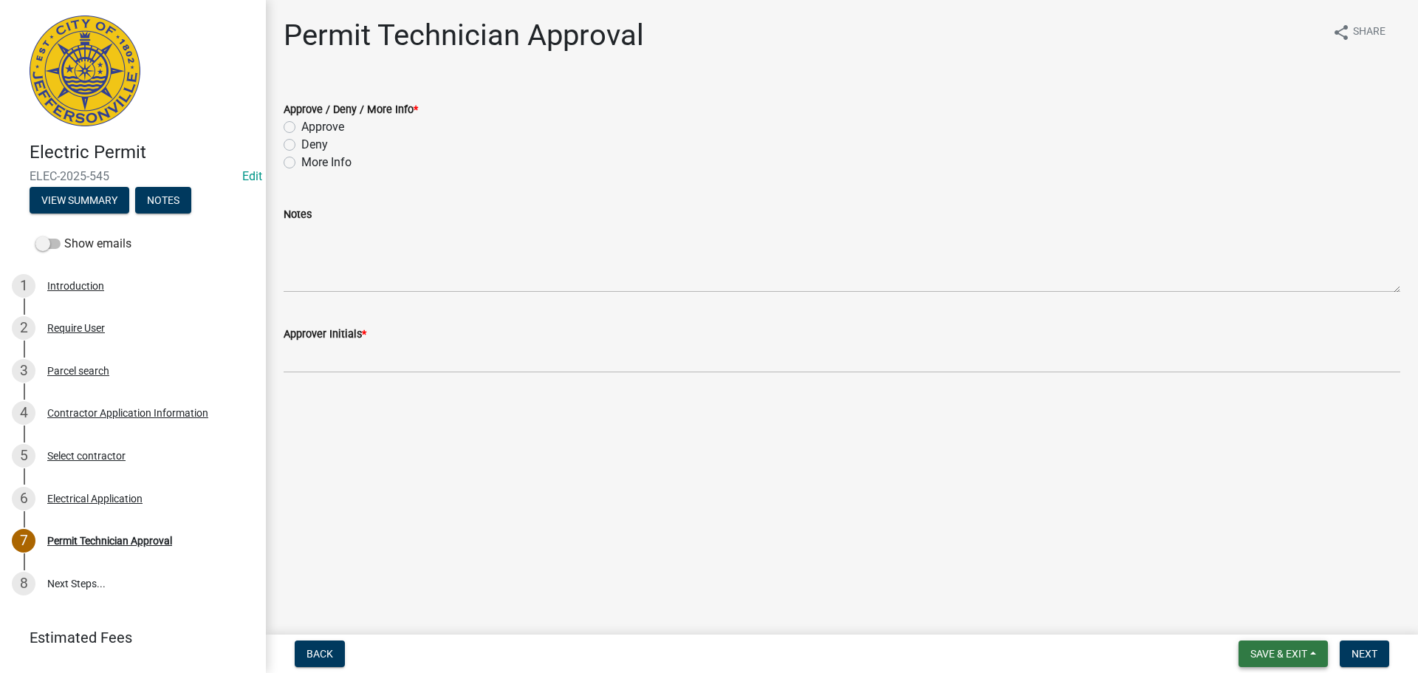
drag, startPoint x: 1275, startPoint y: 653, endPoint x: 1266, endPoint y: 639, distance: 16.0
click at [1274, 653] on span "Save & Exit" at bounding box center [1278, 654] width 57 height 12
click at [1257, 616] on button "Save & Exit" at bounding box center [1268, 614] width 118 height 35
